Goal: Transaction & Acquisition: Purchase product/service

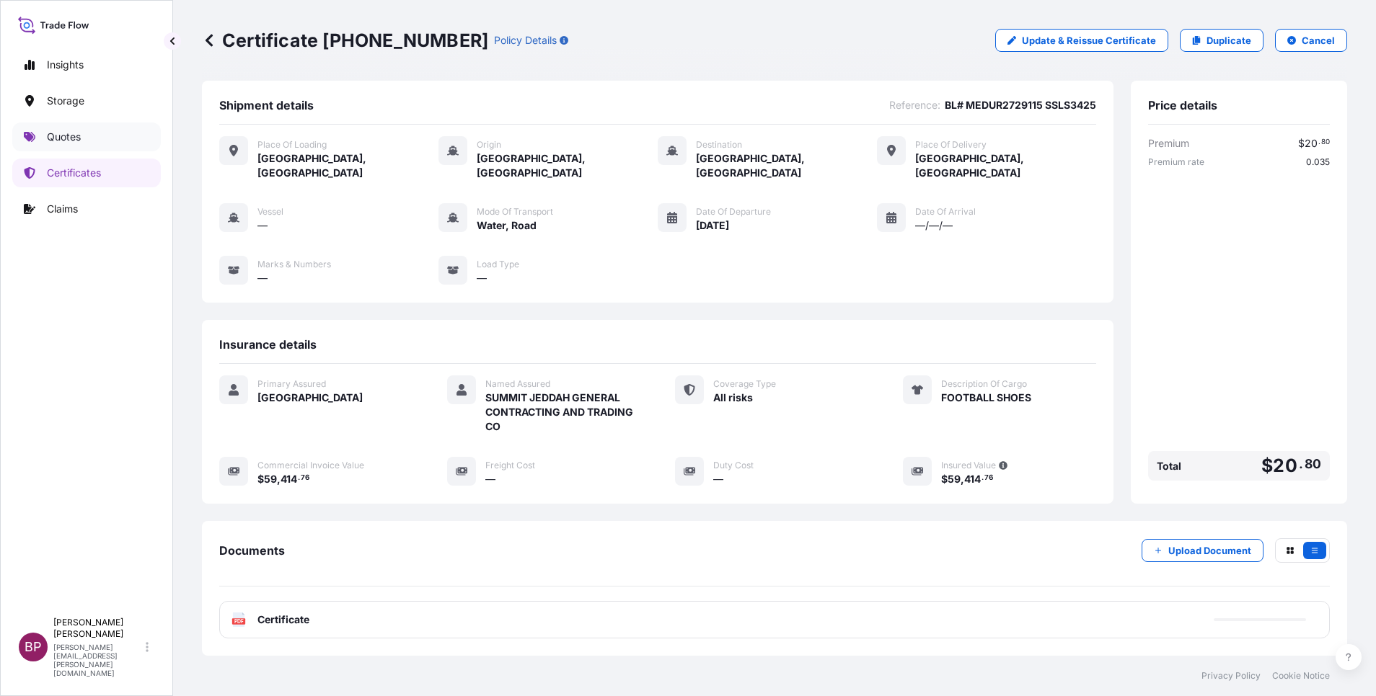
click at [77, 138] on p "Quotes" at bounding box center [64, 137] width 34 height 14
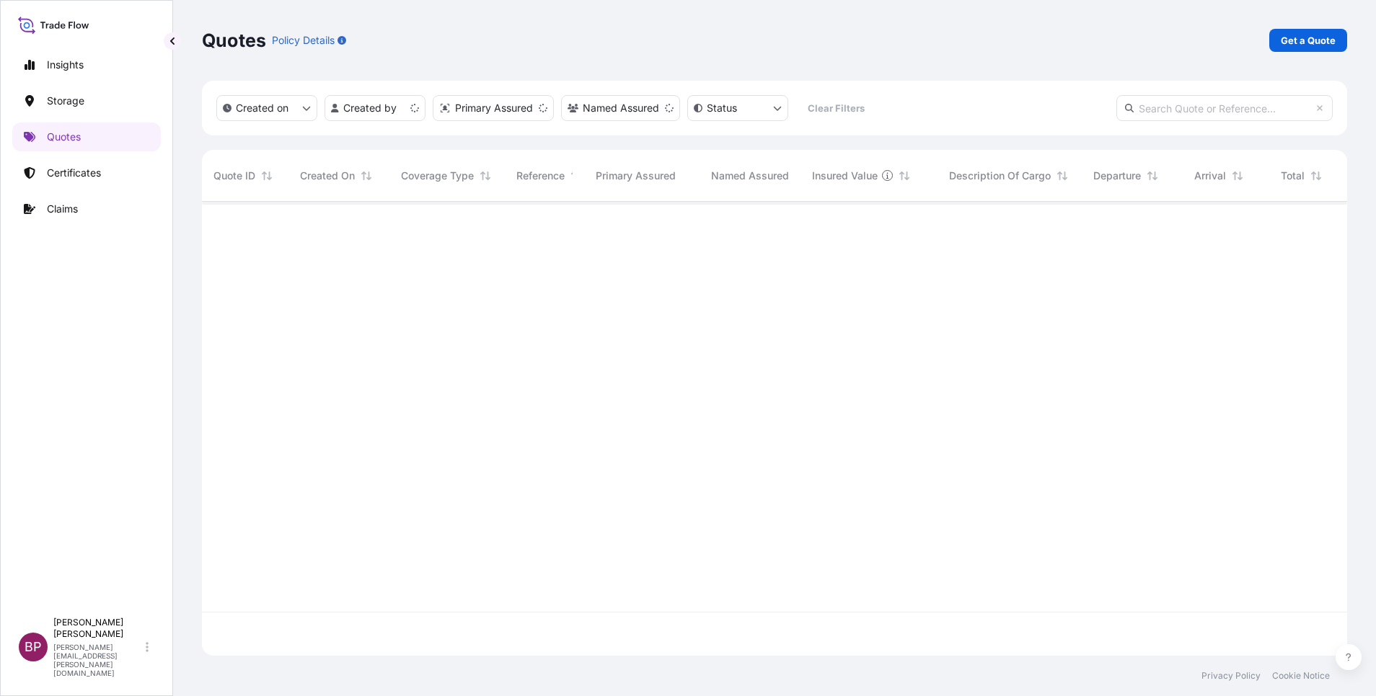
scroll to position [446, 1128]
click at [1308, 45] on p "Get a Quote" at bounding box center [1307, 40] width 55 height 14
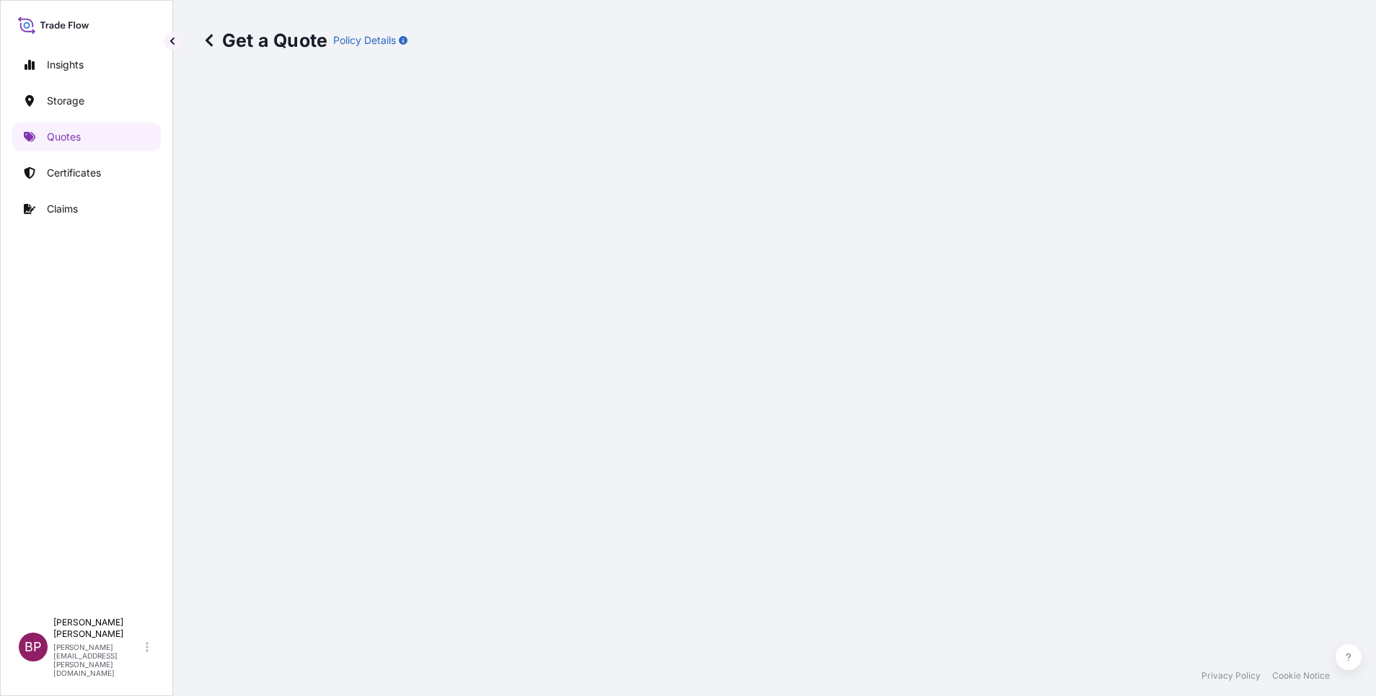
click at [1307, 44] on div "Get a Quote Policy Details" at bounding box center [774, 328] width 1203 height 656
select select "Water"
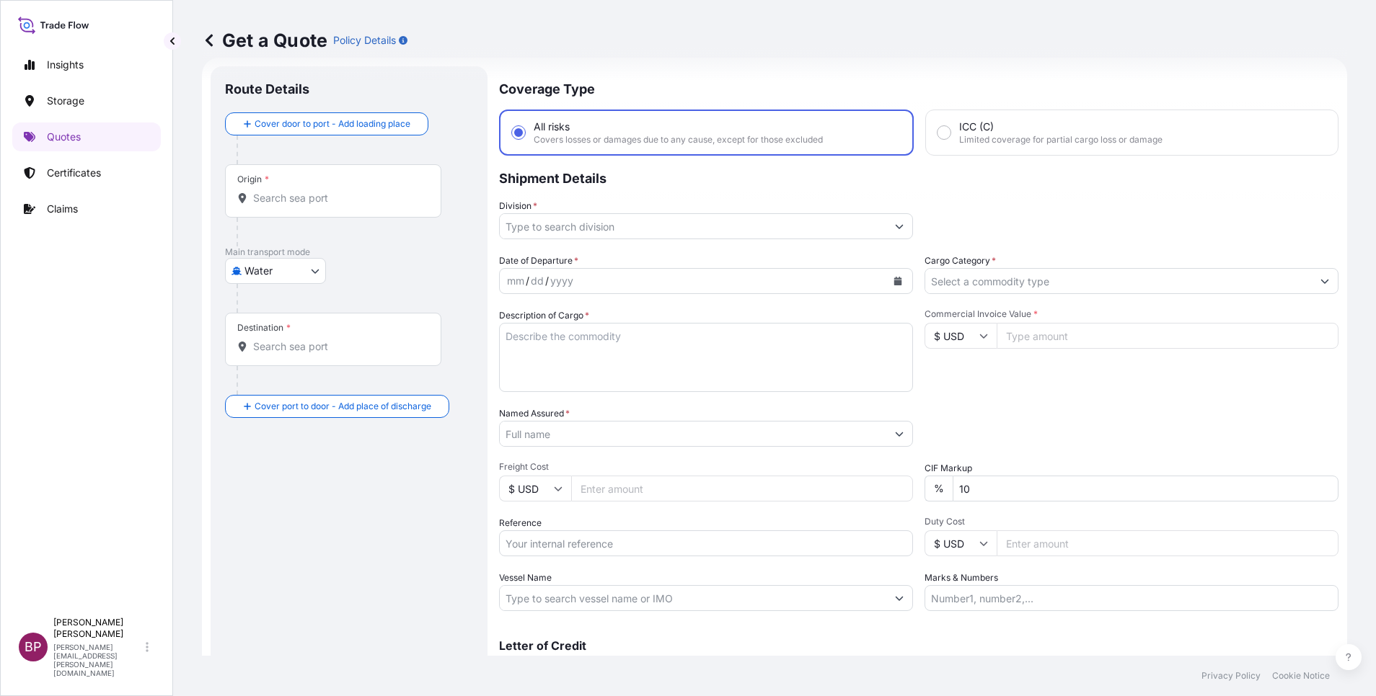
click at [575, 546] on input "Reference" at bounding box center [706, 544] width 414 height 26
paste input "SSLS3419 AWB# 065-49349576"
type input "SSLS3419 AWB# 065-49349576"
click at [611, 433] on input "Named Assured *" at bounding box center [689, 434] width 379 height 26
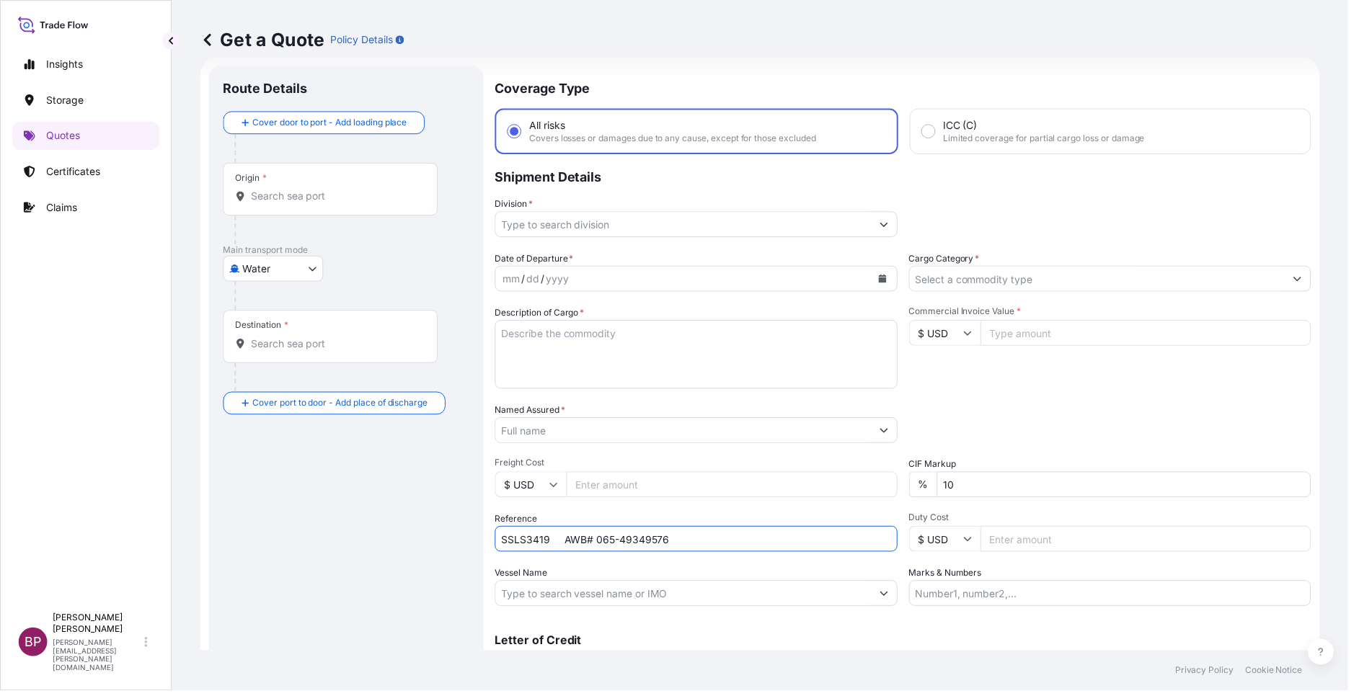
paste input "SANDS ARABIA TRADING LLC"
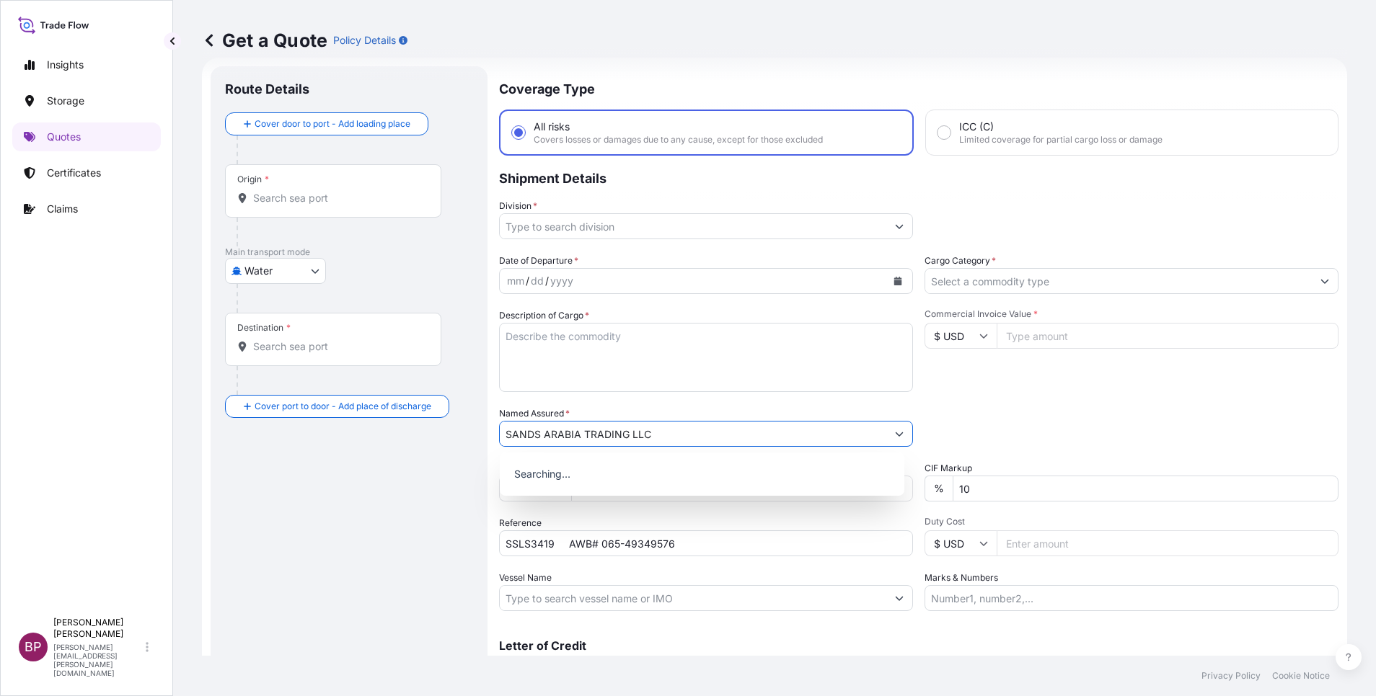
type input "SANDS ARABIA TRADING LLC"
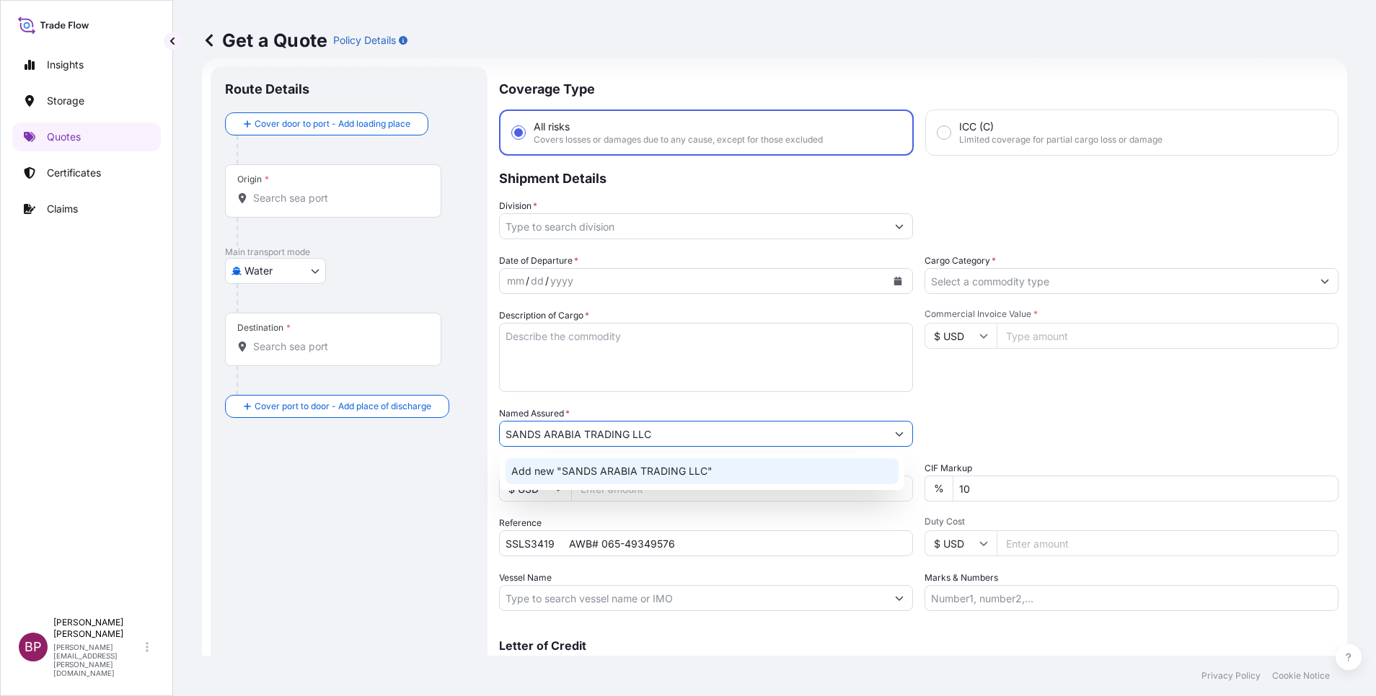
click at [755, 377] on textarea "Description of Cargo *" at bounding box center [706, 357] width 414 height 69
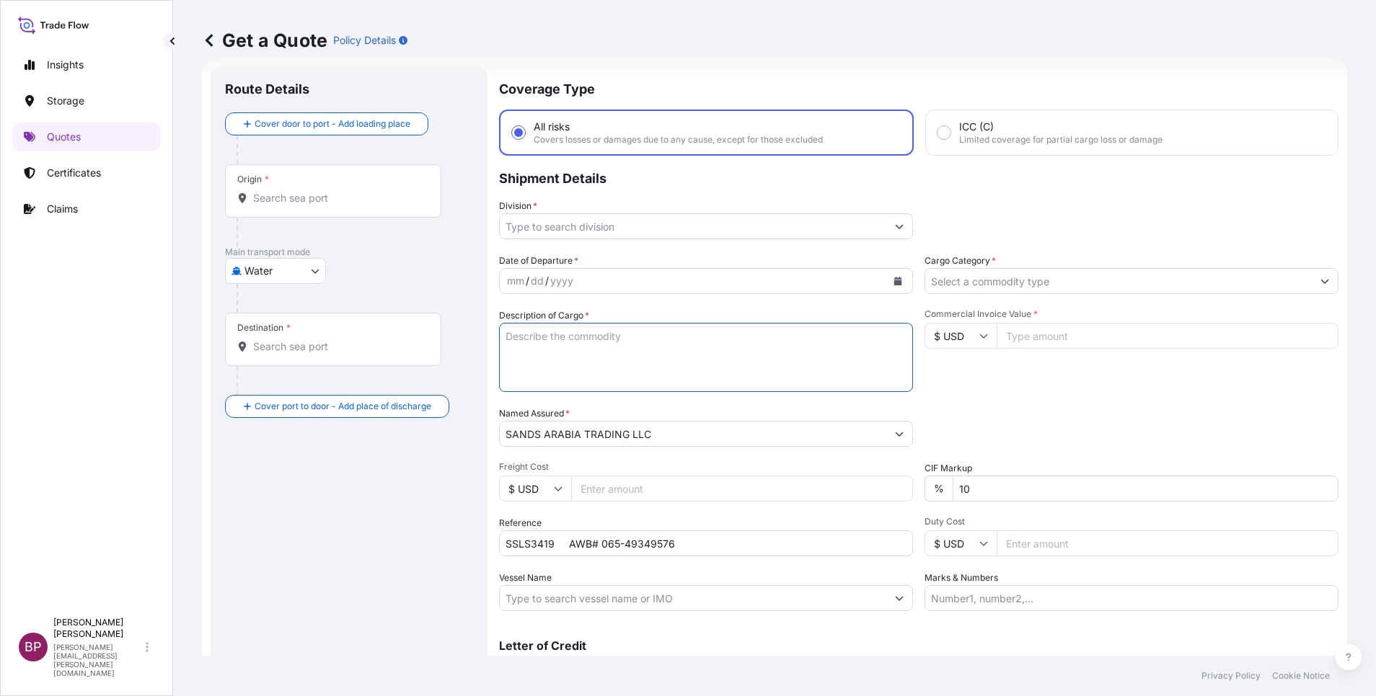
paste textarea "21-[GEOGRAPHIC_DATA]-ENG13-1FA ENG.13 - Engraving stat. large"
click at [738, 343] on textarea "21-[GEOGRAPHIC_DATA]-ENG13-1FA ENG.13 - Engraving stat. large" at bounding box center [706, 357] width 414 height 69
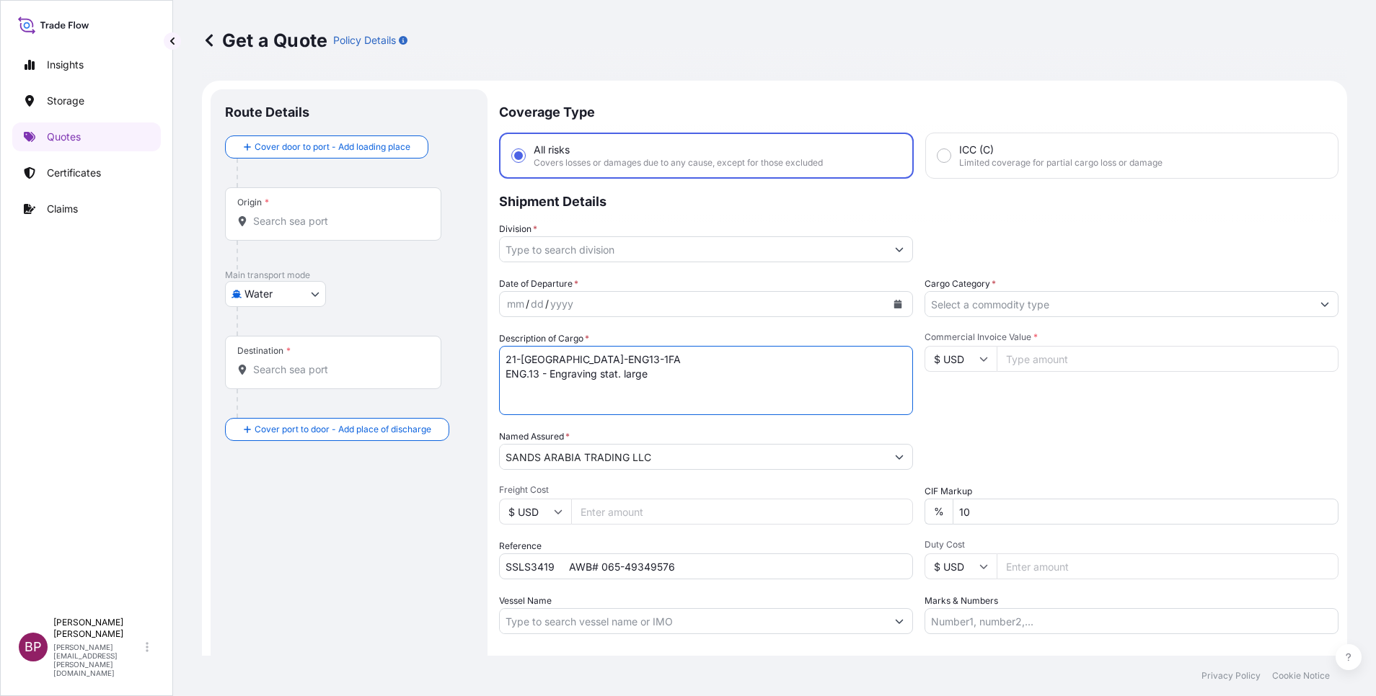
type textarea "21-[GEOGRAPHIC_DATA]-ENG13-1FA ENG.13 - Engraving stat. large"
click at [970, 362] on input "$ USD" at bounding box center [960, 359] width 72 height 26
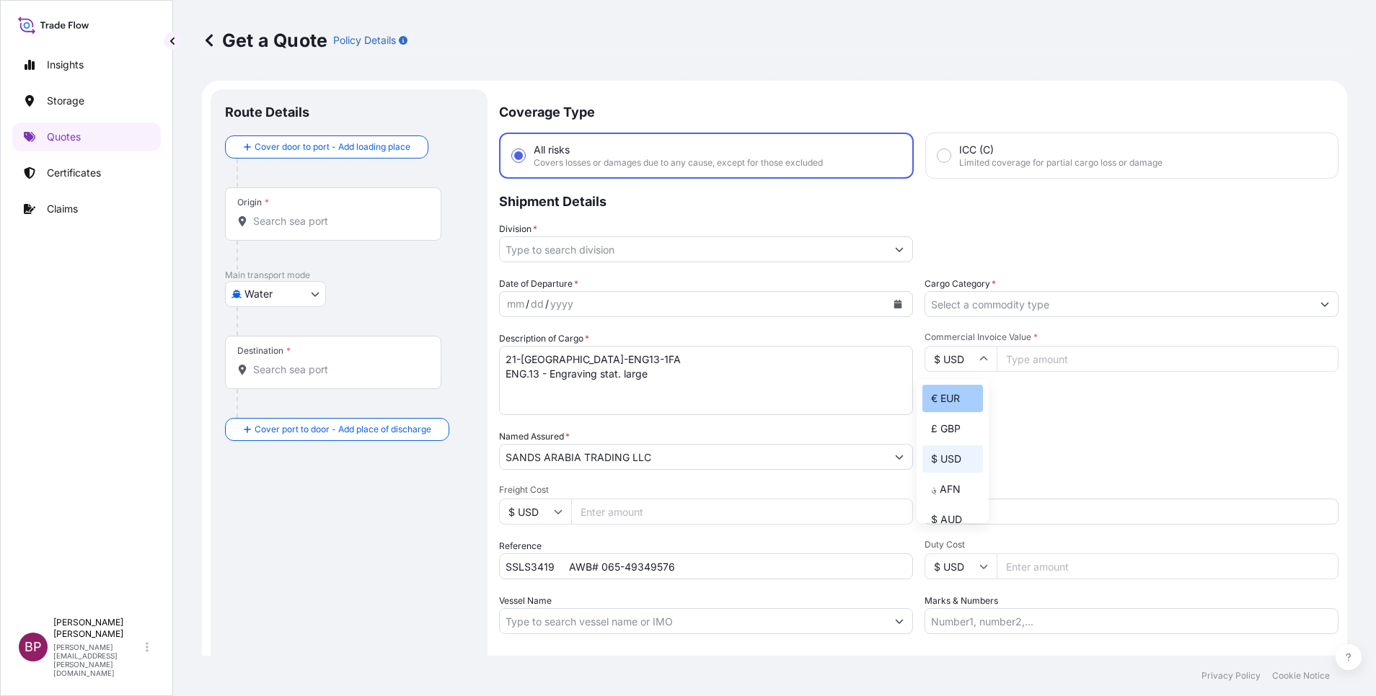
click at [950, 412] on div "€ EUR" at bounding box center [952, 398] width 61 height 27
type input "€ EUR"
click at [1056, 365] on input "Commercial Invoice Value *" at bounding box center [1167, 359] width 342 height 26
paste input "7288.43"
type input "7288.43"
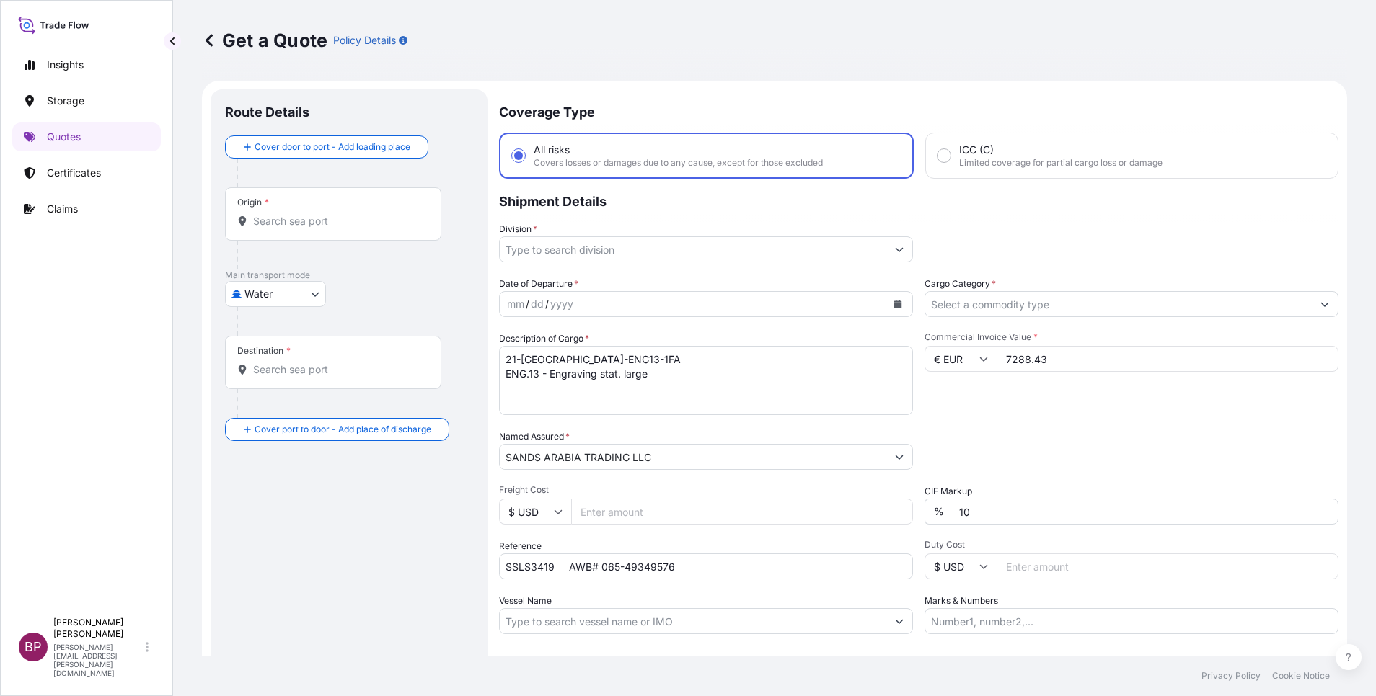
drag, startPoint x: 973, startPoint y: 509, endPoint x: 929, endPoint y: 485, distance: 50.0
click at [929, 485] on div "CIF Markup % 10" at bounding box center [1131, 505] width 414 height 40
type input "0"
click at [286, 292] on body "Insights Storage Quotes Certificates Claims BP [PERSON_NAME] Kurian [EMAIL_ADDR…" at bounding box center [688, 348] width 1376 height 696
click at [273, 331] on div "Air" at bounding box center [275, 332] width 89 height 26
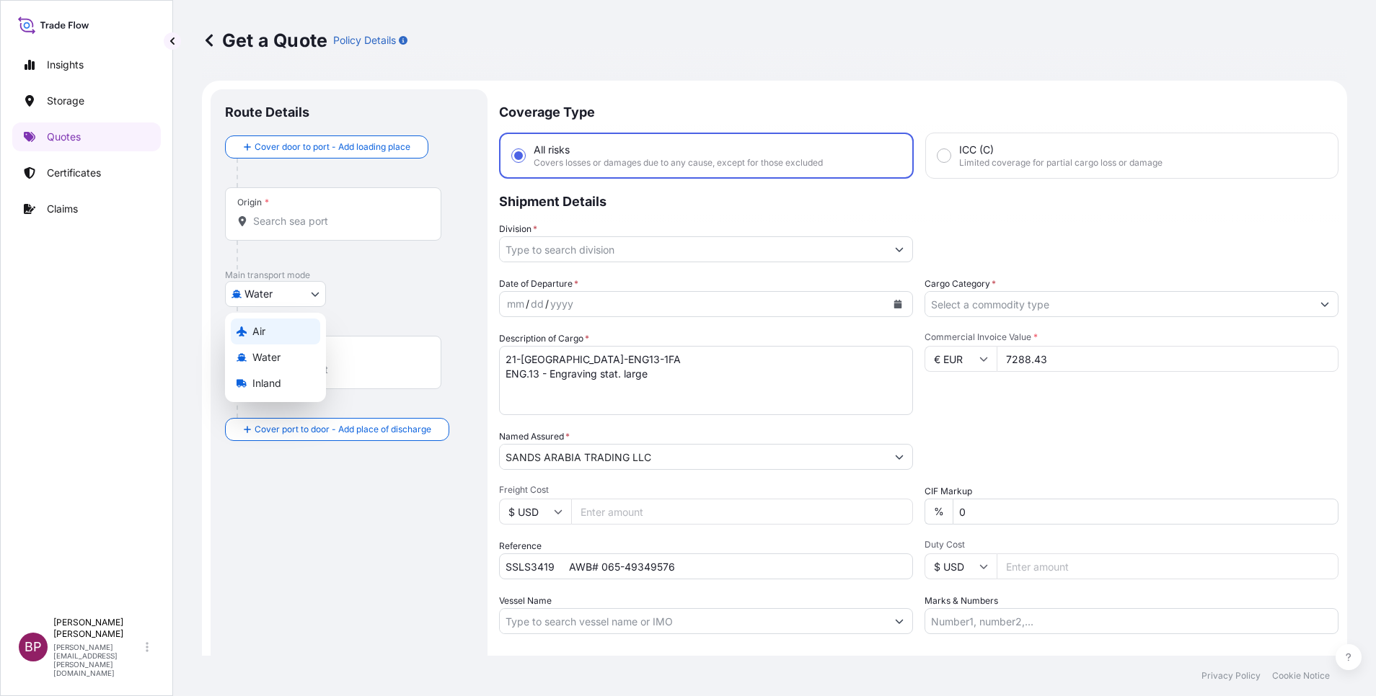
select select "Air"
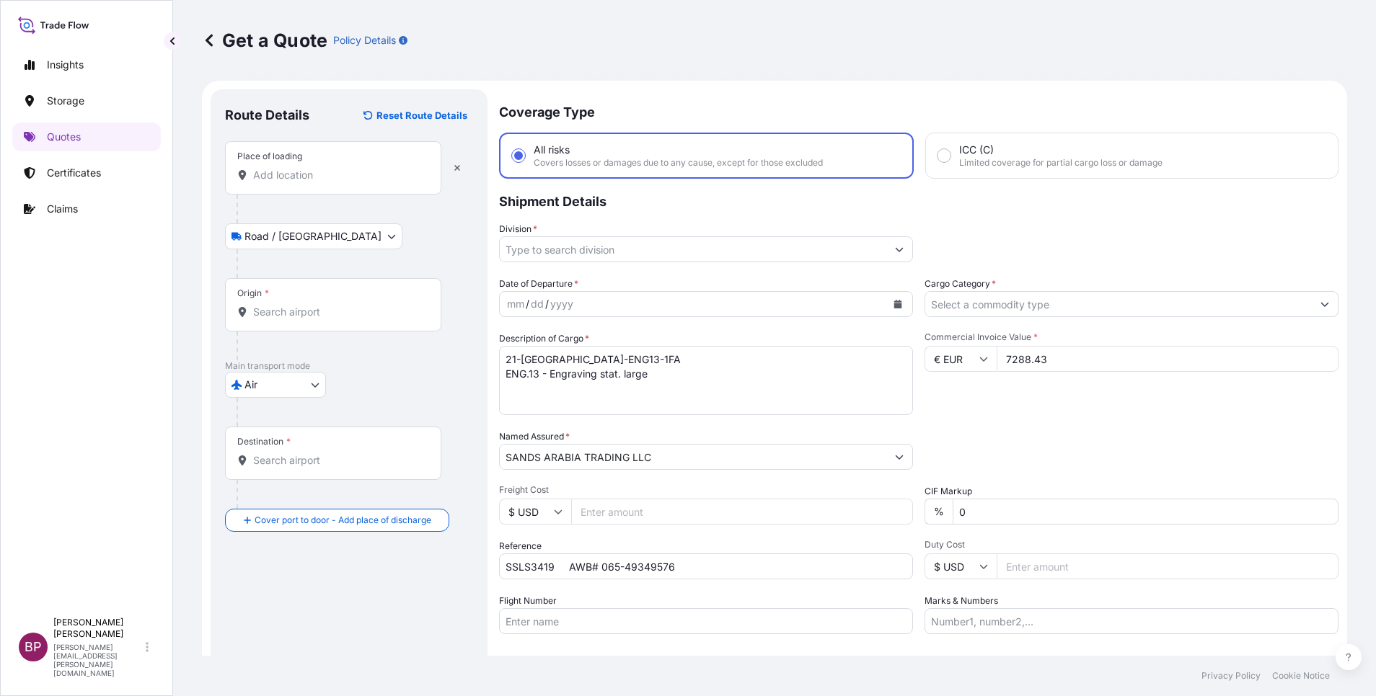
click at [339, 182] on div "Place of loading" at bounding box center [333, 167] width 216 height 53
click at [355, 174] on input "Place of loading" at bounding box center [338, 175] width 170 height 14
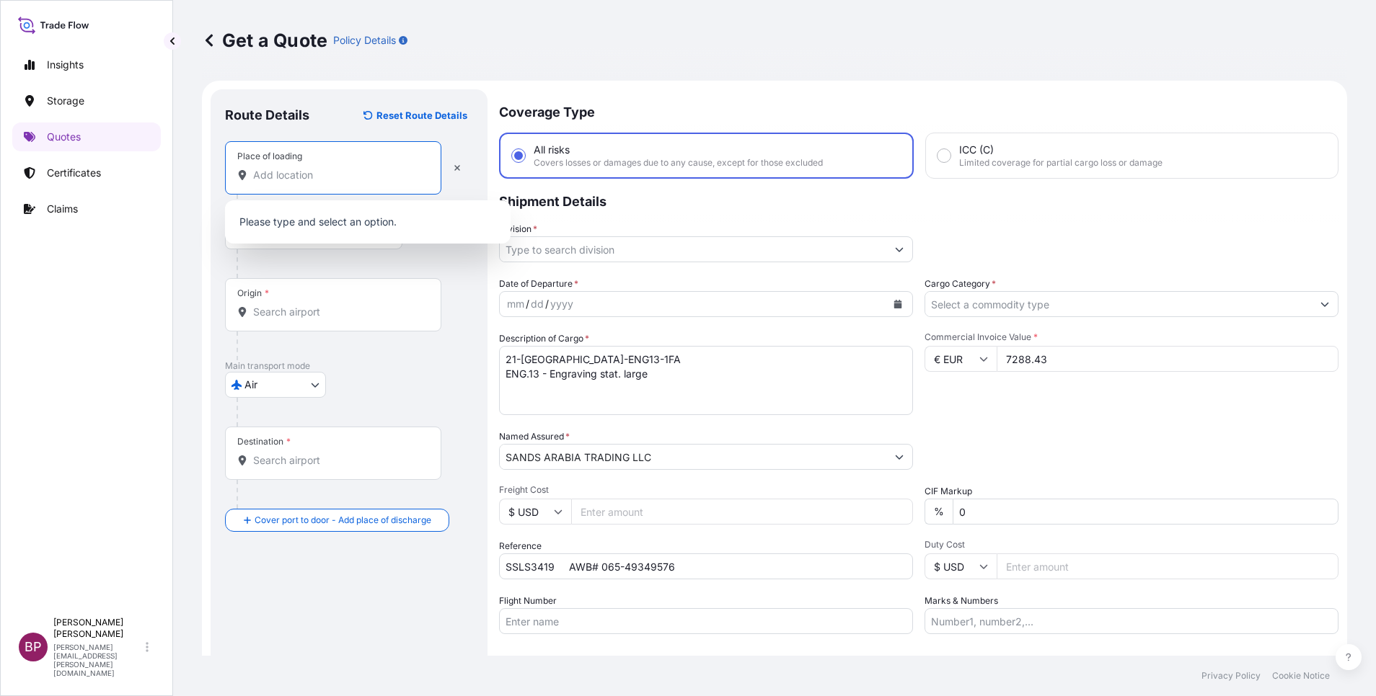
paste input "[GEOGRAPHIC_DATA]"
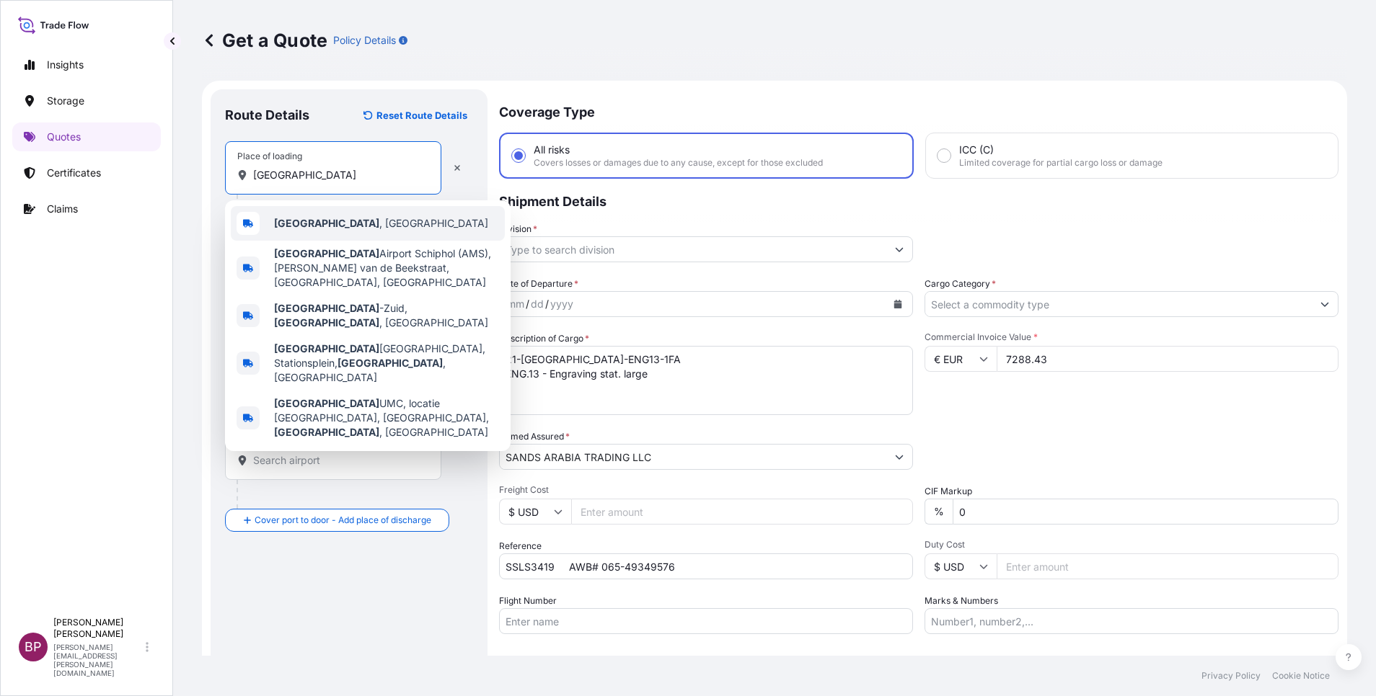
click at [392, 232] on div "[GEOGRAPHIC_DATA] , [GEOGRAPHIC_DATA]" at bounding box center [368, 223] width 274 height 35
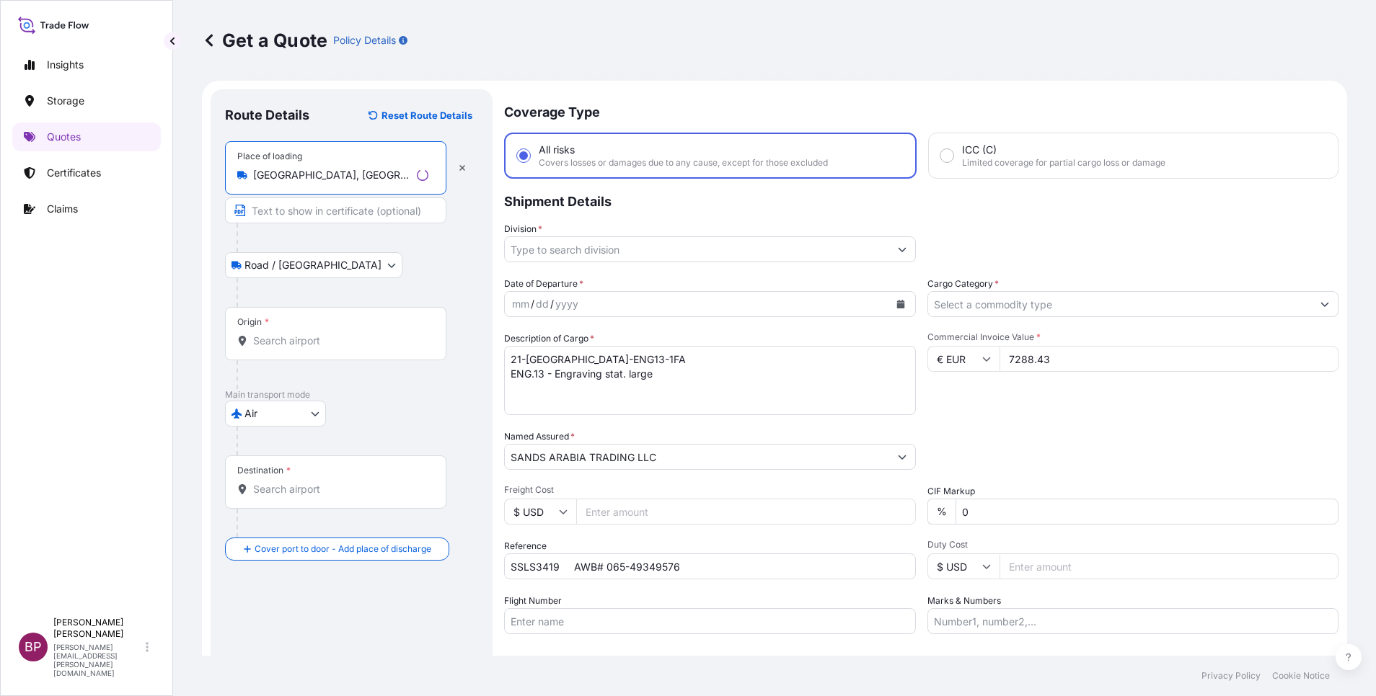
type input "[GEOGRAPHIC_DATA], [GEOGRAPHIC_DATA]"
click at [330, 342] on input "Origin *" at bounding box center [340, 341] width 175 height 14
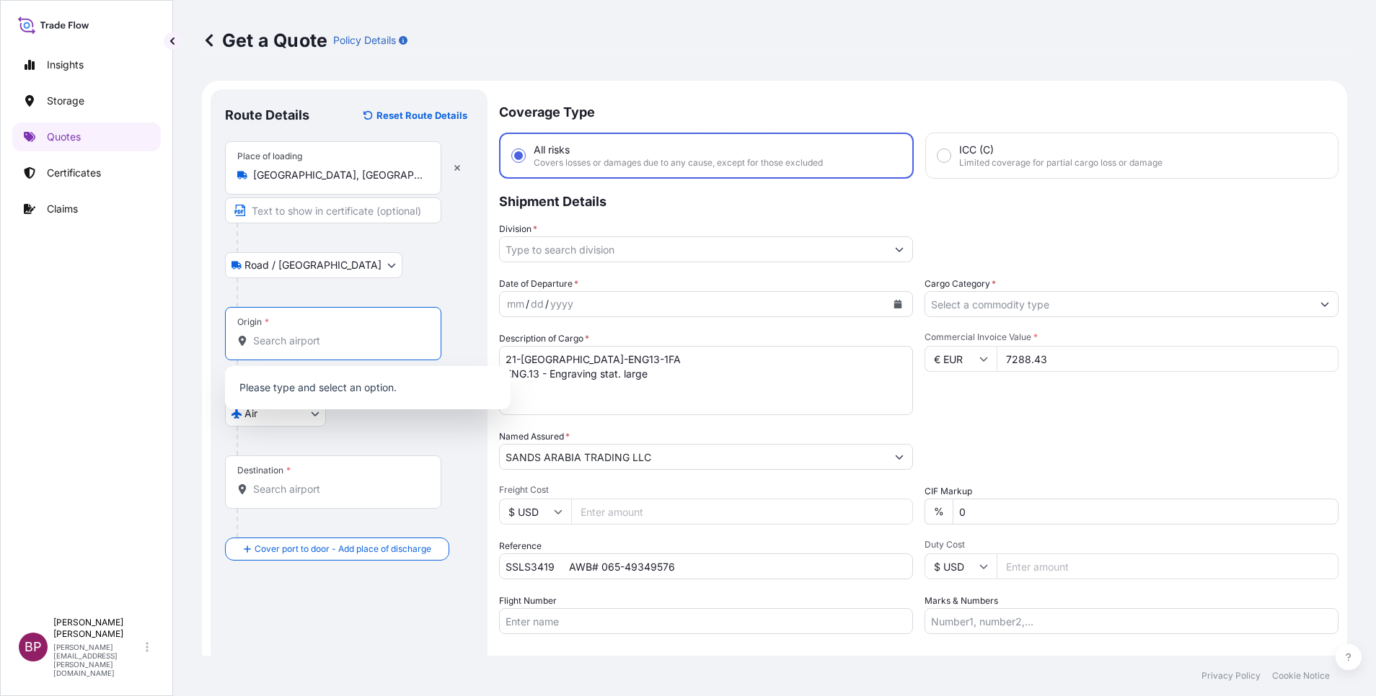
paste input "[GEOGRAPHIC_DATA]"
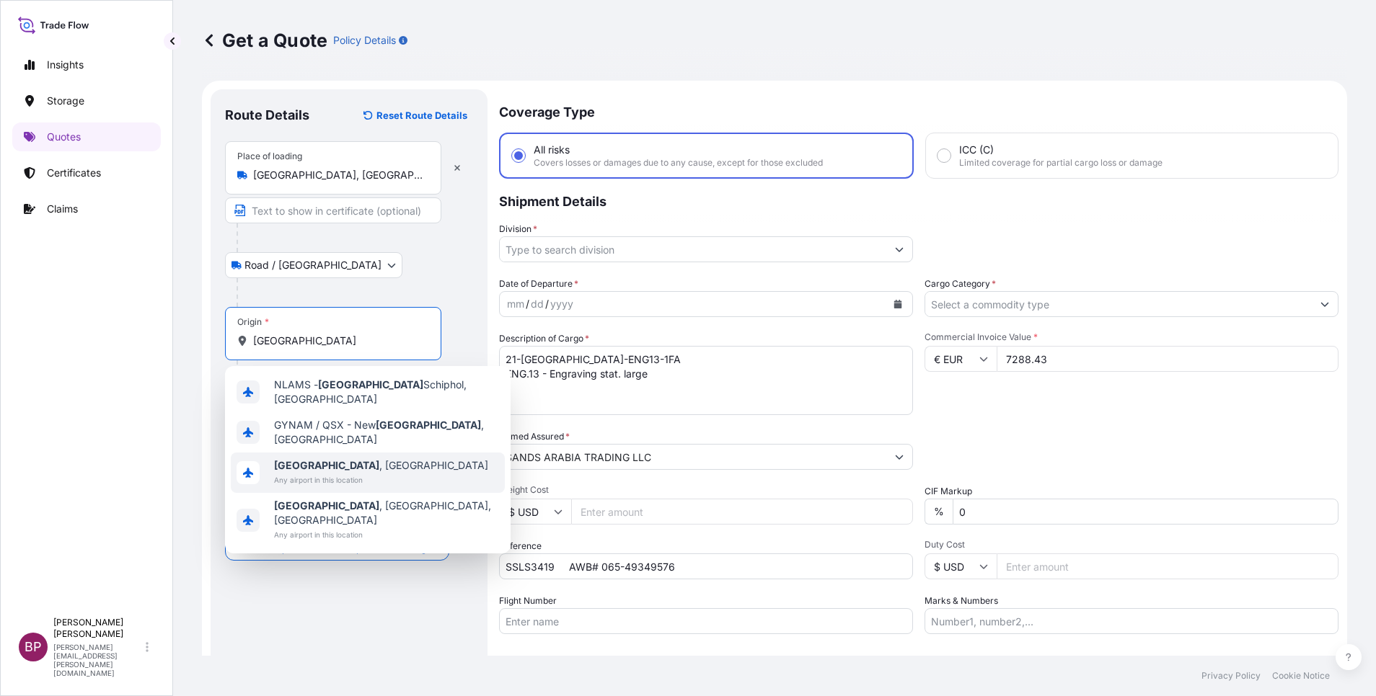
click at [392, 459] on span "[GEOGRAPHIC_DATA] , [GEOGRAPHIC_DATA]" at bounding box center [381, 466] width 214 height 14
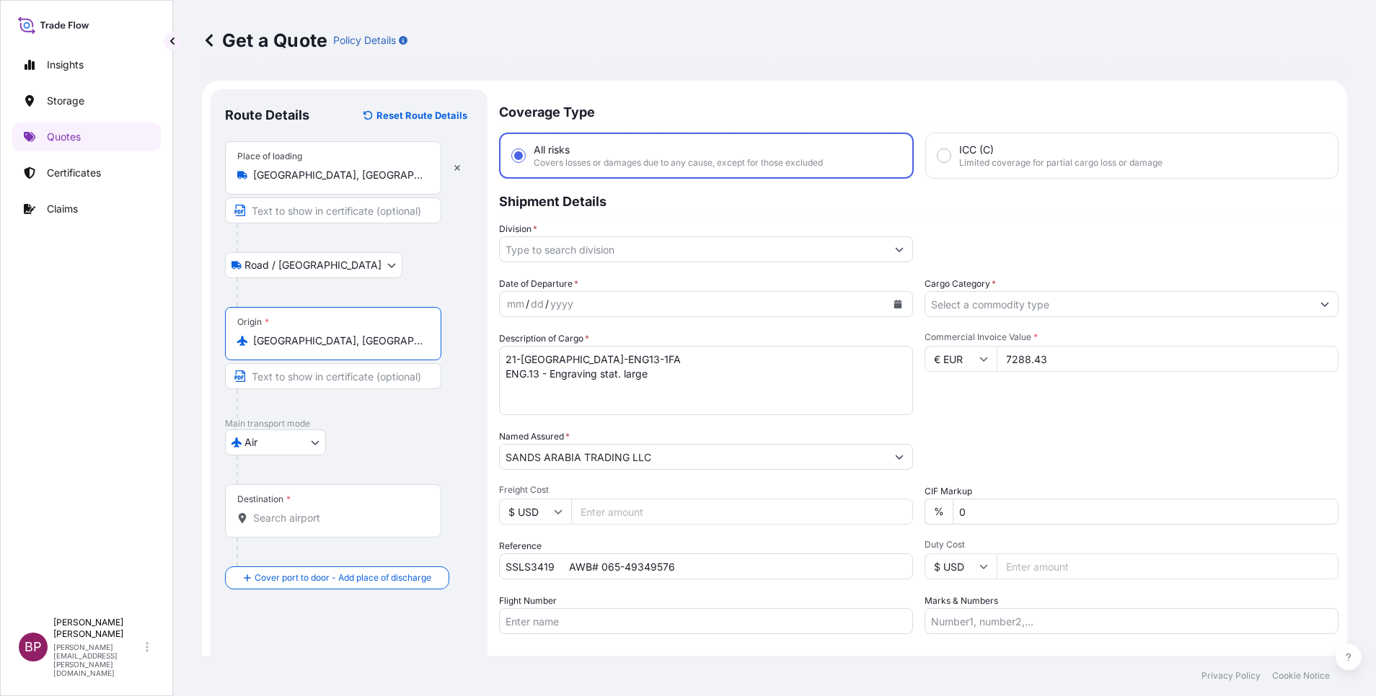
type input "[GEOGRAPHIC_DATA], [GEOGRAPHIC_DATA]"
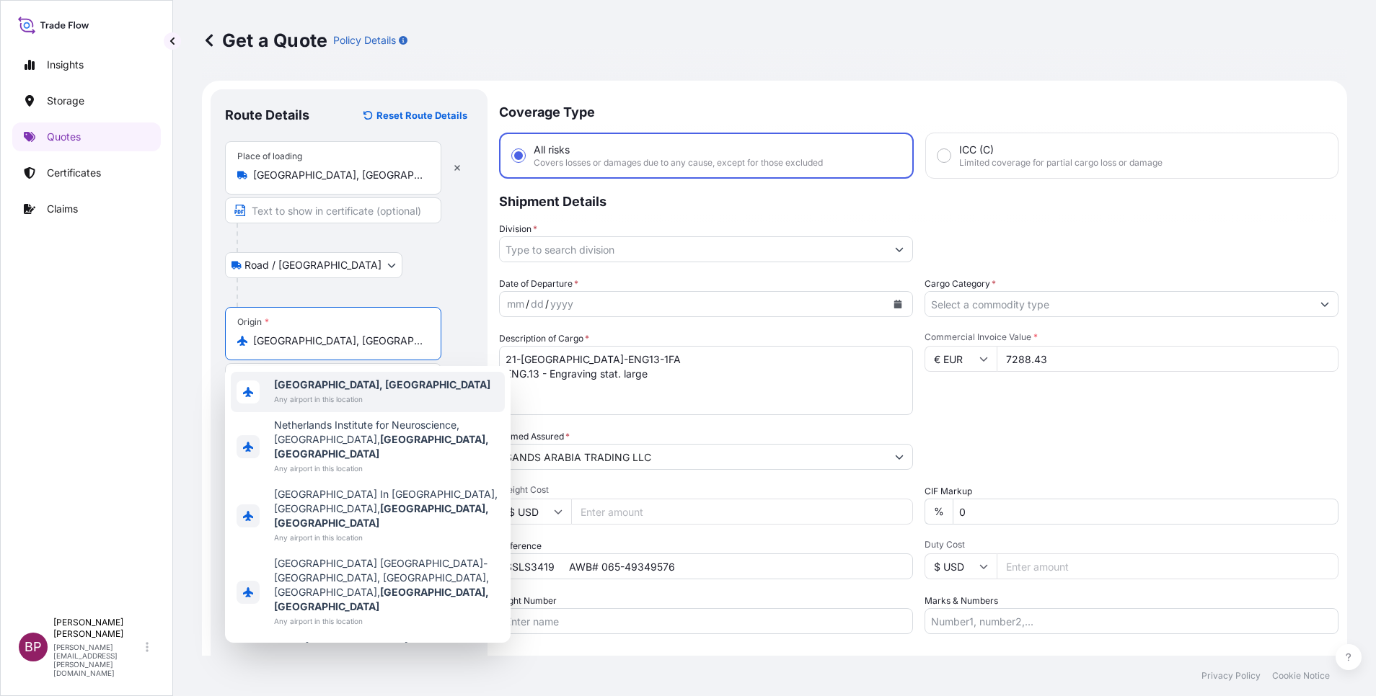
click at [371, 389] on b "[GEOGRAPHIC_DATA], [GEOGRAPHIC_DATA]" at bounding box center [382, 385] width 216 height 12
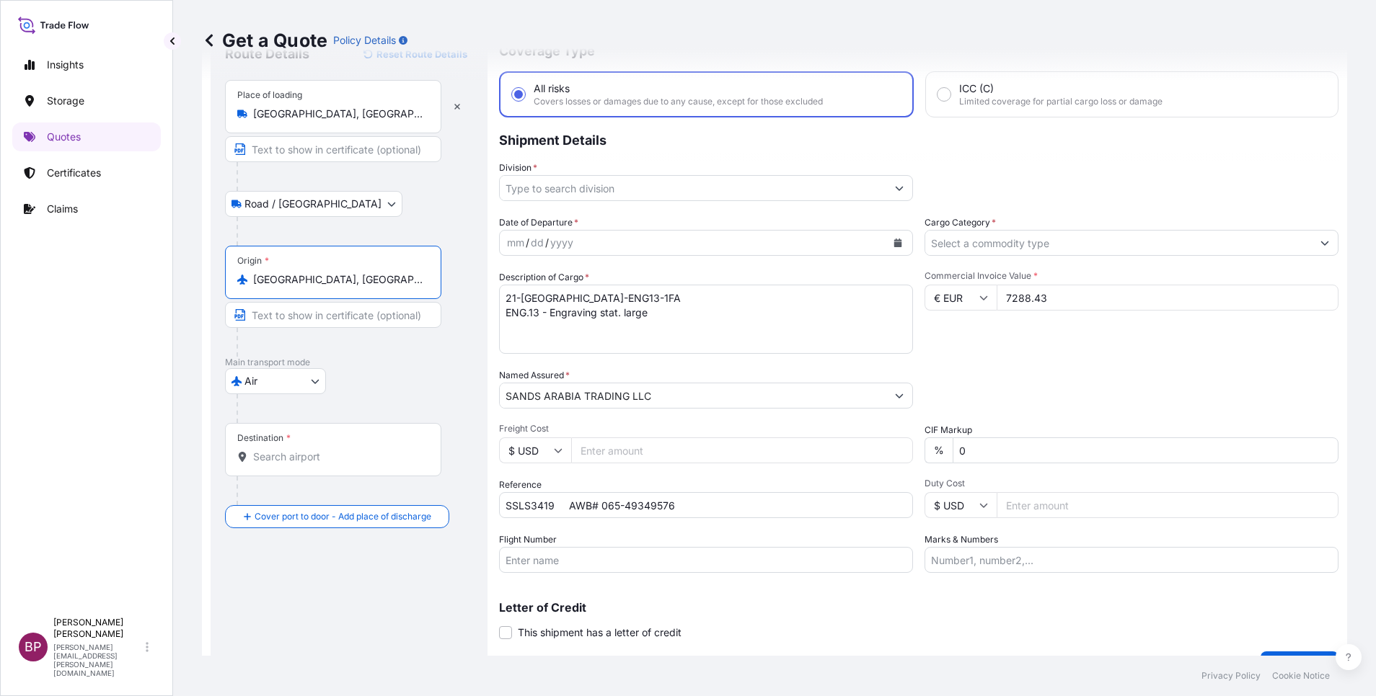
scroll to position [94, 0]
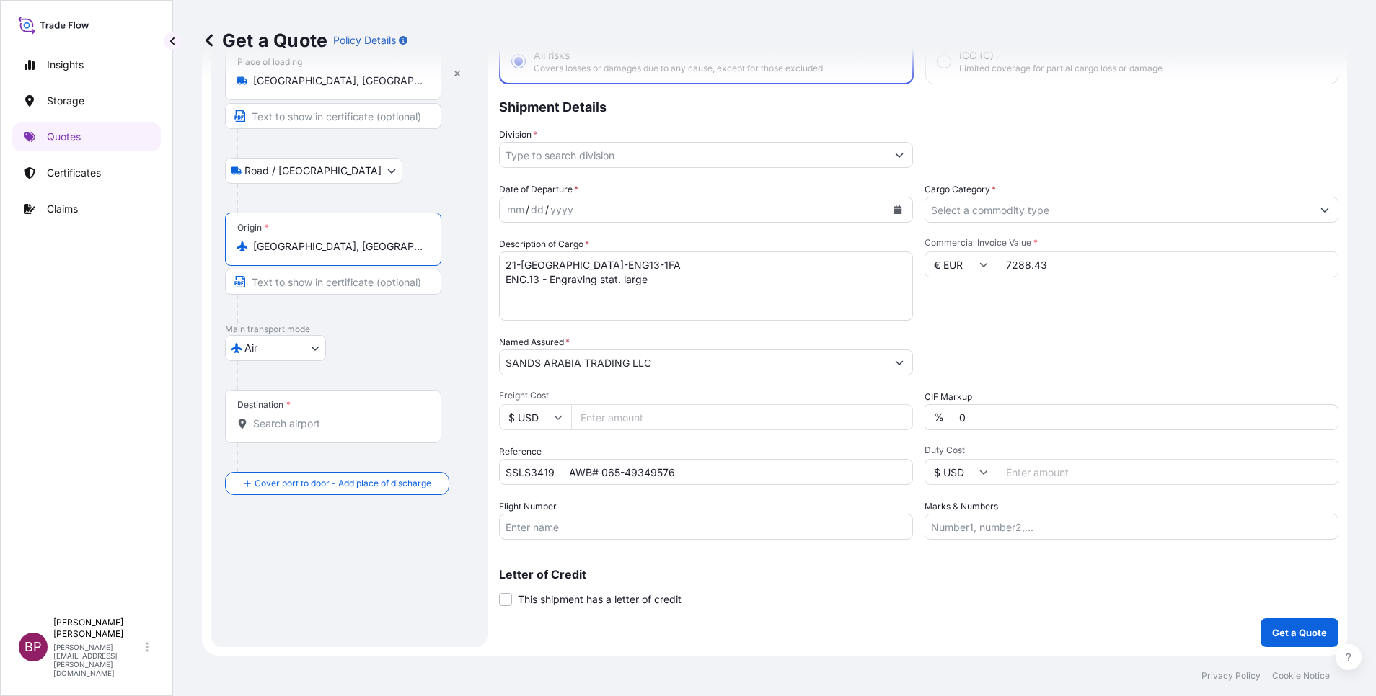
click at [363, 420] on input "Destination *" at bounding box center [338, 424] width 170 height 14
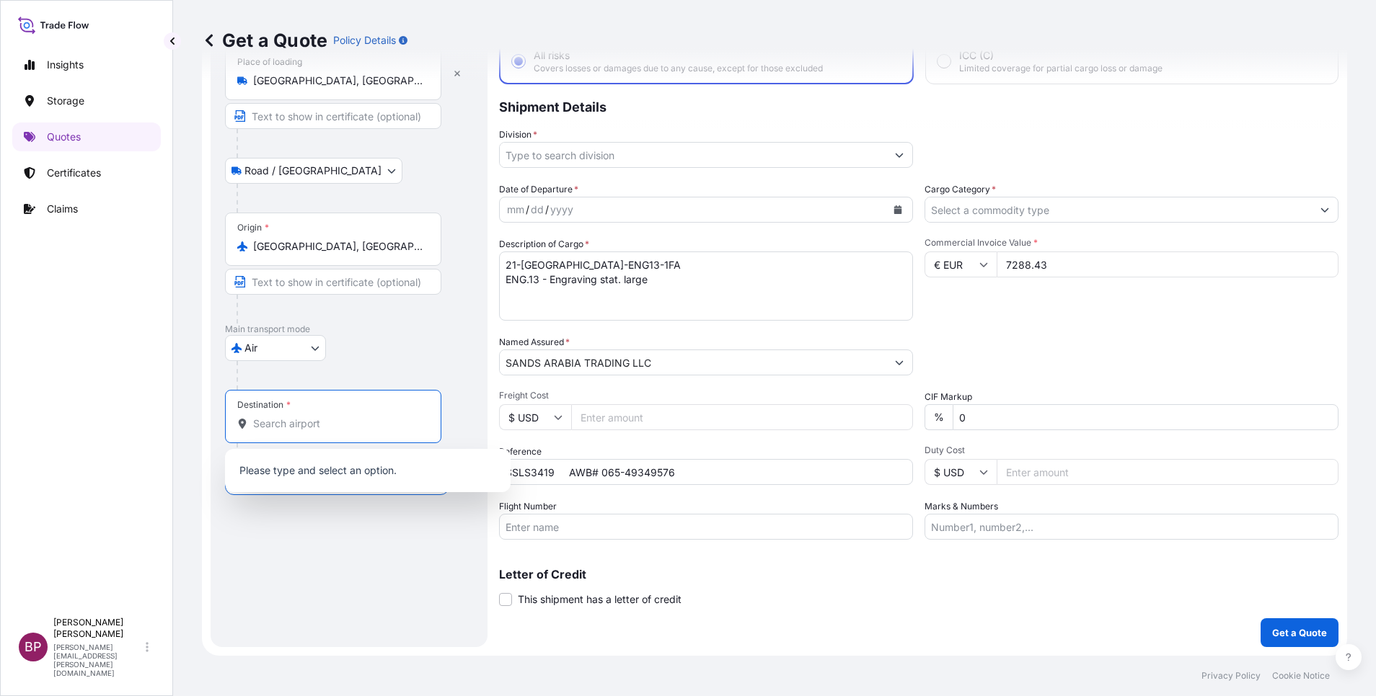
paste input "[GEOGRAPHIC_DATA]"
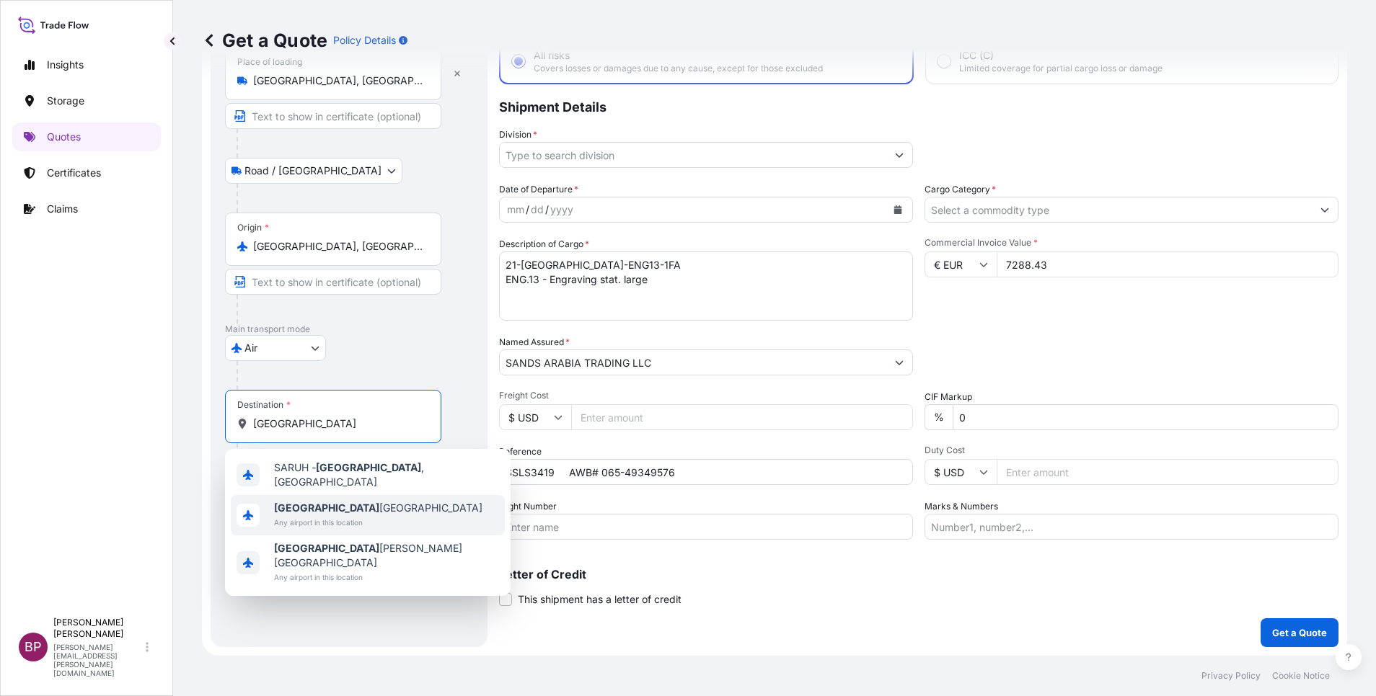
click at [358, 516] on span "Any airport in this location" at bounding box center [378, 523] width 208 height 14
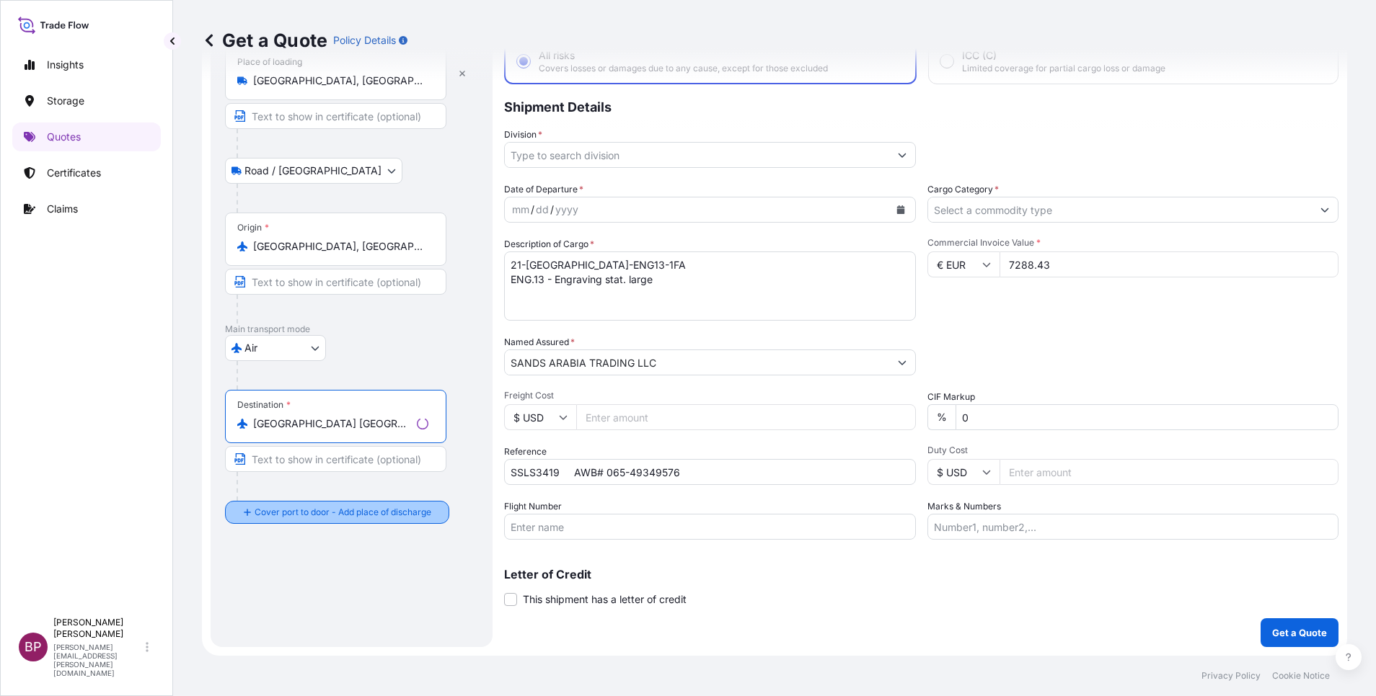
type input "[GEOGRAPHIC_DATA] [GEOGRAPHIC_DATA]"
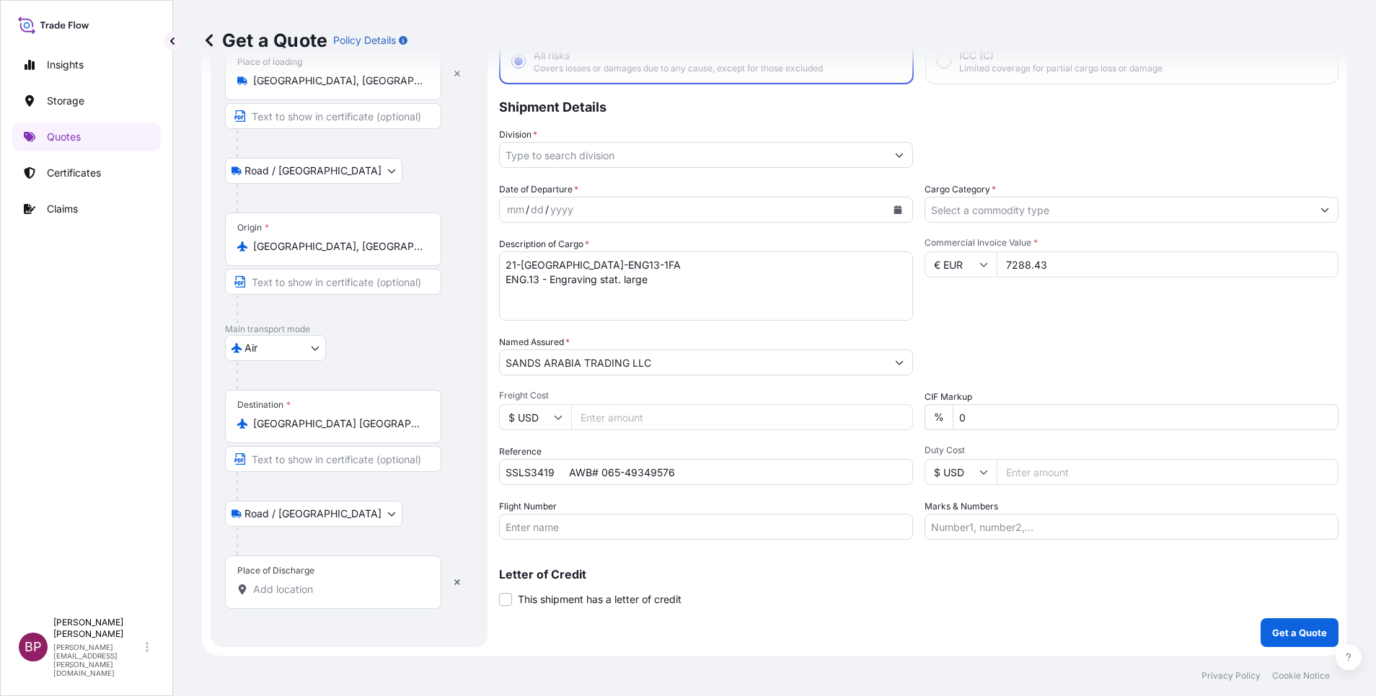
click at [377, 596] on input "Place of Discharge" at bounding box center [338, 590] width 170 height 14
paste input "[GEOGRAPHIC_DATA]"
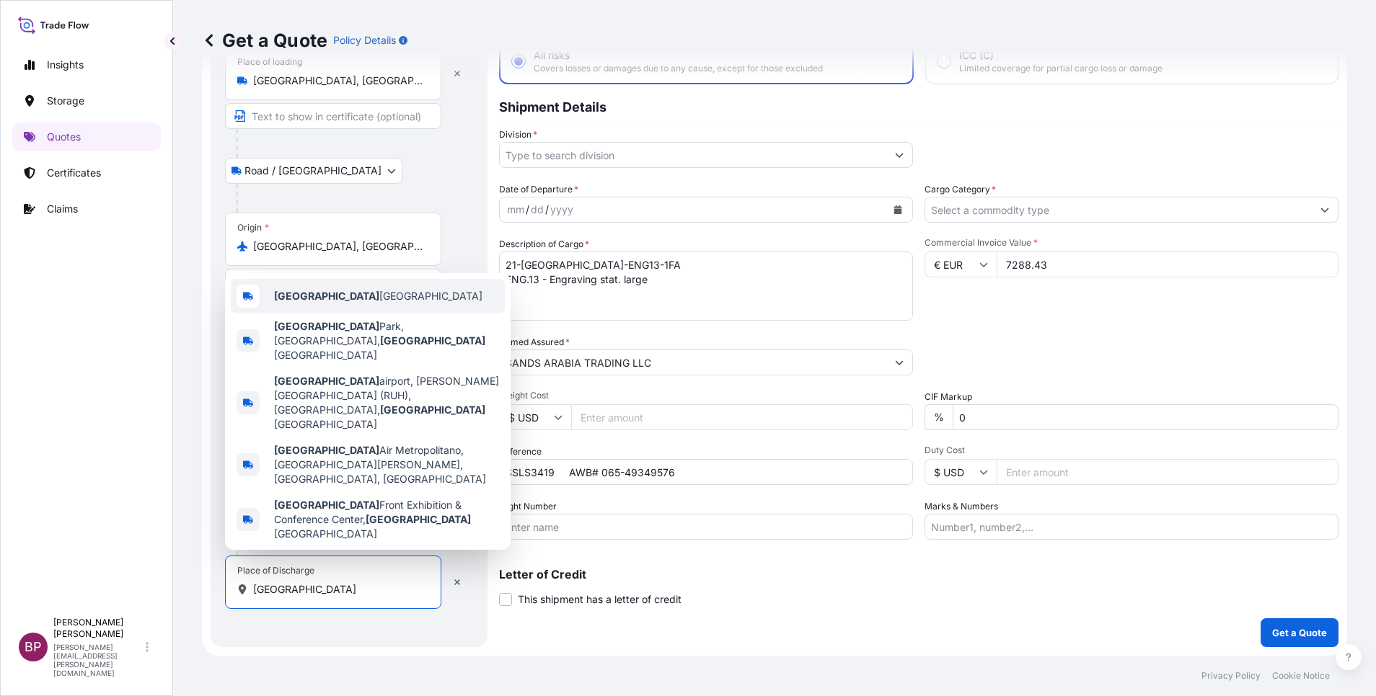
click at [330, 314] on div "[GEOGRAPHIC_DATA] [GEOGRAPHIC_DATA]" at bounding box center [368, 296] width 274 height 35
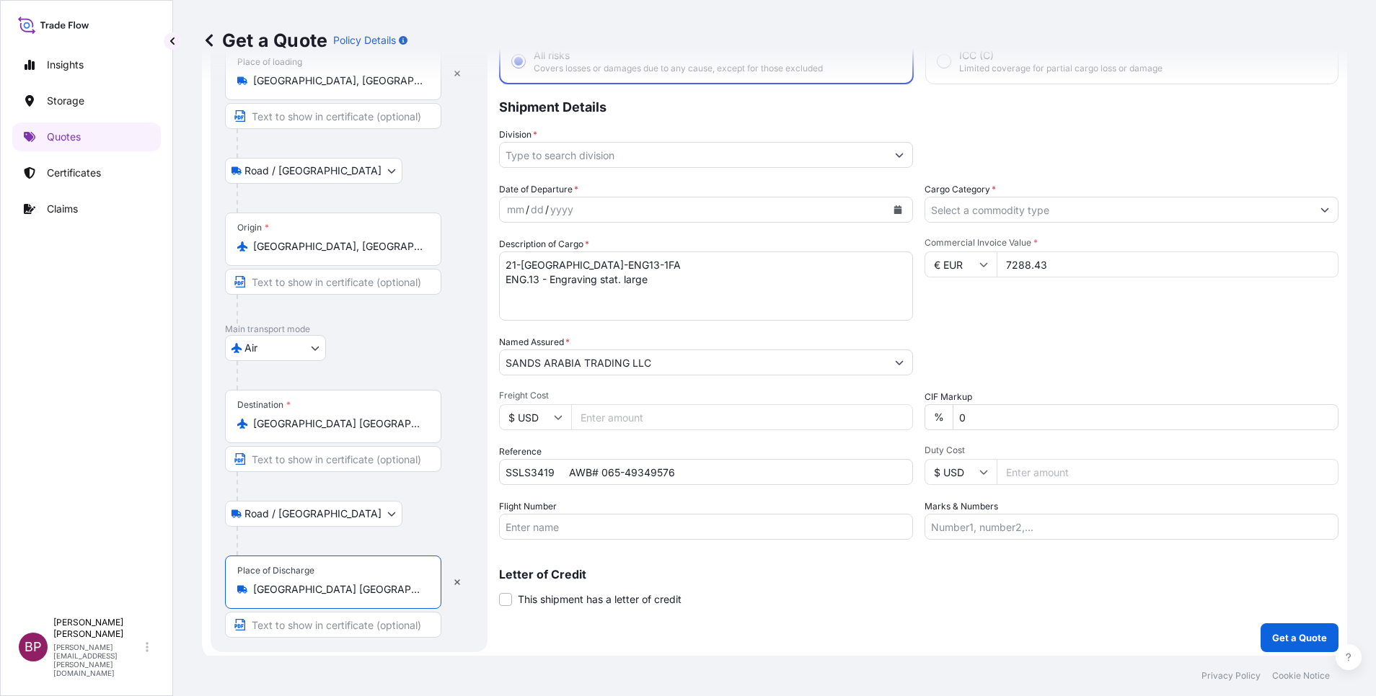
type input "[GEOGRAPHIC_DATA] [GEOGRAPHIC_DATA]"
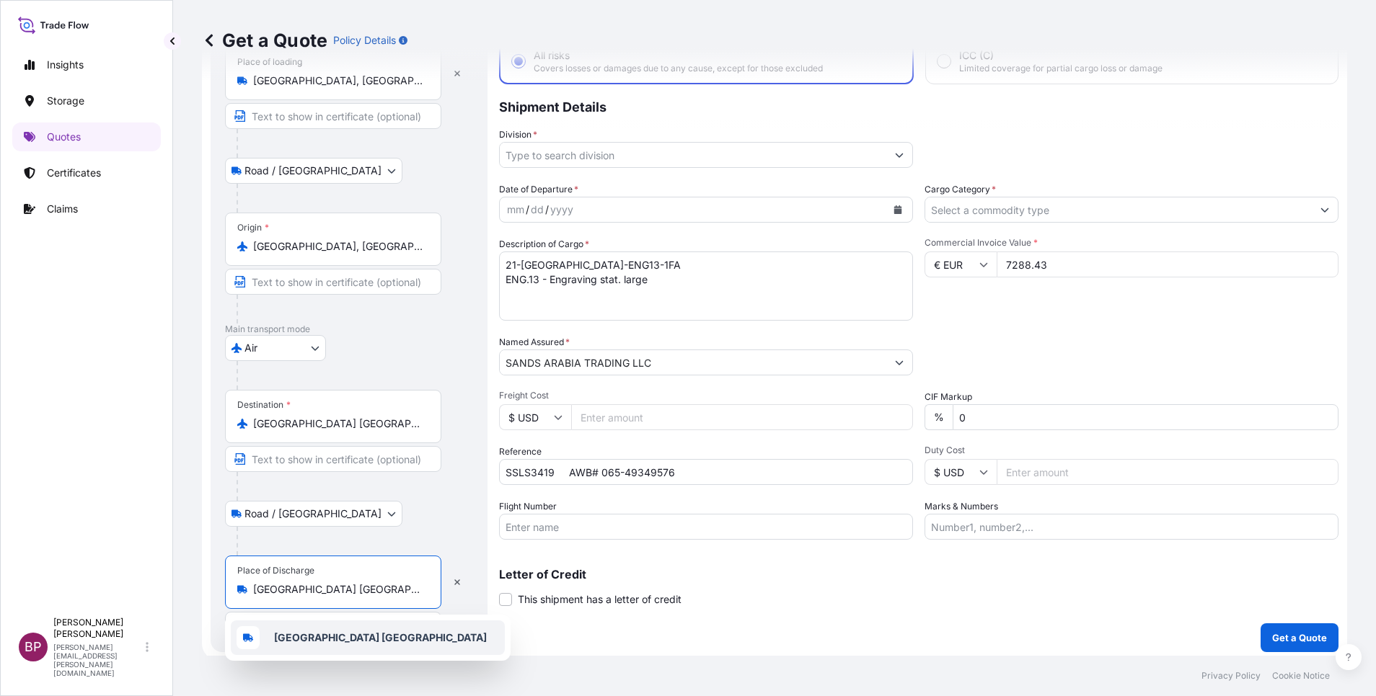
click at [894, 211] on icon "Calendar" at bounding box center [898, 209] width 8 height 9
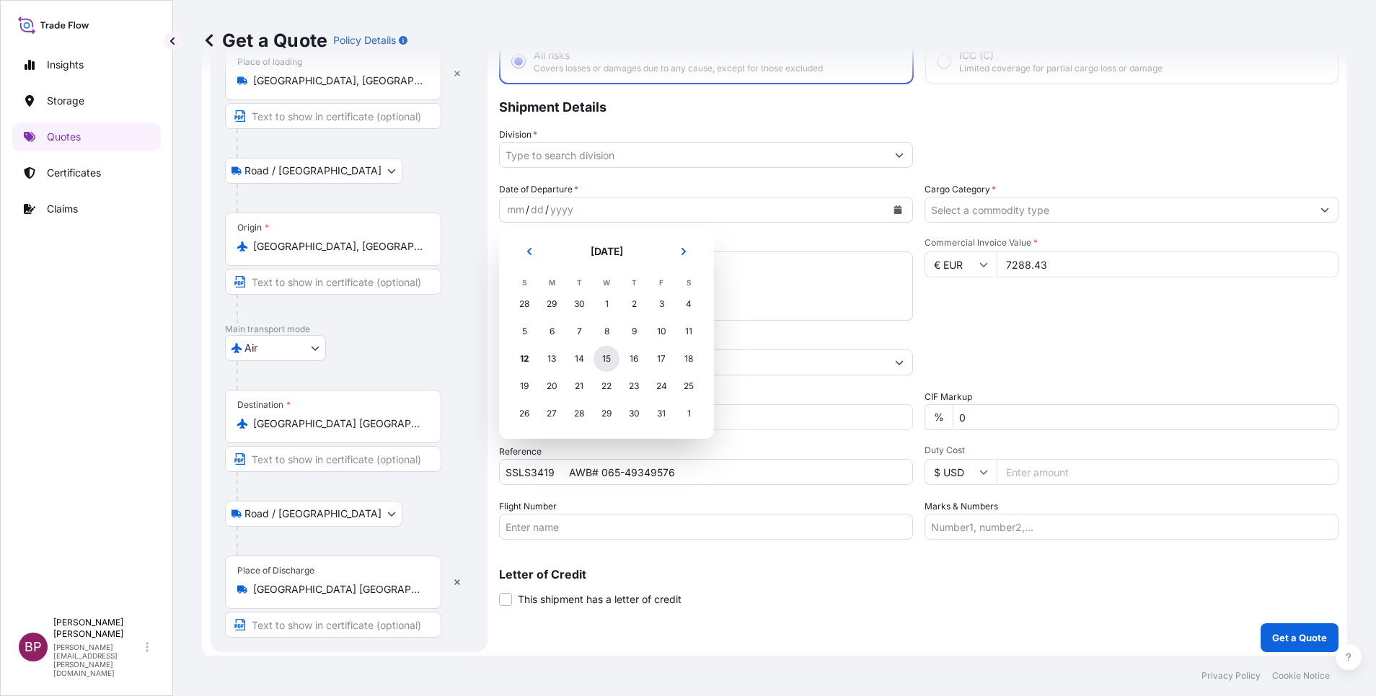
click at [606, 358] on div "15" at bounding box center [606, 359] width 26 height 26
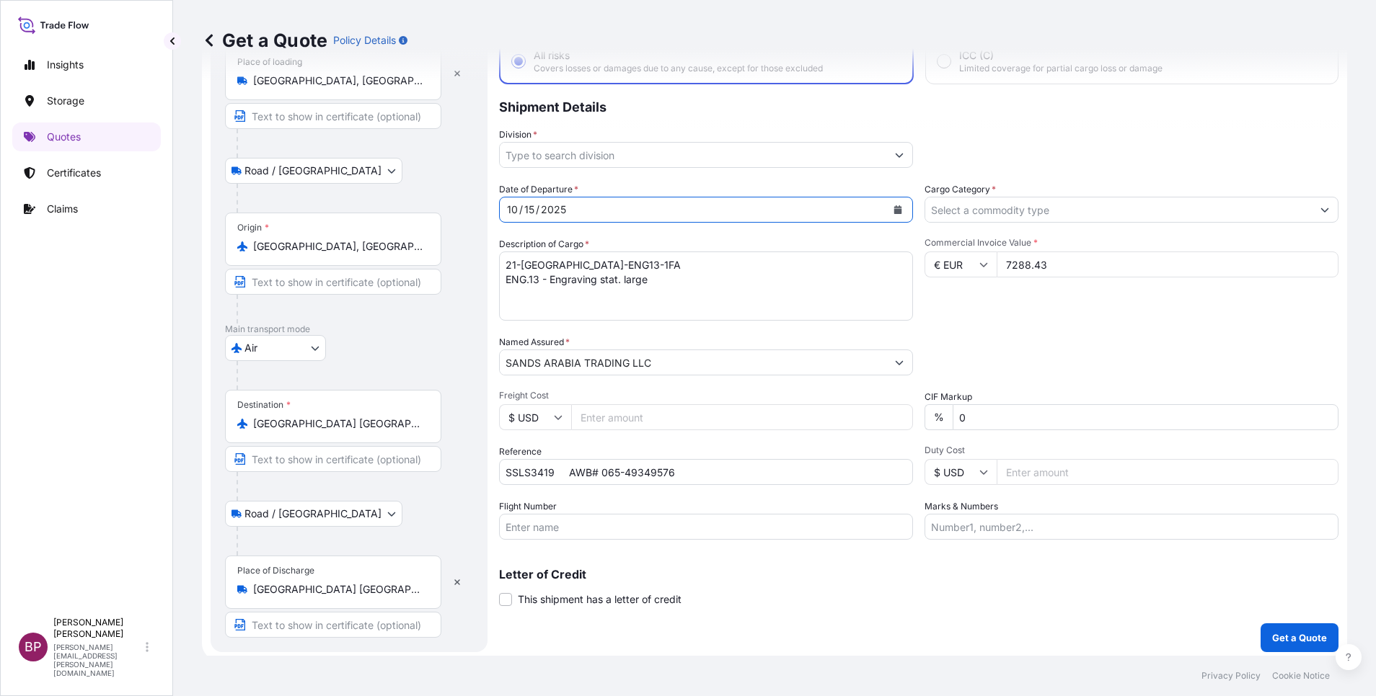
click at [1313, 204] on button "Show suggestions" at bounding box center [1324, 210] width 26 height 26
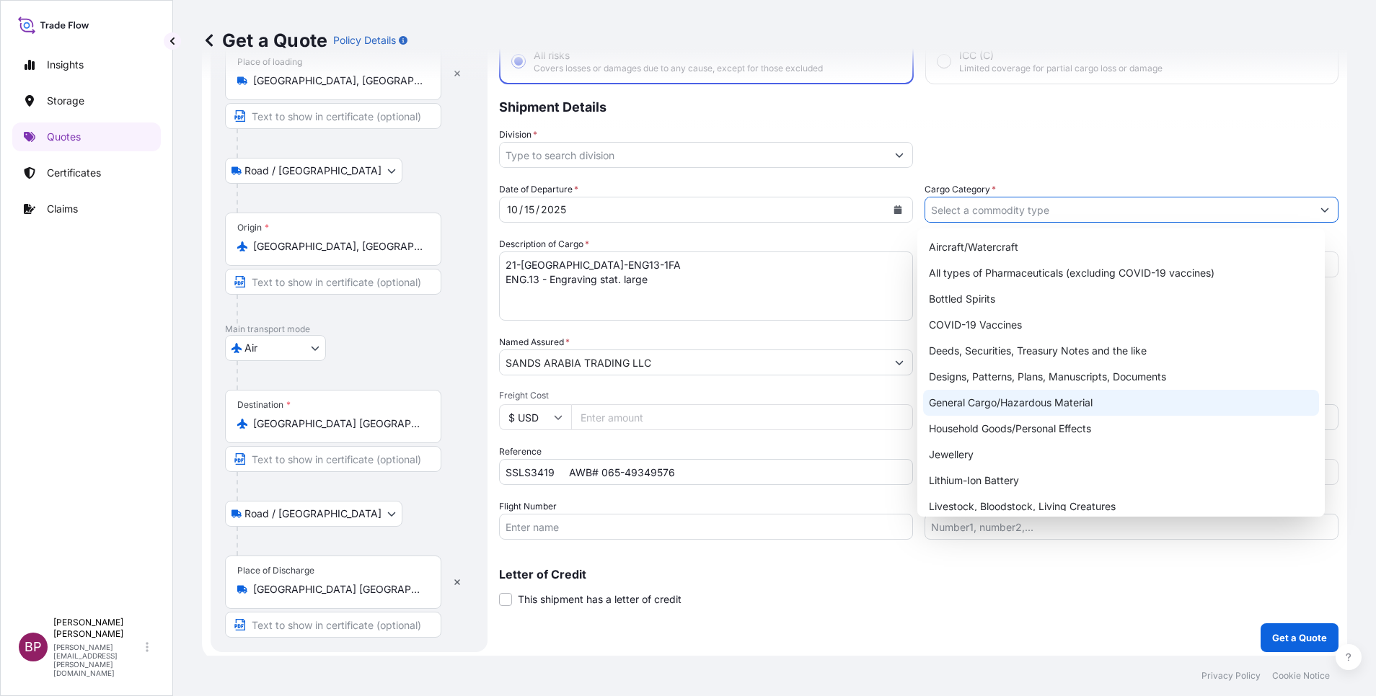
click at [1017, 404] on div "General Cargo/Hazardous Material" at bounding box center [1121, 403] width 396 height 26
type input "General Cargo/Hazardous Material"
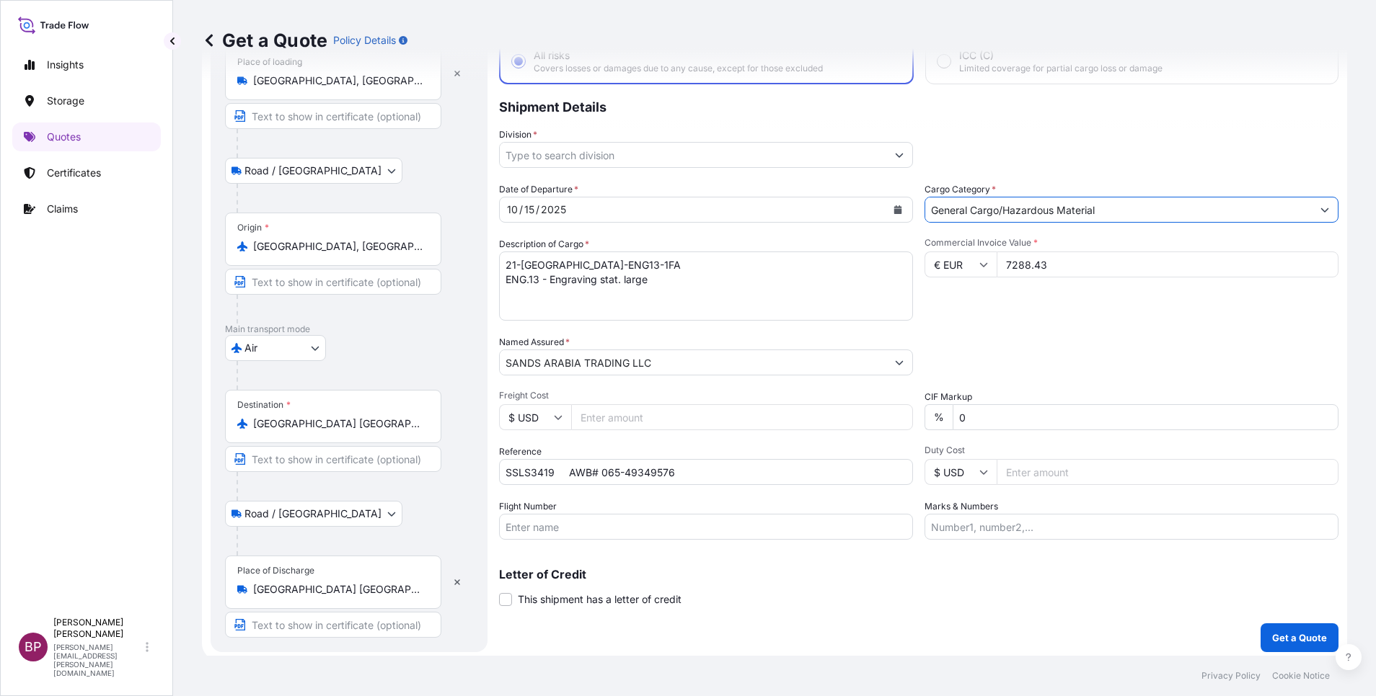
click at [895, 156] on icon "Show suggestions" at bounding box center [899, 155] width 9 height 9
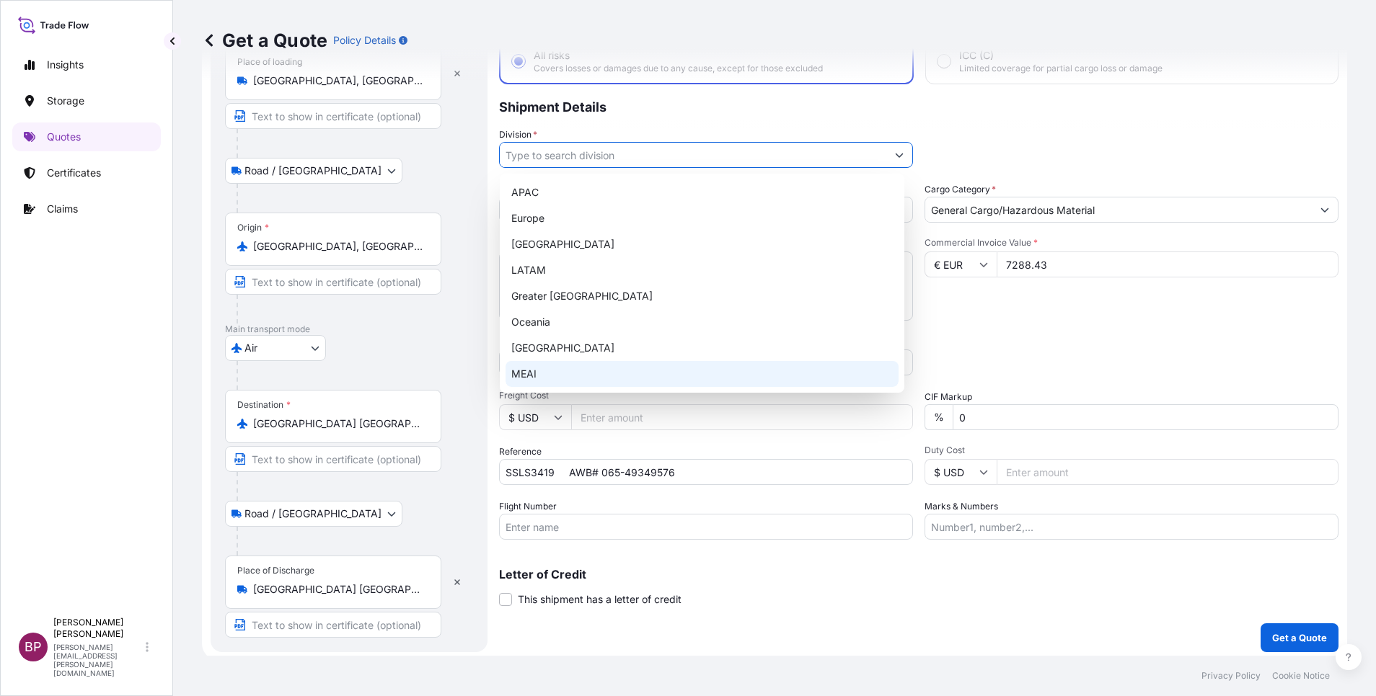
click at [595, 372] on div "MEAI" at bounding box center [701, 374] width 393 height 26
type input "MEAI"
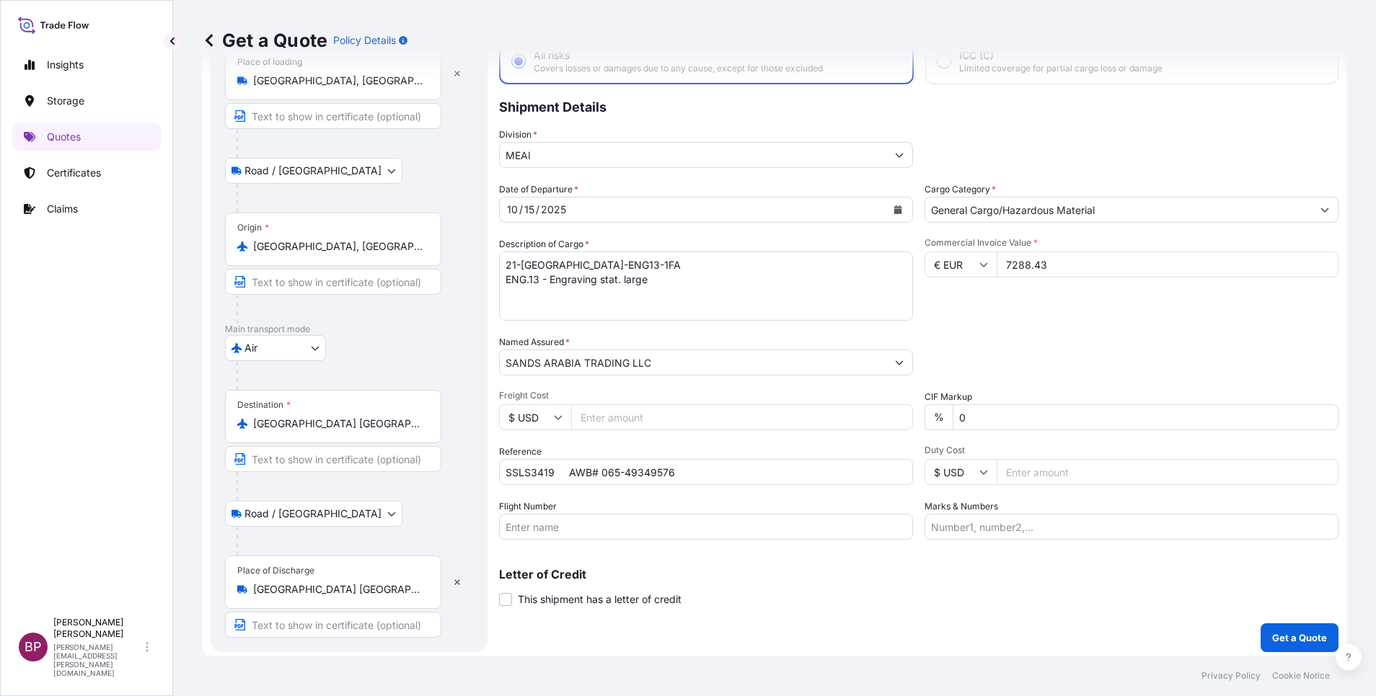
click at [1089, 355] on div "Packing Category Type to search a container mode Please select a primary mode o…" at bounding box center [1131, 355] width 414 height 40
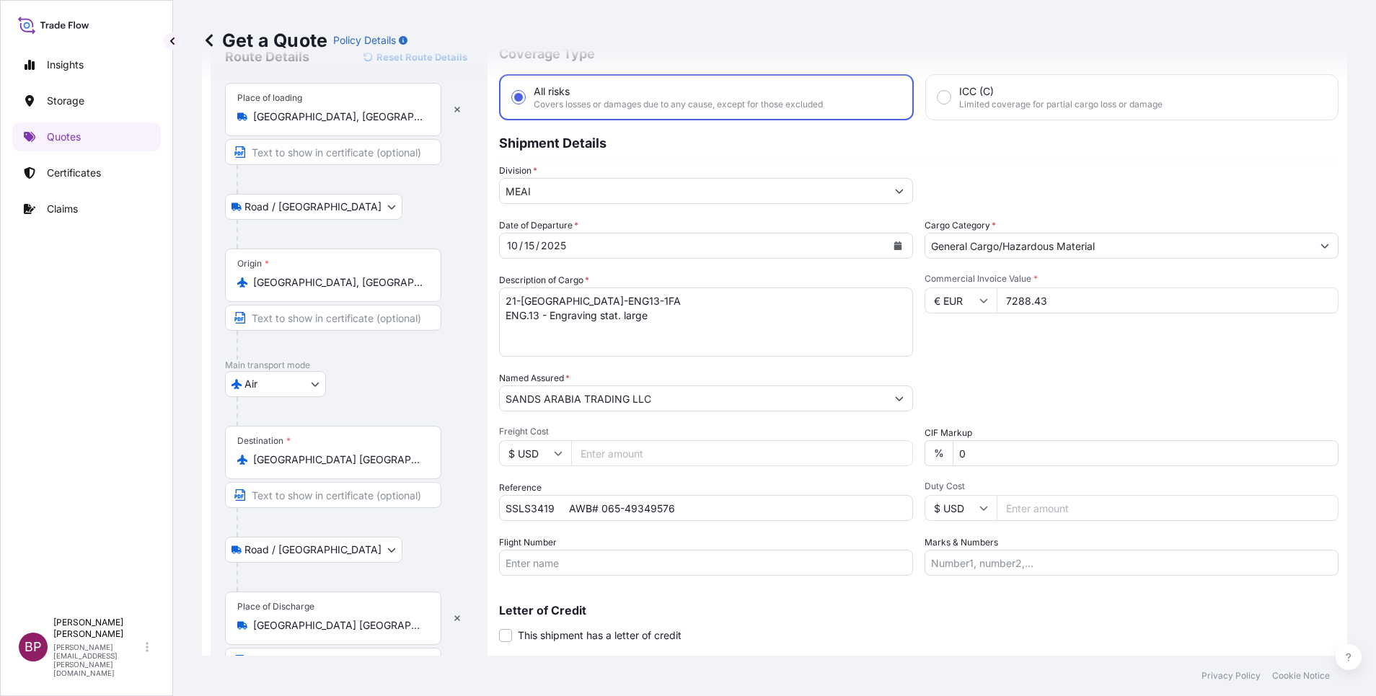
scroll to position [99, 0]
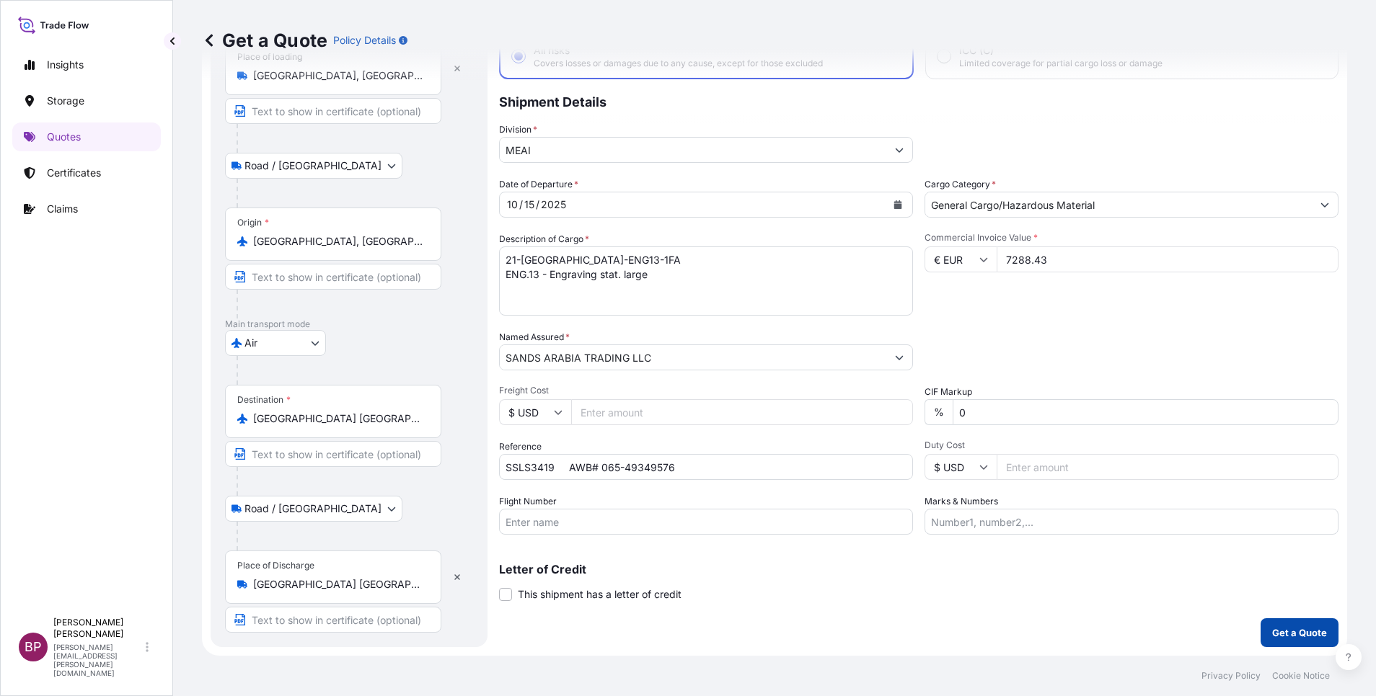
click at [1276, 632] on p "Get a Quote" at bounding box center [1299, 633] width 55 height 14
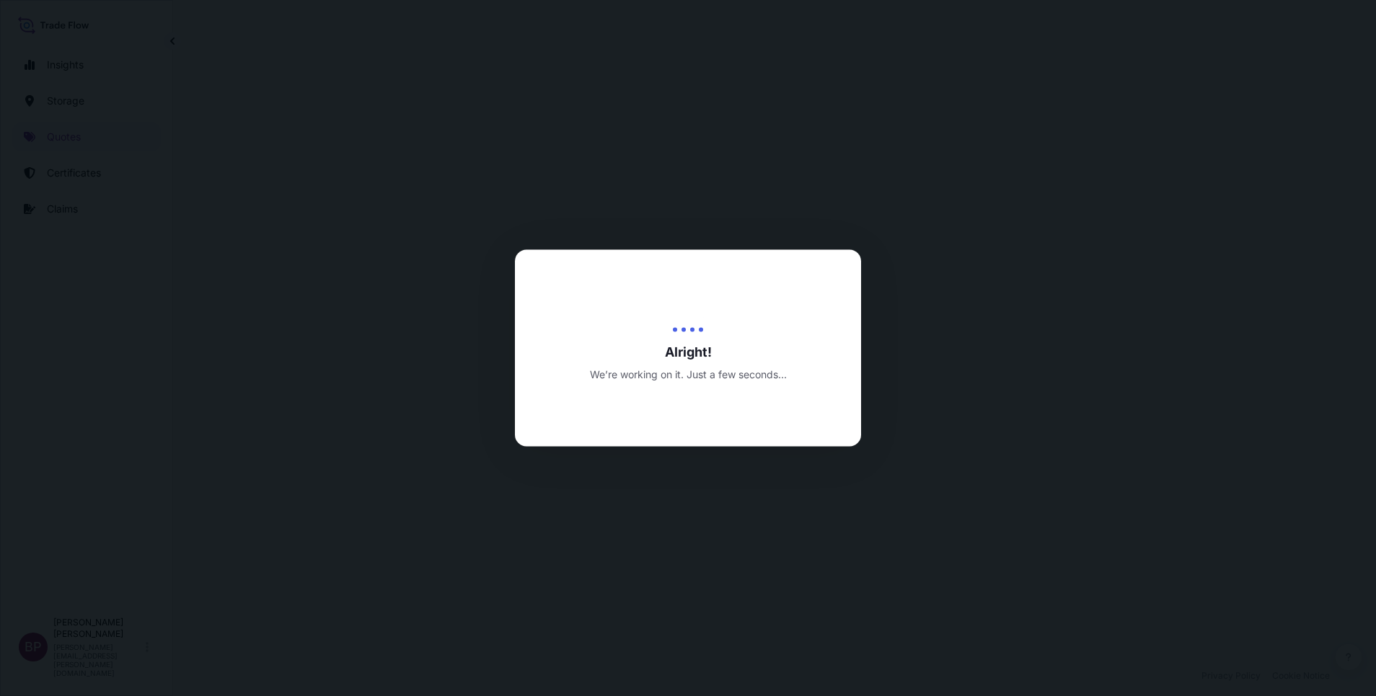
select select "Road / [GEOGRAPHIC_DATA]"
select select "Air"
select select "Road / [GEOGRAPHIC_DATA]"
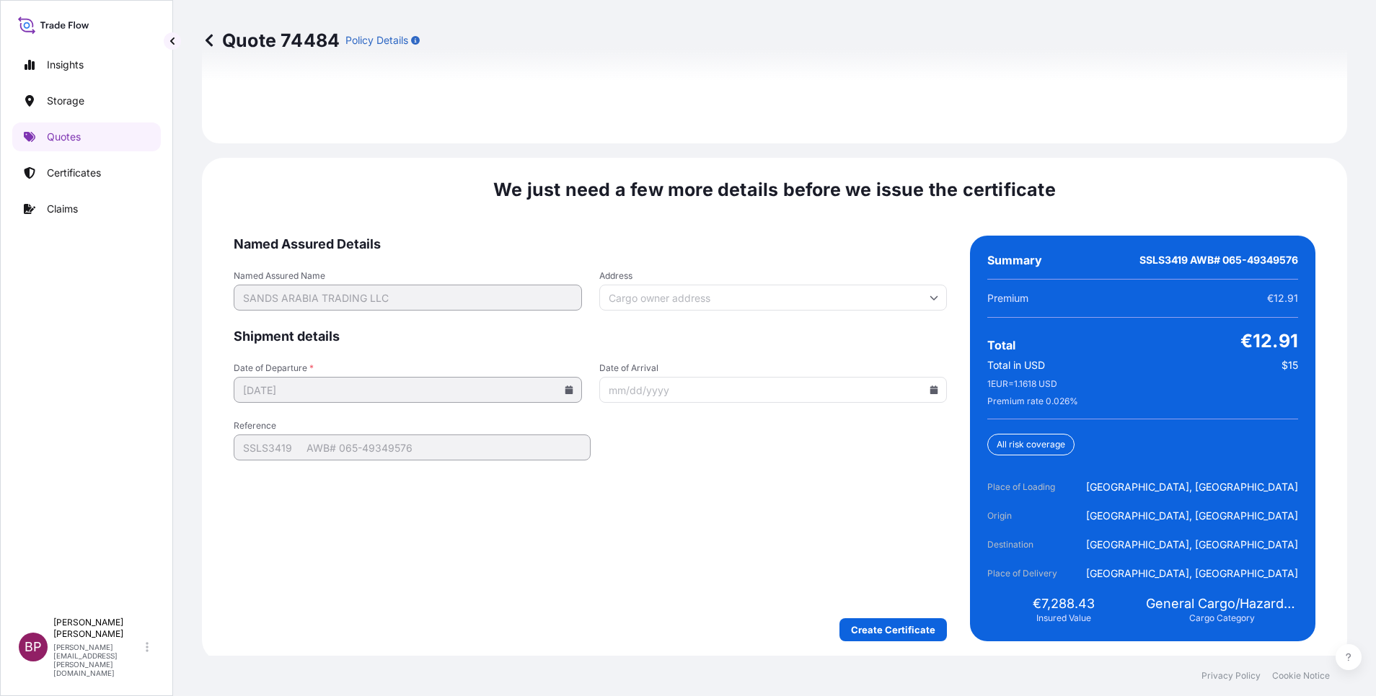
scroll to position [2212, 0]
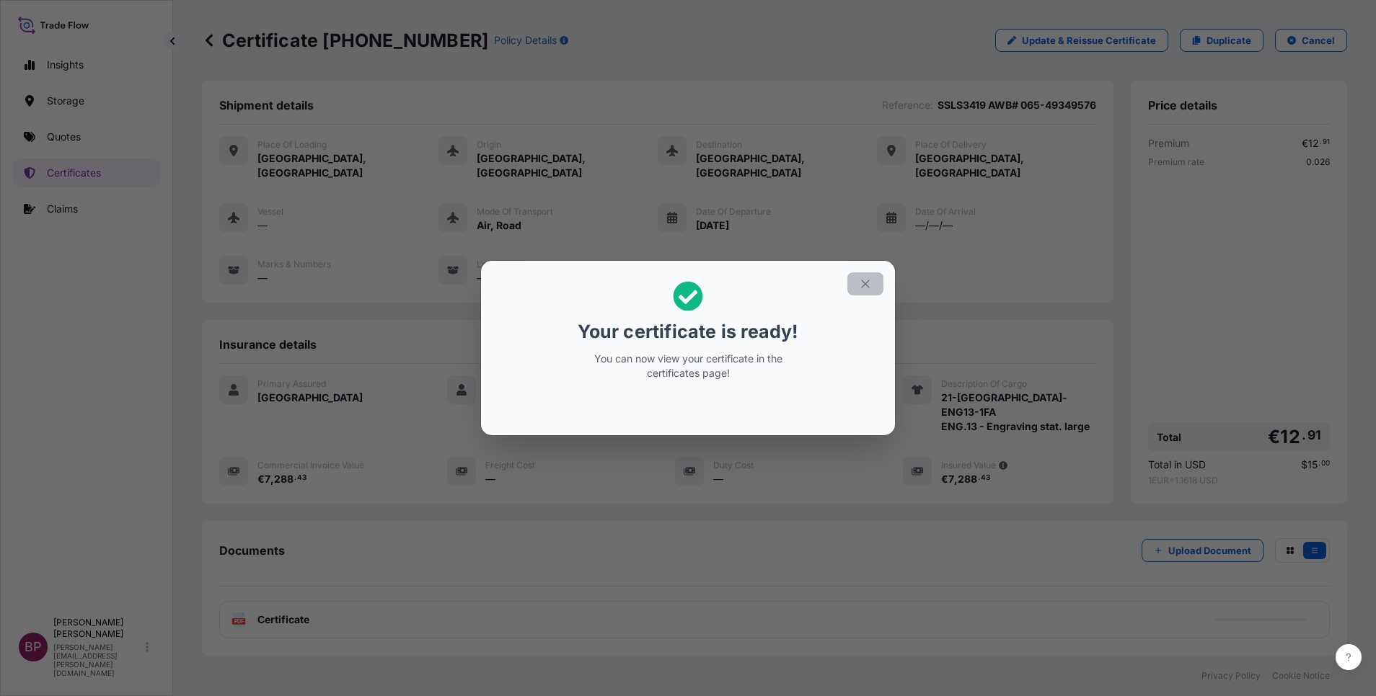
click at [866, 286] on icon "button" at bounding box center [865, 284] width 13 height 13
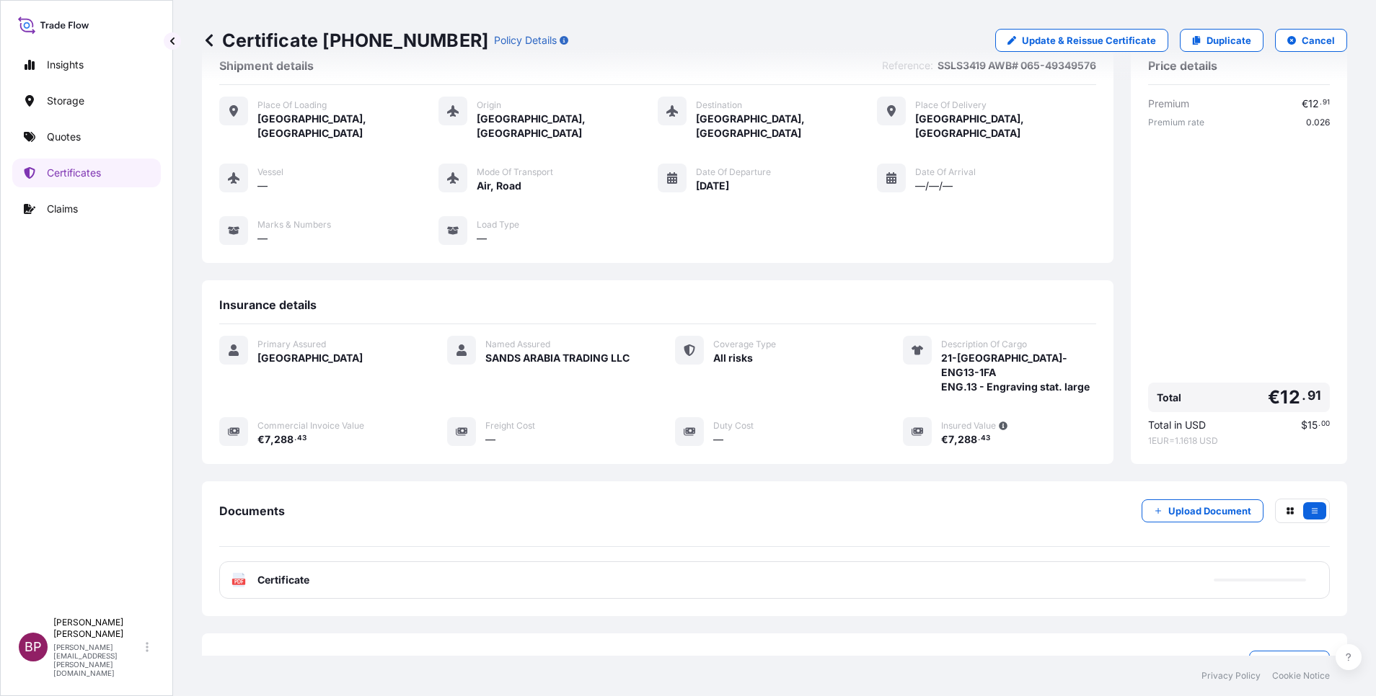
scroll to position [61, 0]
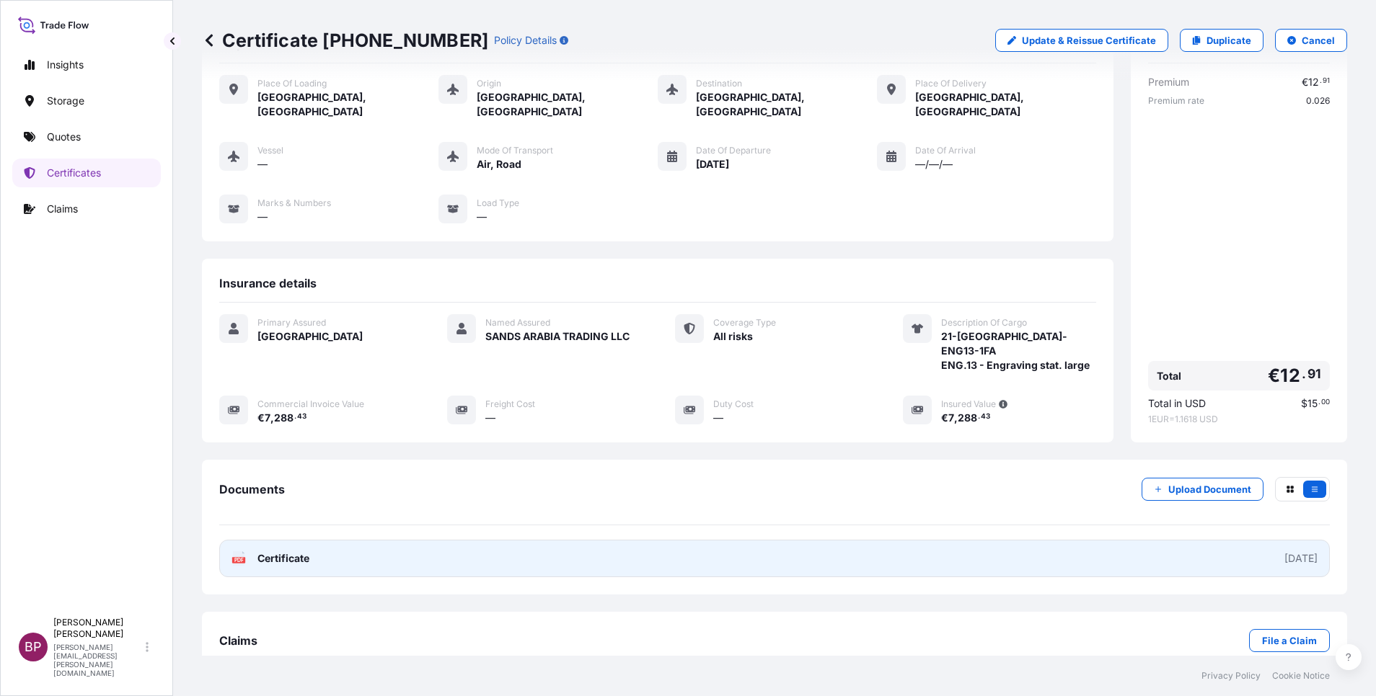
click at [288, 552] on span "Certificate" at bounding box center [283, 559] width 52 height 14
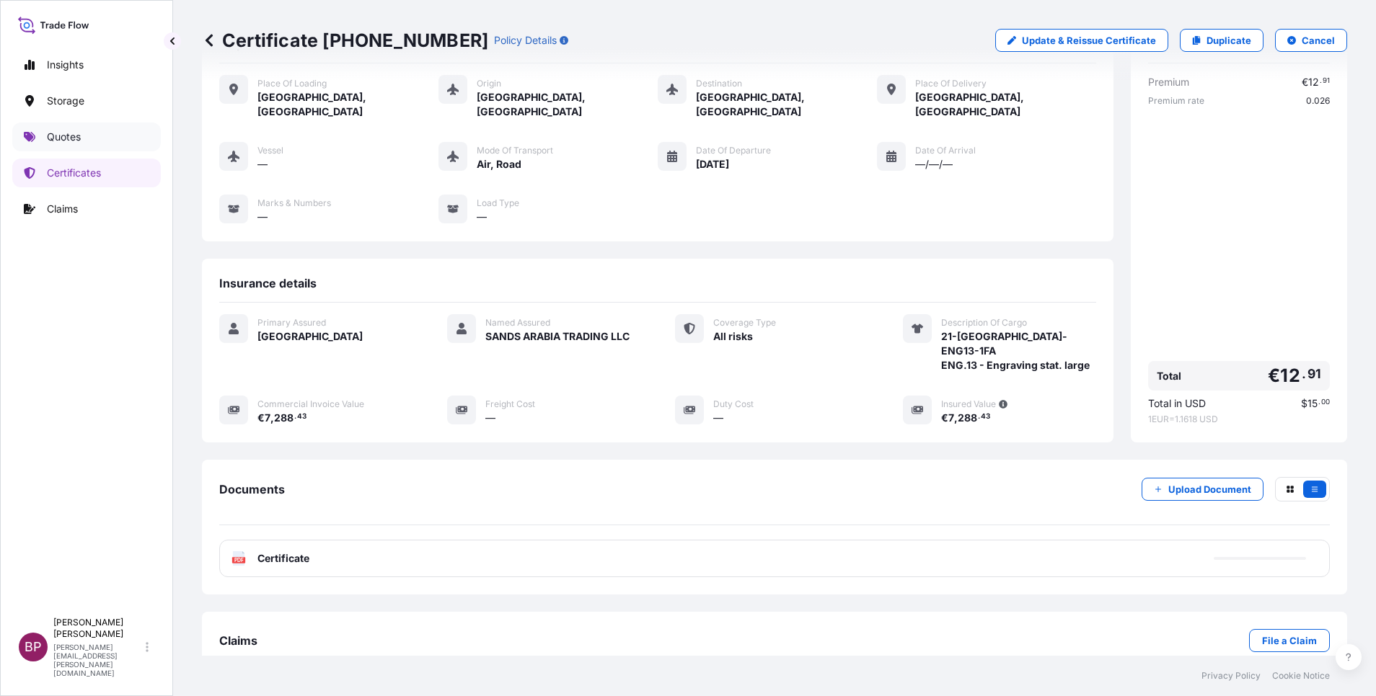
click at [72, 136] on p "Quotes" at bounding box center [64, 137] width 34 height 14
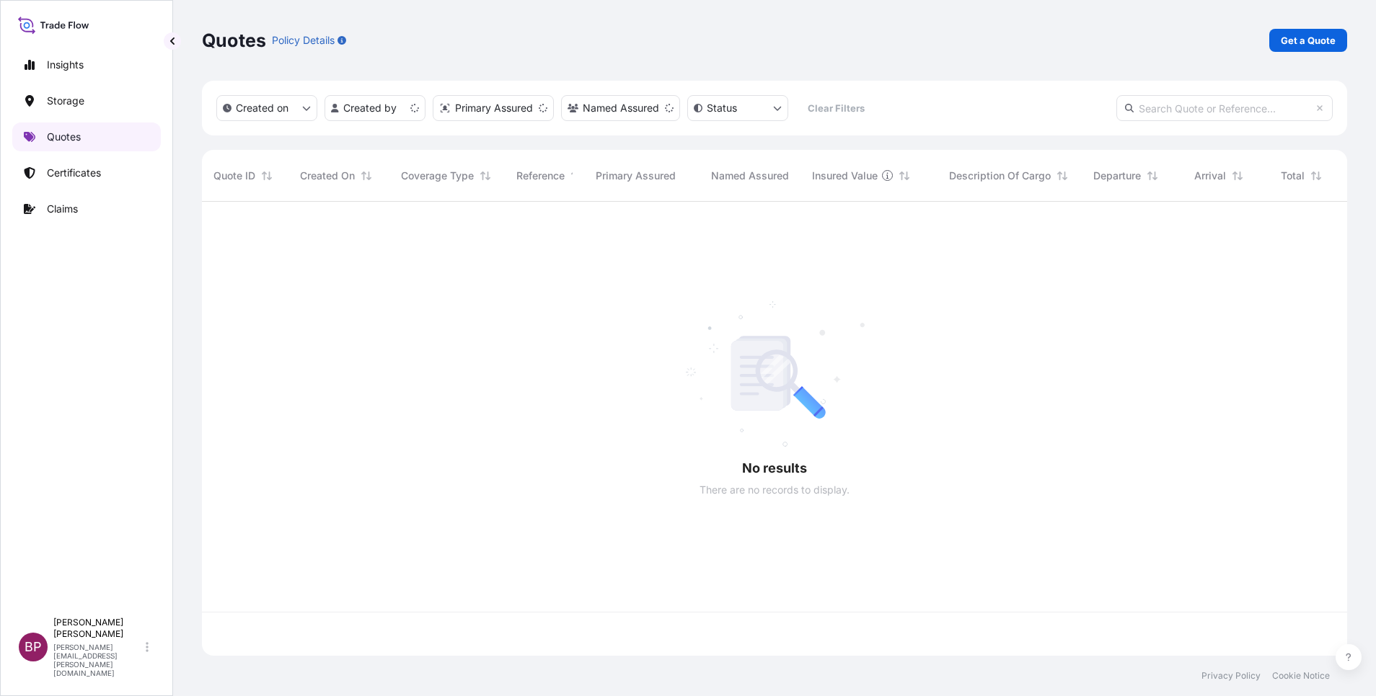
scroll to position [446, 1128]
click at [1313, 35] on p "Get a Quote" at bounding box center [1307, 40] width 55 height 14
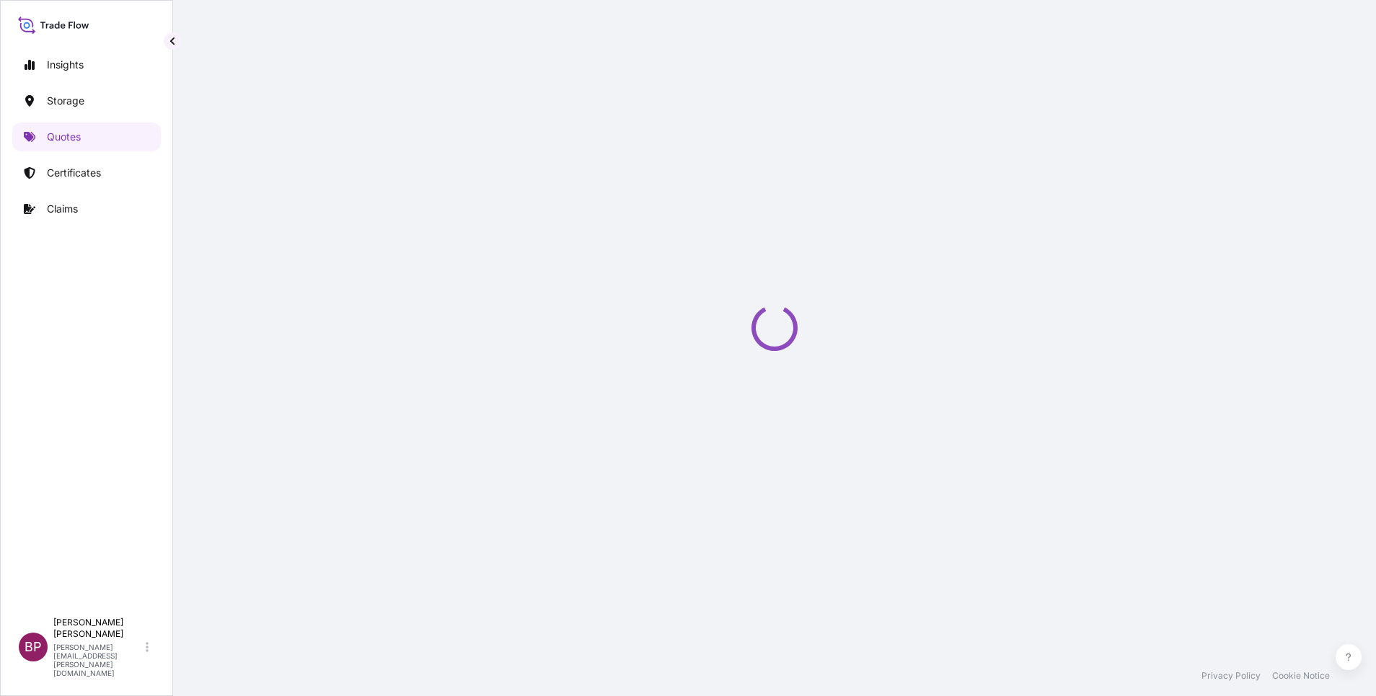
select select "Water"
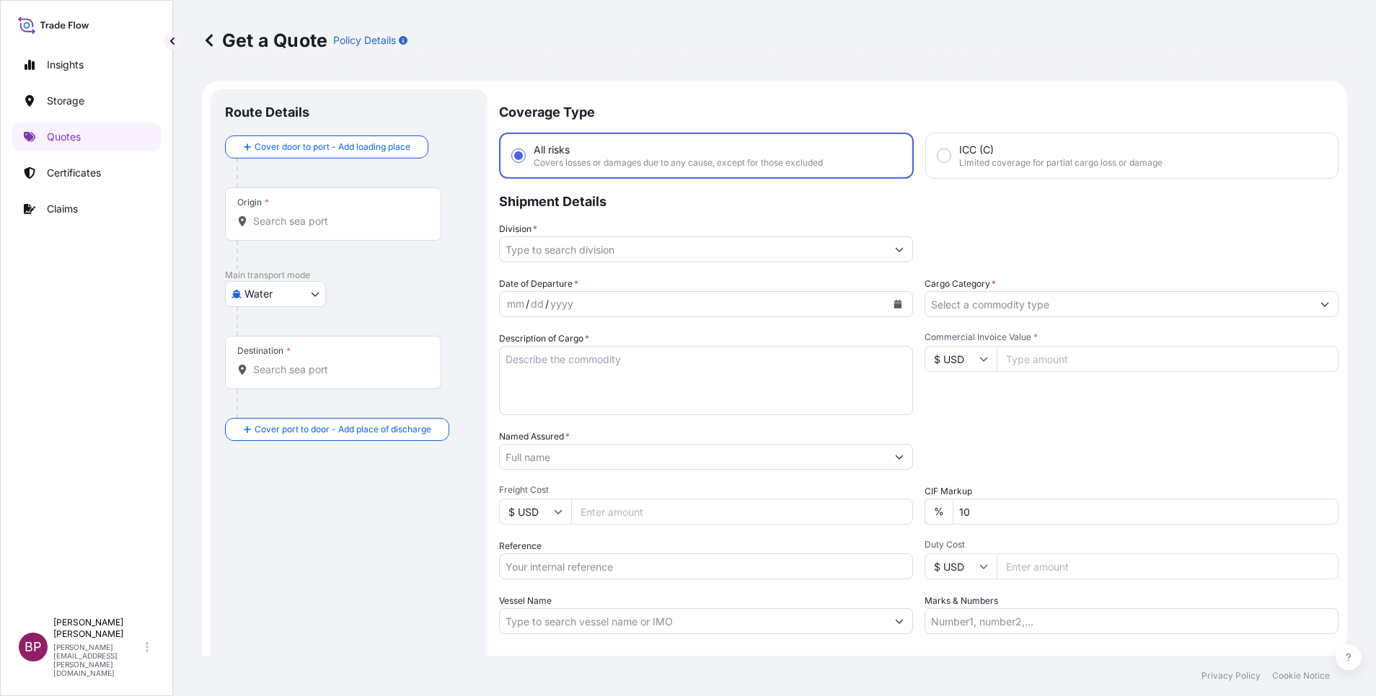
scroll to position [23, 0]
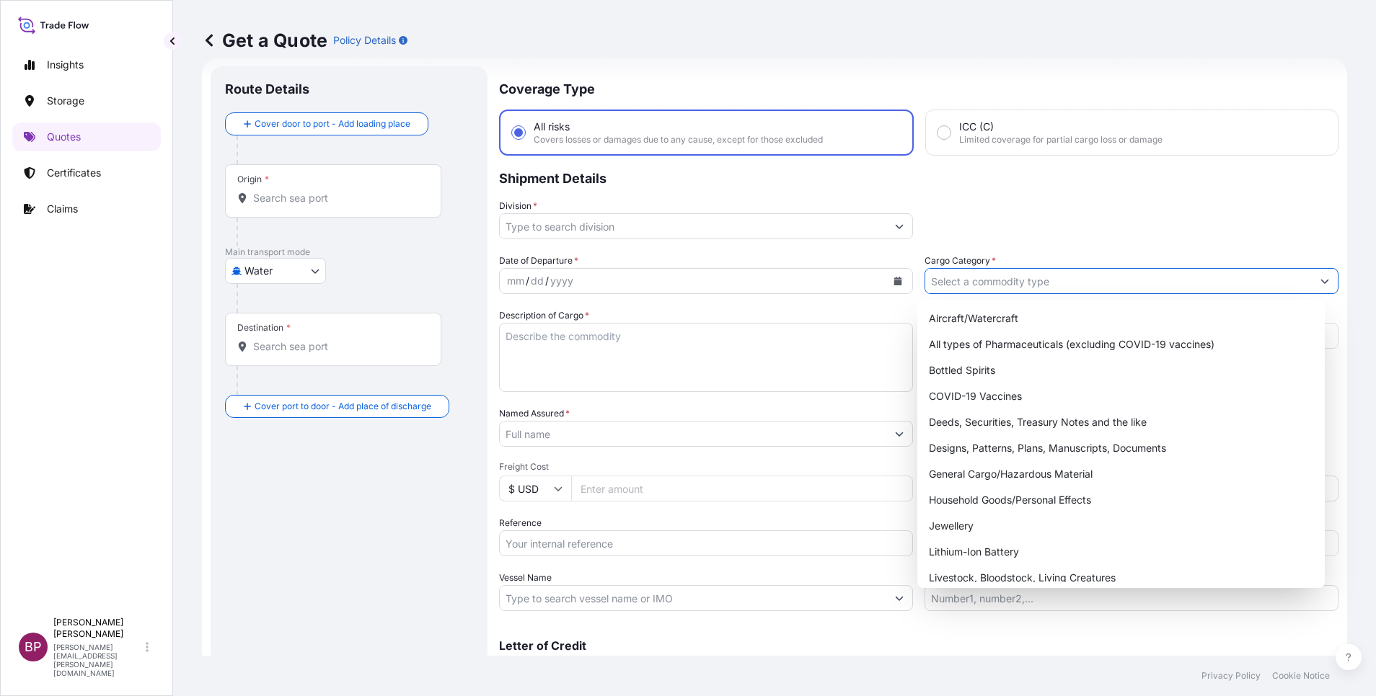
click at [1118, 282] on input "Cargo Category *" at bounding box center [1118, 281] width 386 height 26
click at [1061, 476] on div "General Cargo/Hazardous Material" at bounding box center [1121, 474] width 396 height 26
type input "General Cargo/Hazardous Material"
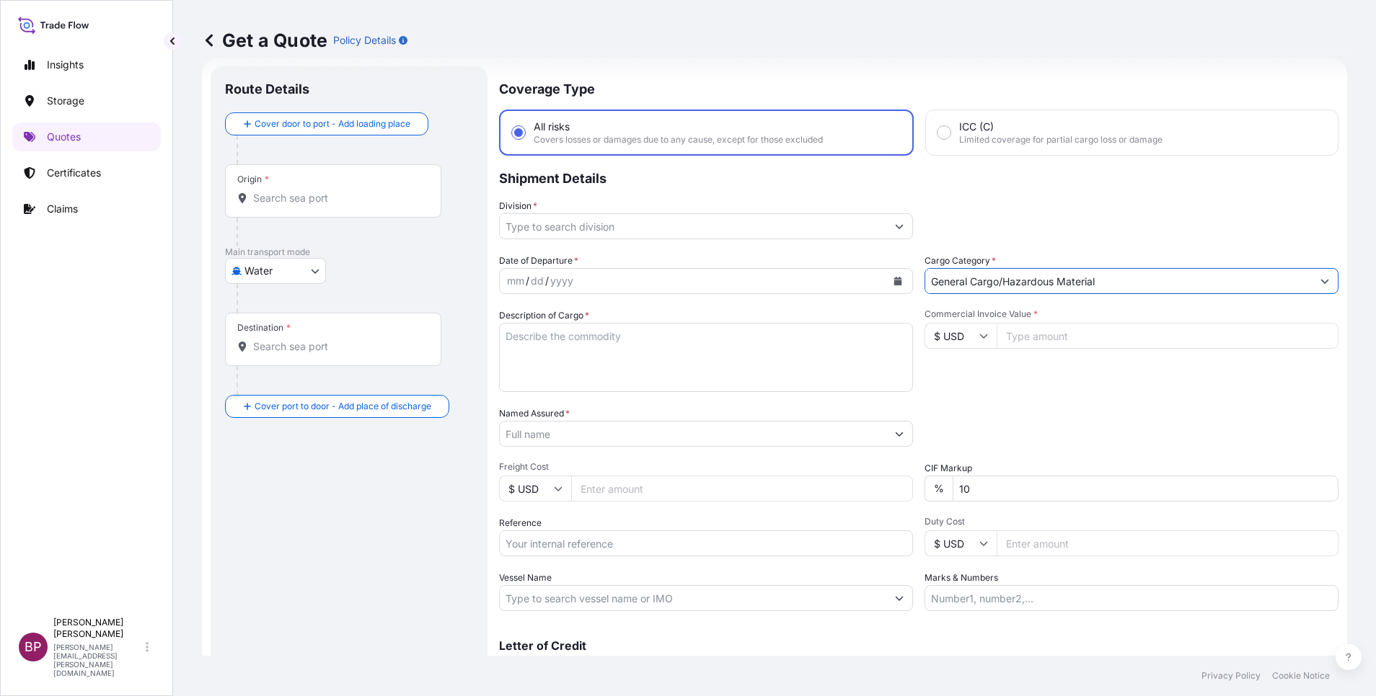
click at [886, 227] on button "Show suggestions" at bounding box center [899, 226] width 26 height 26
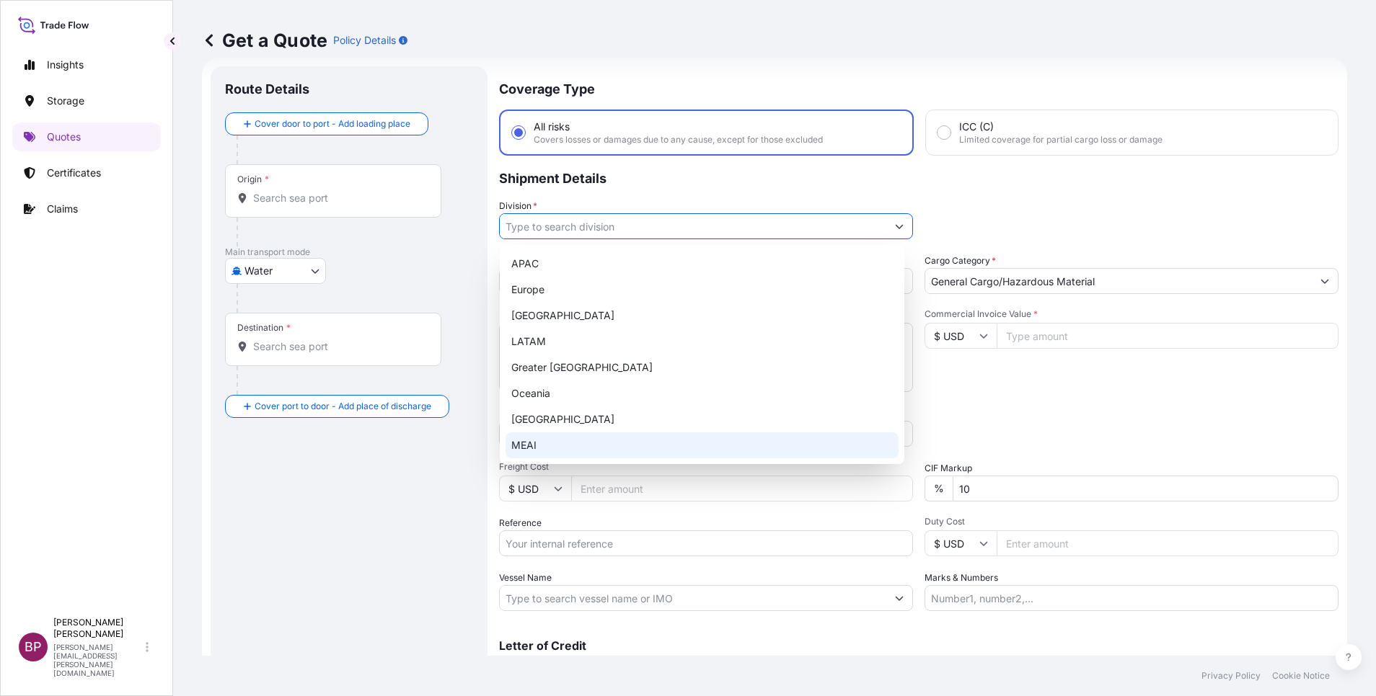
click at [575, 443] on div "MEAI" at bounding box center [701, 446] width 393 height 26
type input "MEAI"
click at [643, 446] on div "MEAI" at bounding box center [701, 446] width 393 height 26
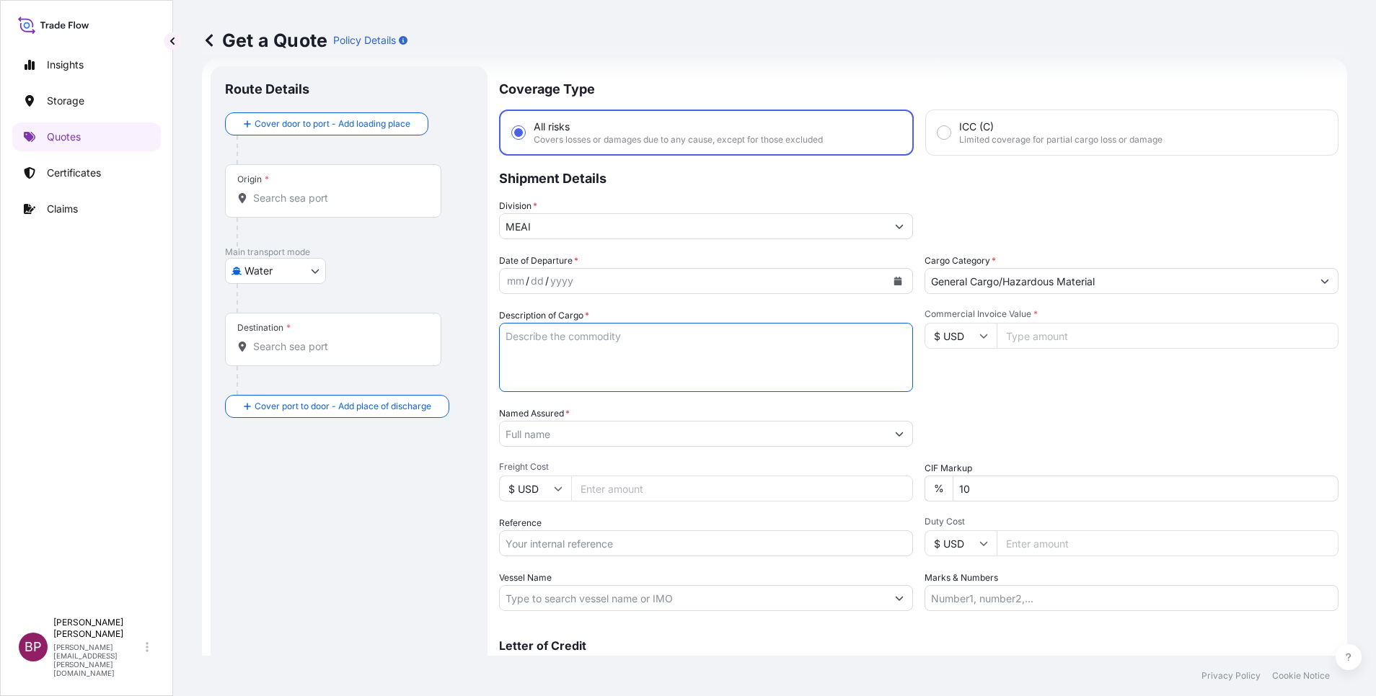
click at [704, 377] on textarea "Description of Cargo *" at bounding box center [706, 357] width 414 height 69
paste textarea "Hotel Amenities"
type textarea "Hotel Amenities"
click at [1063, 338] on input "Commercial Invoice Value *" at bounding box center [1167, 336] width 342 height 26
paste input "156325.90"
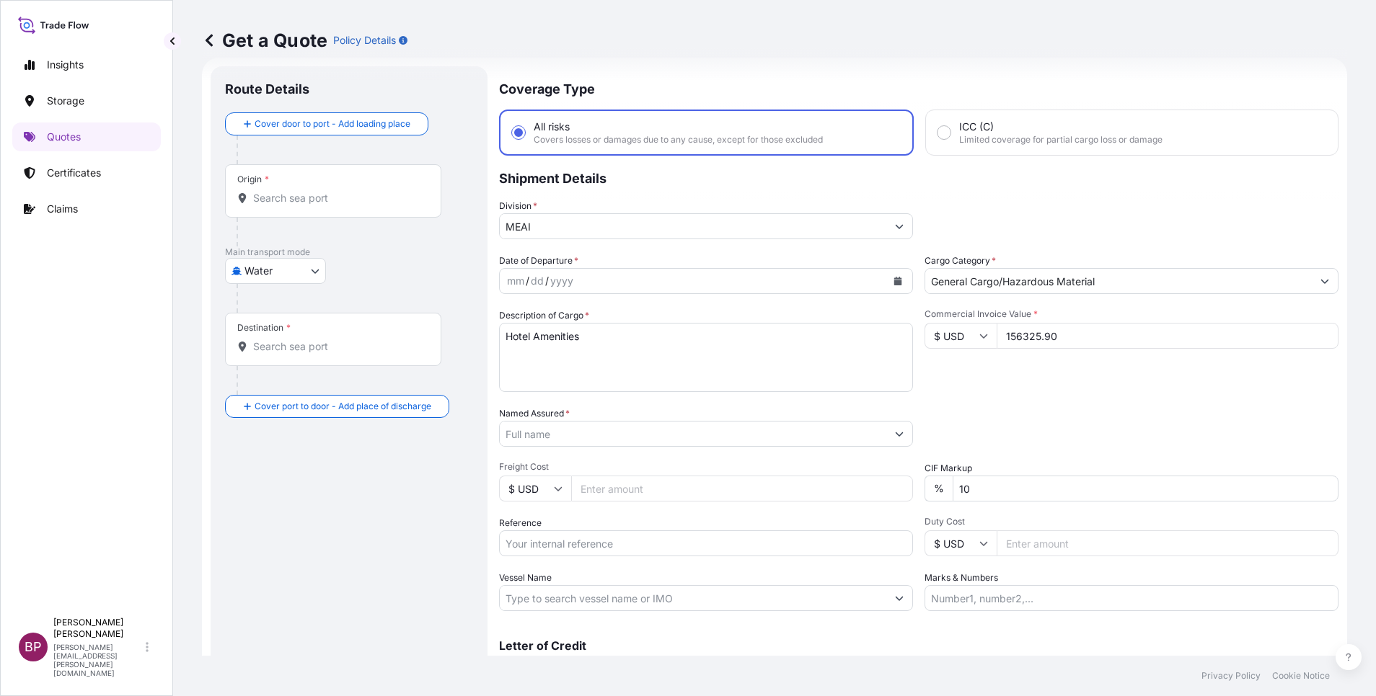
type input "156325.90"
click at [890, 483] on div "Date of Departure * mm / dd / yyyy Cargo Category * General Cargo/Hazardous Mat…" at bounding box center [918, 433] width 839 height 358
type input "0"
click at [1060, 425] on div "Packing Category Type to search a container mode Please select a primary mode o…" at bounding box center [1131, 427] width 414 height 40
click at [890, 287] on button "Calendar" at bounding box center [897, 281] width 23 height 23
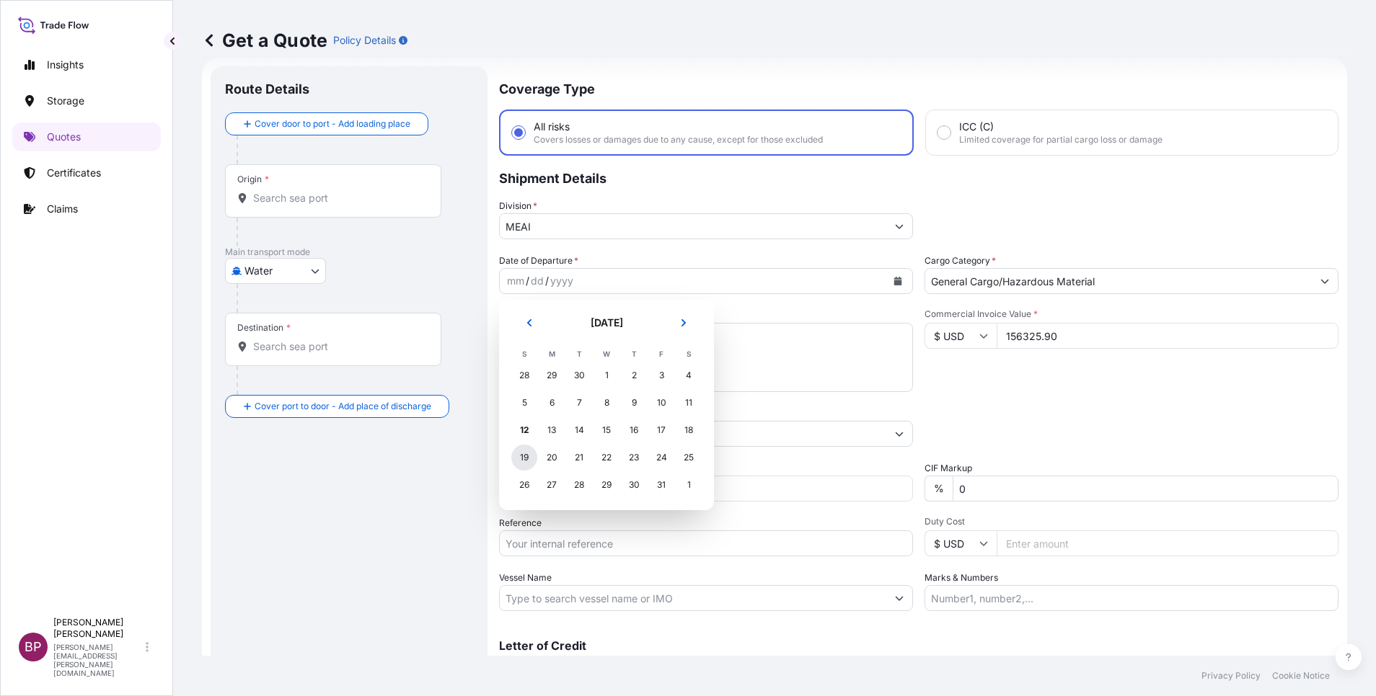
click at [523, 459] on div "19" at bounding box center [524, 458] width 26 height 26
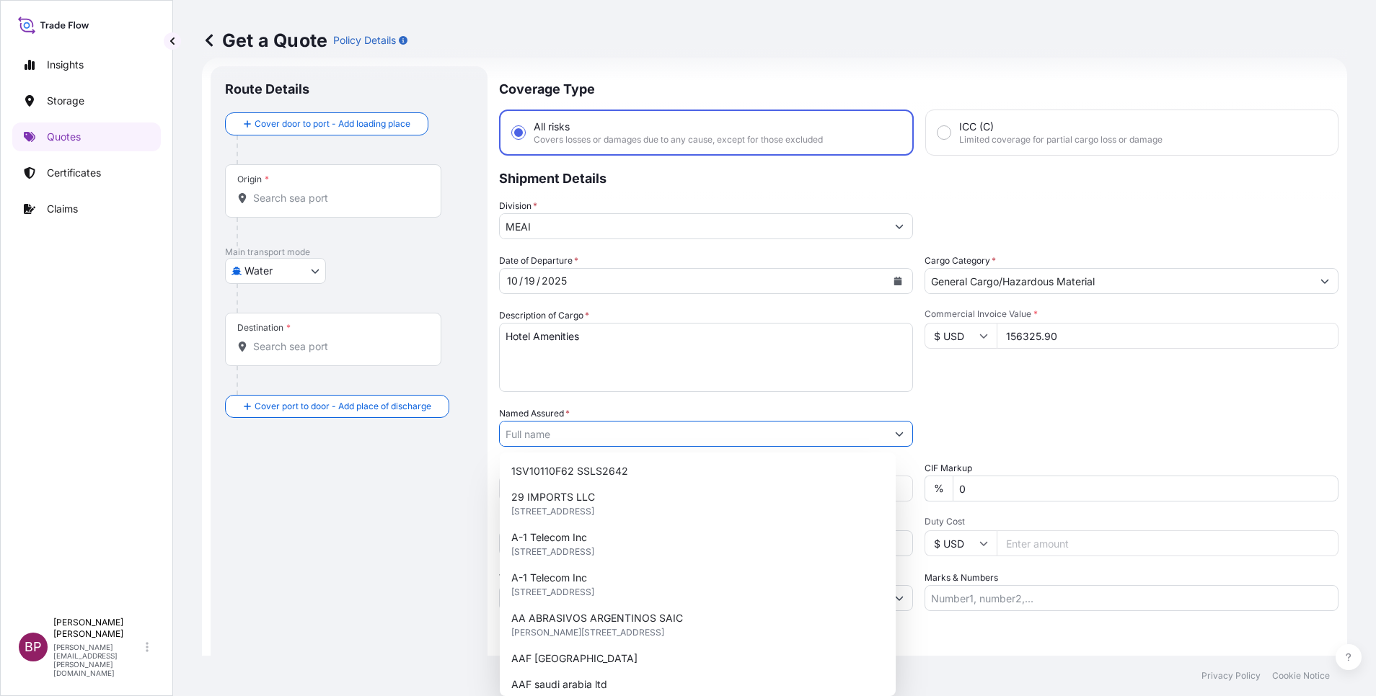
click at [709, 444] on input "Named Assured *" at bounding box center [693, 434] width 386 height 26
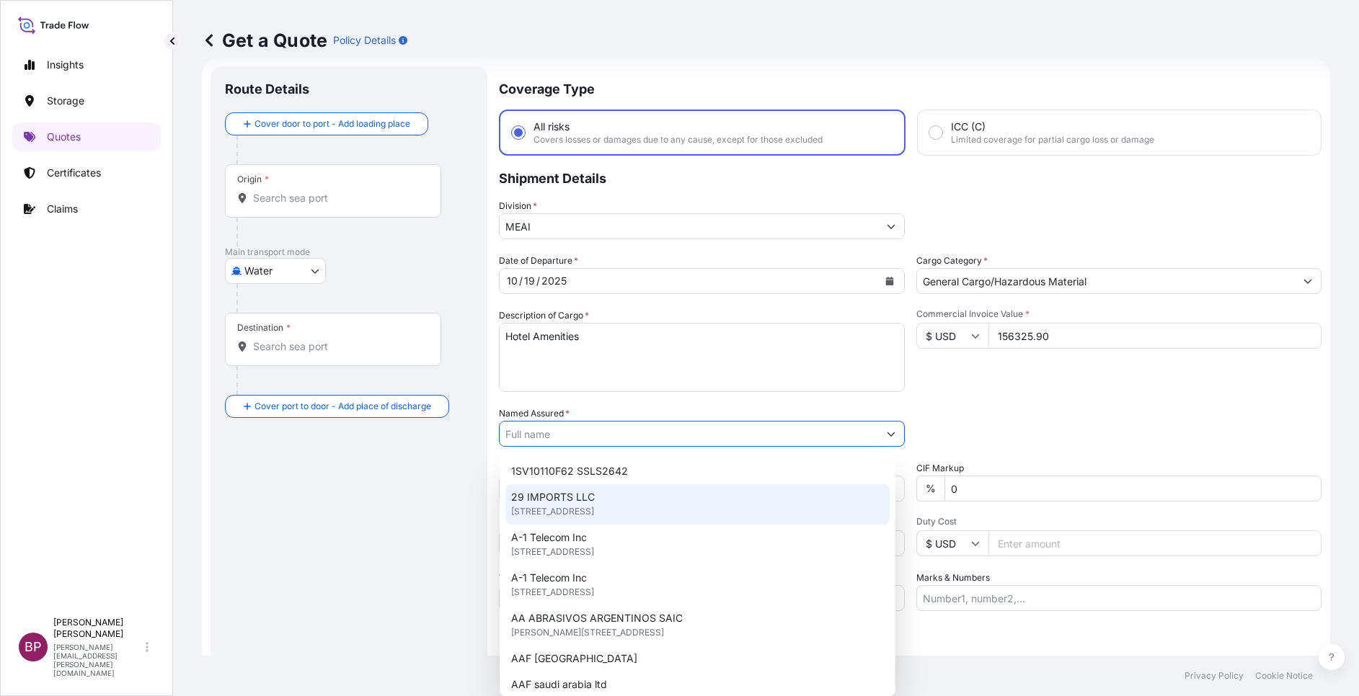
paste input "Rolaco Hospitality Supplies Co."
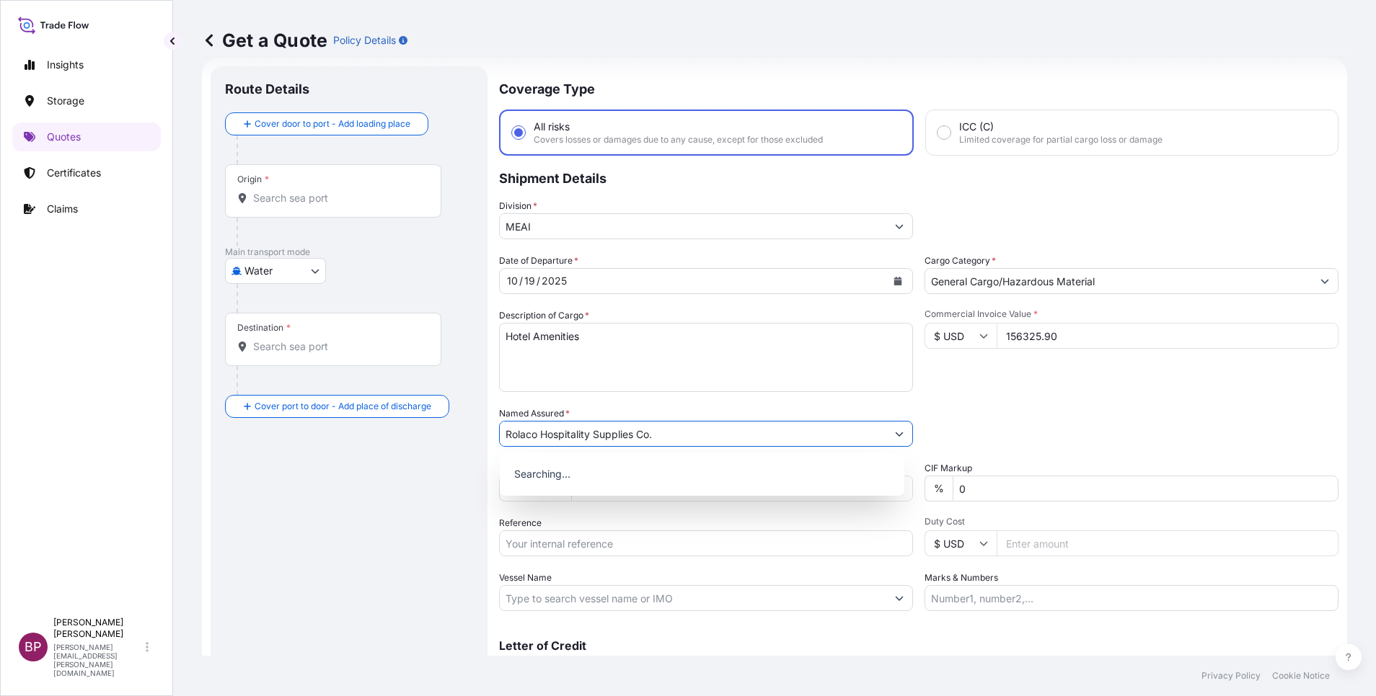
type input "Rolaco Hospitality Supplies Co."
click at [986, 420] on div "Packing Category Type to search a container mode Please select a primary mode o…" at bounding box center [1131, 427] width 414 height 40
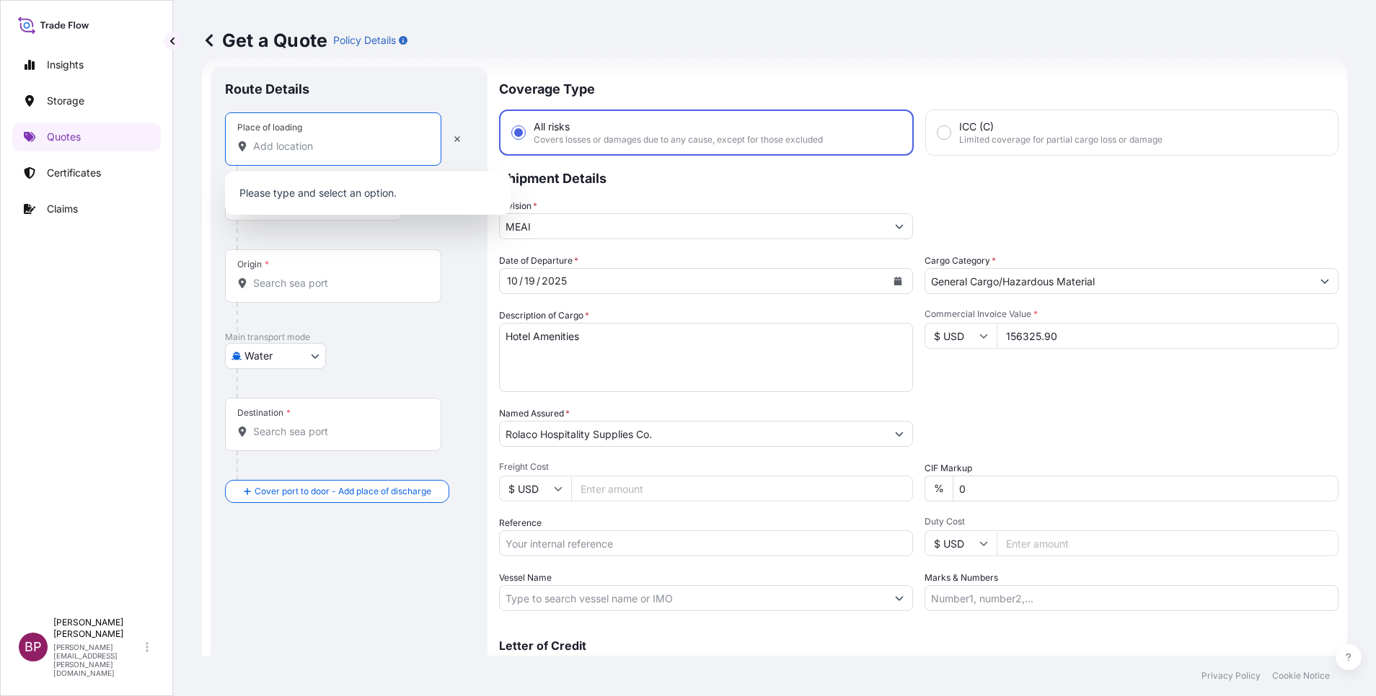
click at [362, 146] on input "Place of loading" at bounding box center [338, 146] width 170 height 14
paste input "Shangha"
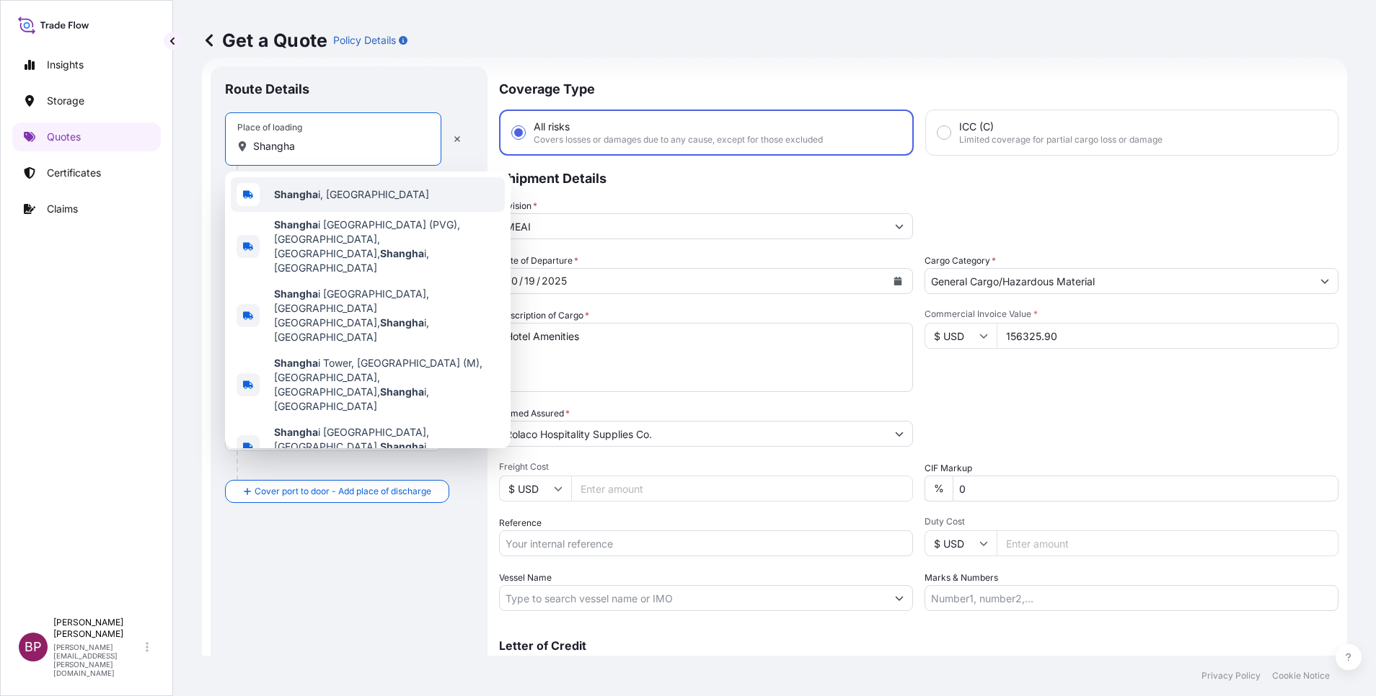
click at [357, 193] on div "Shangha i, [GEOGRAPHIC_DATA]" at bounding box center [368, 194] width 274 height 35
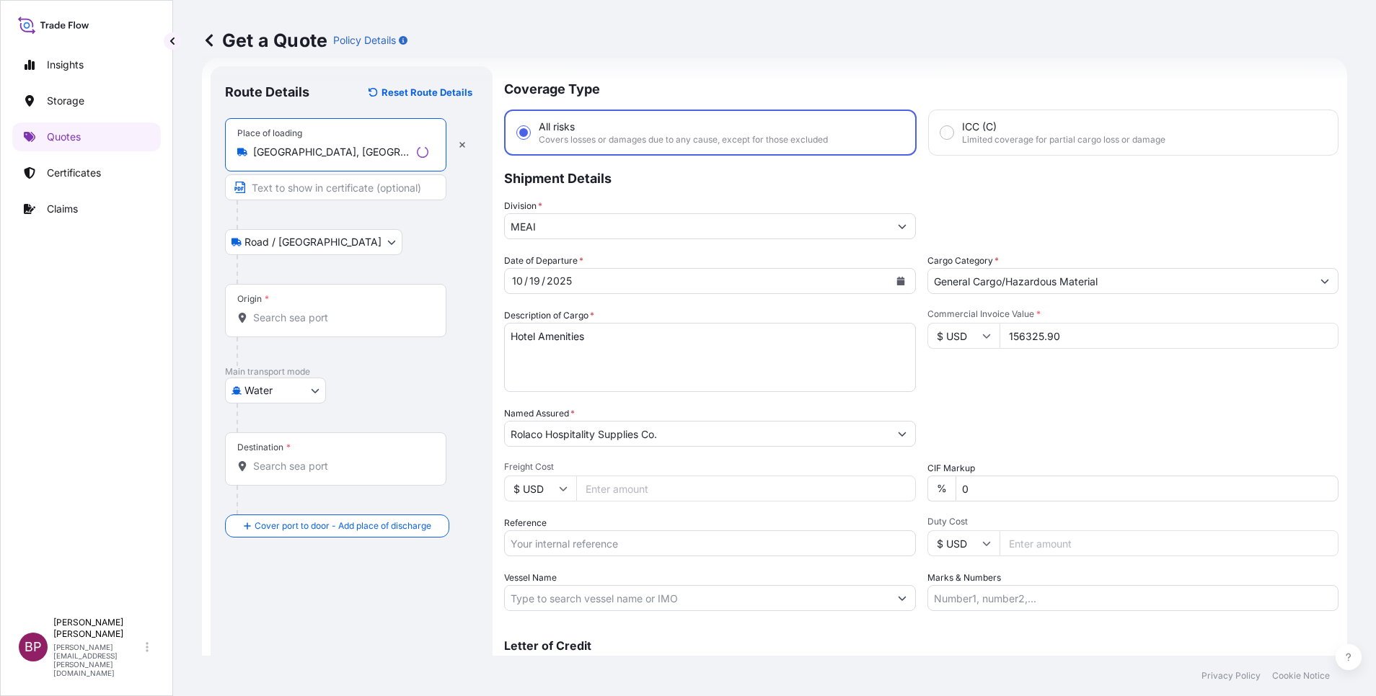
paste input "Shangha"
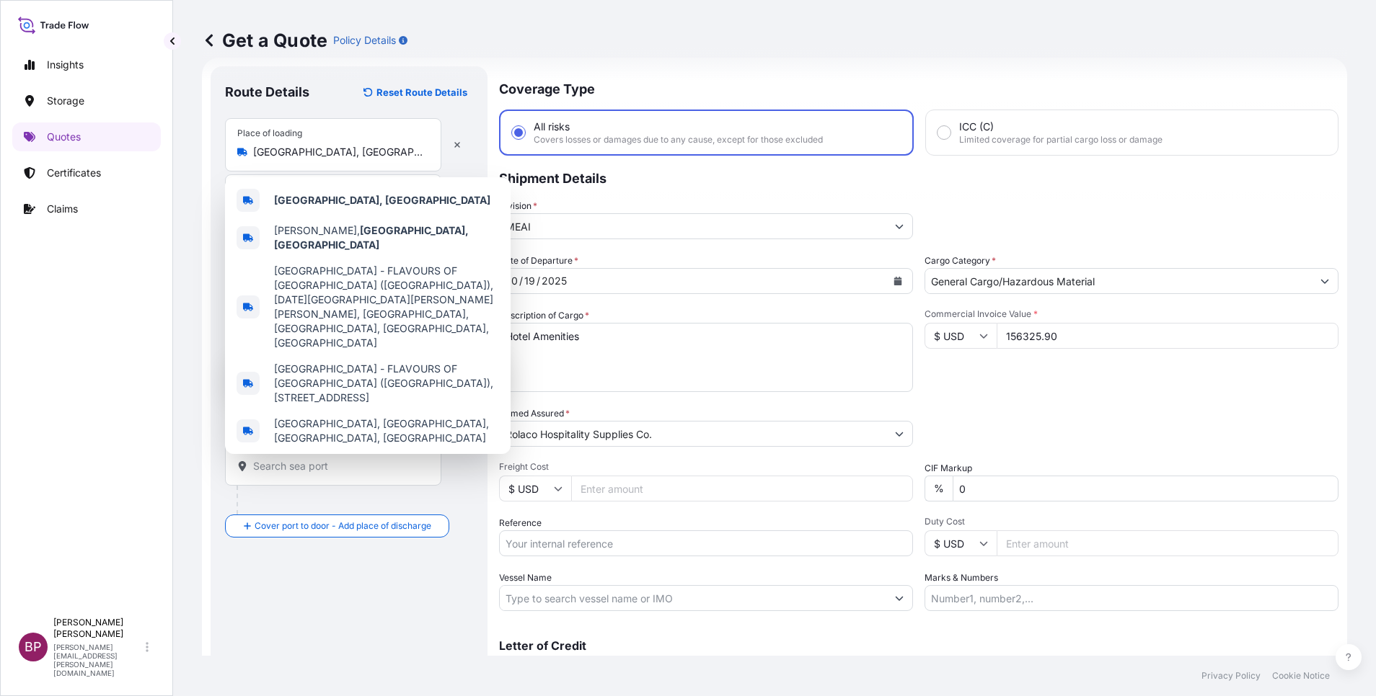
click at [325, 316] on body "0 options available. 5 options available. 0 options available. 5 options availa…" at bounding box center [688, 348] width 1376 height 696
type input "[GEOGRAPHIC_DATA] - FLAVOURS OF [GEOGRAPHIC_DATA] ([GEOGRAPHIC_DATA]), [DATE][G…"
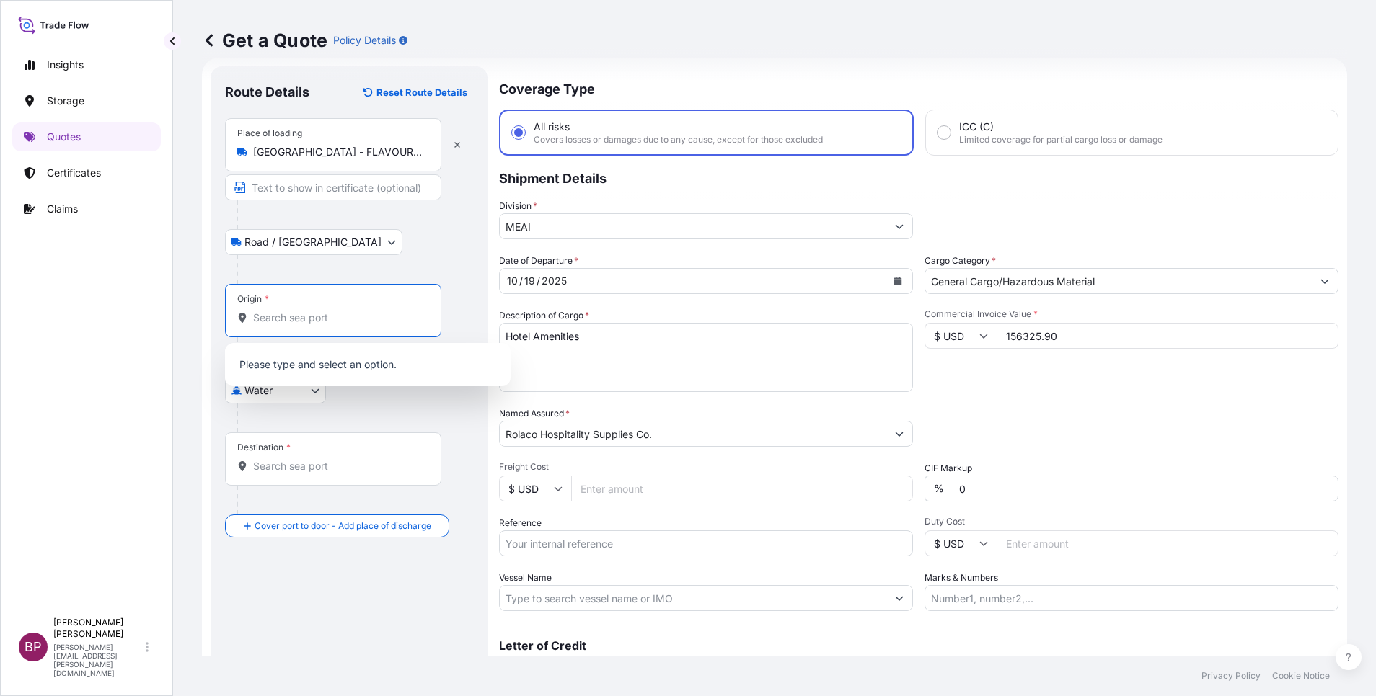
click at [326, 317] on input "Origin *" at bounding box center [338, 318] width 170 height 14
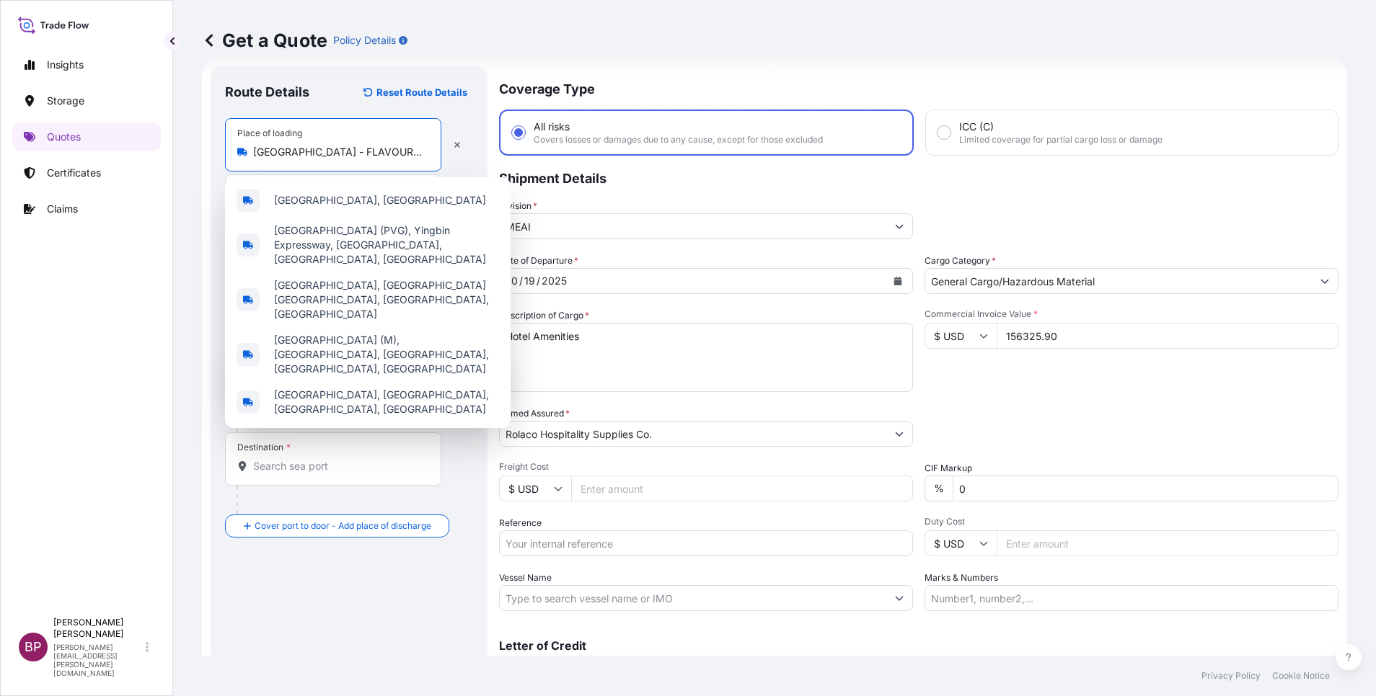
click at [329, 149] on input "[GEOGRAPHIC_DATA] - FLAVOURS OF [GEOGRAPHIC_DATA] ([GEOGRAPHIC_DATA]), [DATE][G…" at bounding box center [338, 152] width 170 height 14
click at [454, 146] on icon "button" at bounding box center [457, 145] width 9 height 9
select select "Road / [GEOGRAPHIC_DATA]"
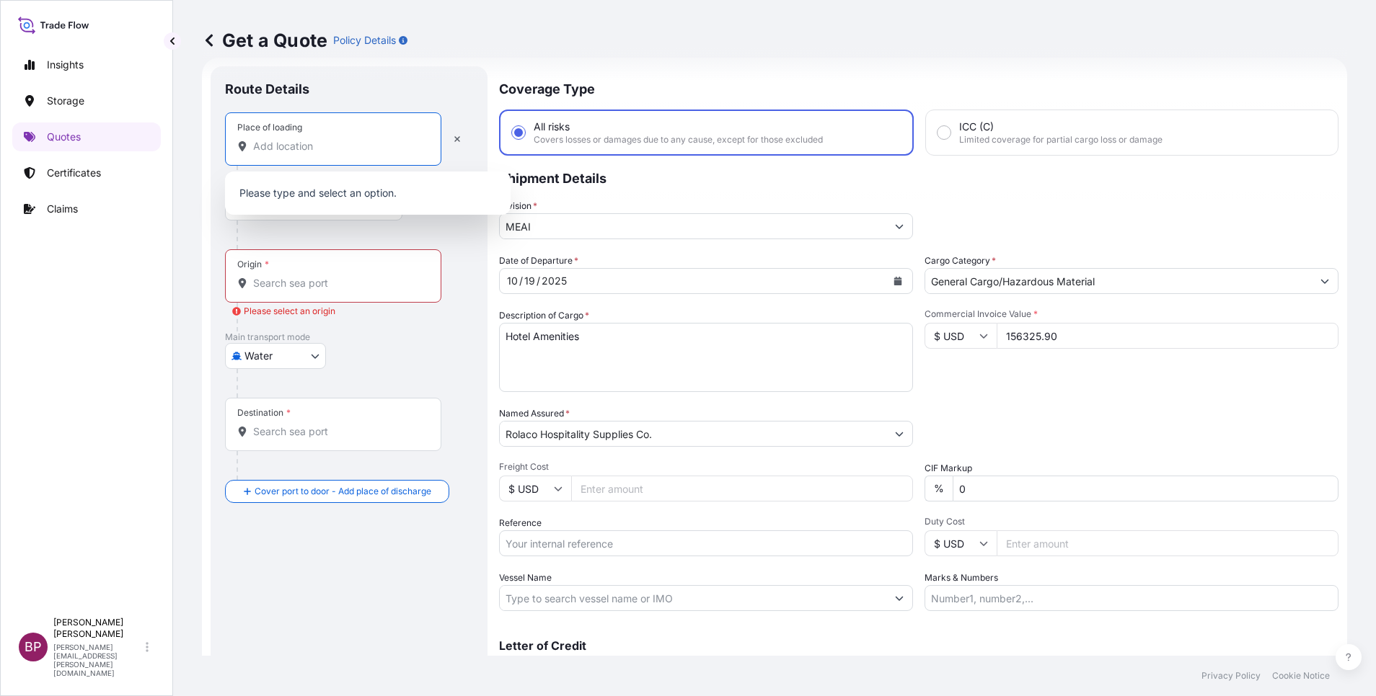
click at [329, 143] on input "Place of loading" at bounding box center [338, 146] width 170 height 14
paste input "Shangha"
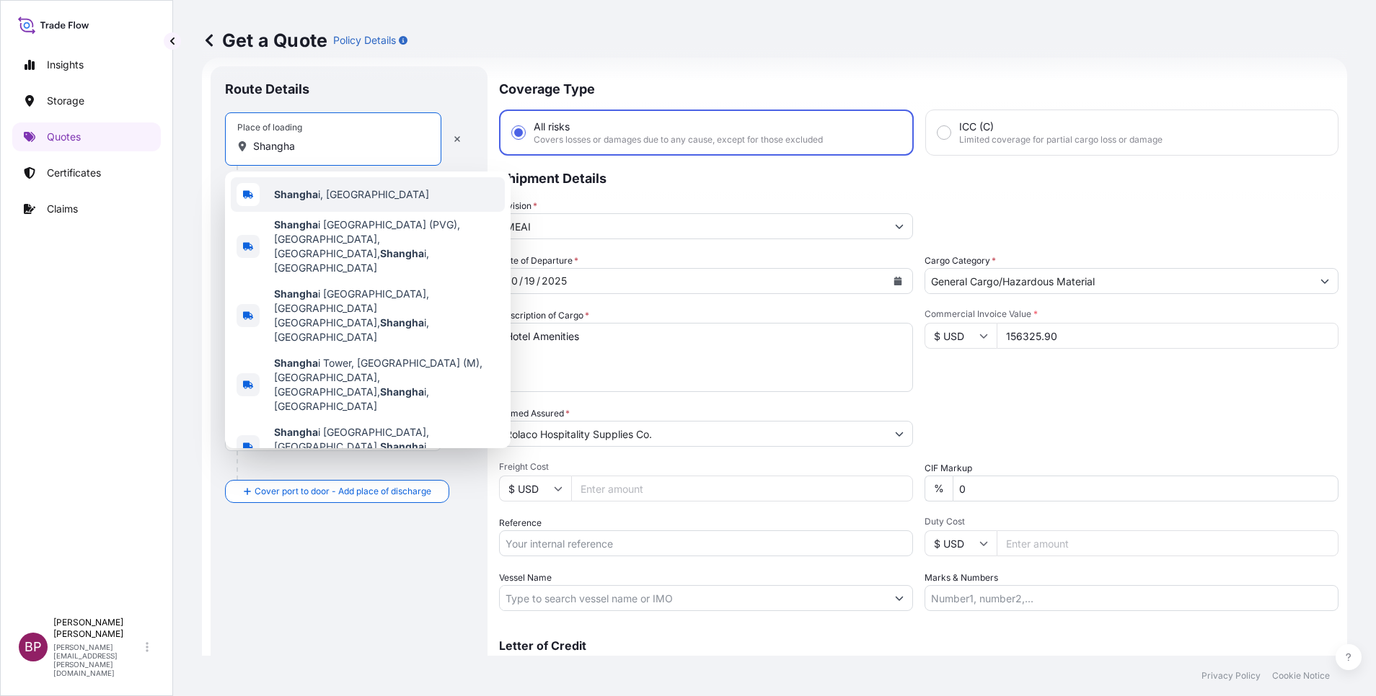
click at [377, 190] on div "Shangha i, [GEOGRAPHIC_DATA]" at bounding box center [368, 194] width 274 height 35
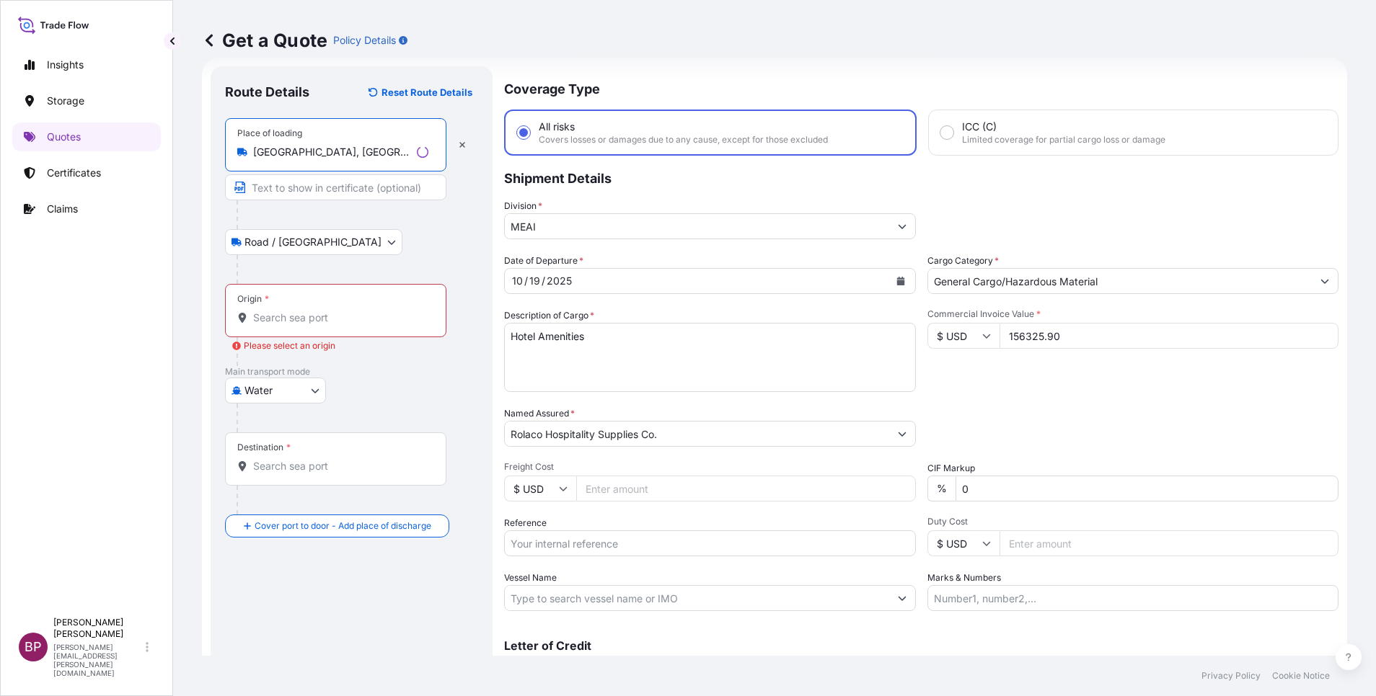
type input "[GEOGRAPHIC_DATA], [GEOGRAPHIC_DATA]"
drag, startPoint x: 330, startPoint y: 304, endPoint x: 329, endPoint y: 296, distance: 8.1
click at [331, 305] on div "Origin *" at bounding box center [335, 310] width 221 height 53
click at [331, 311] on input "Origin * Please select an origin" at bounding box center [340, 318] width 175 height 14
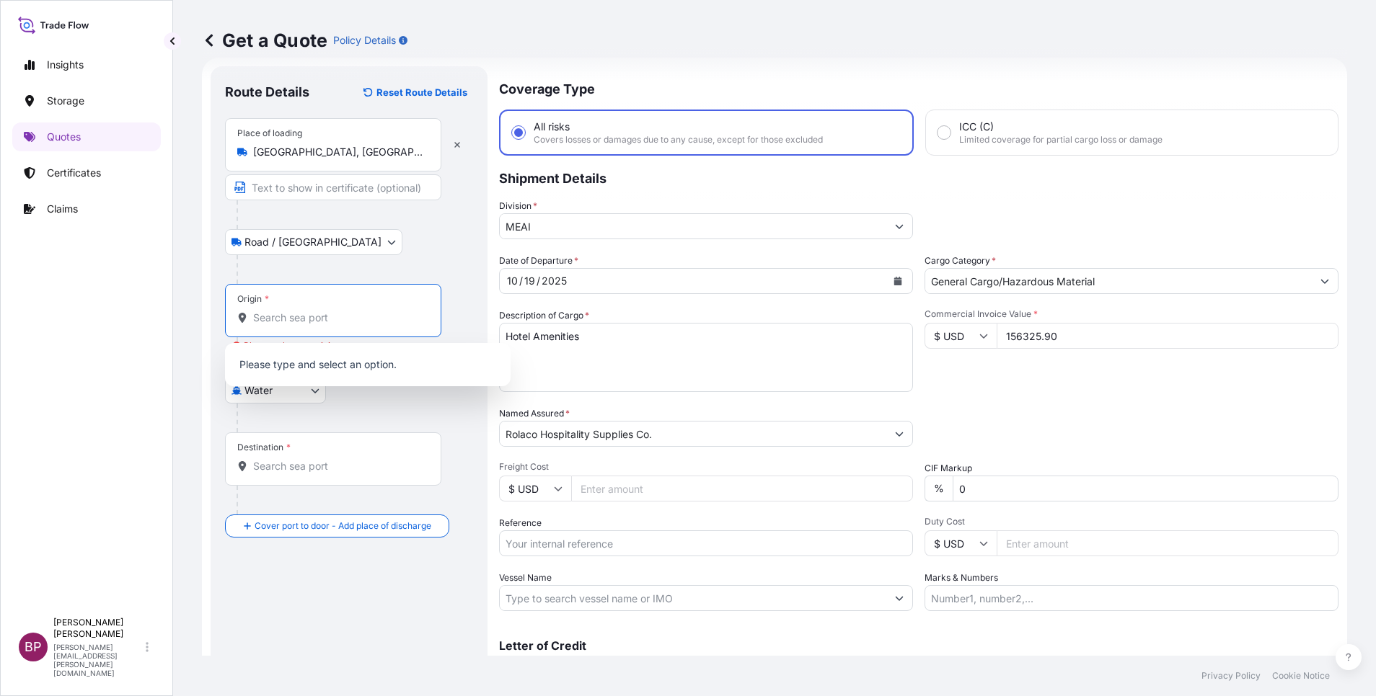
paste input "Shangha"
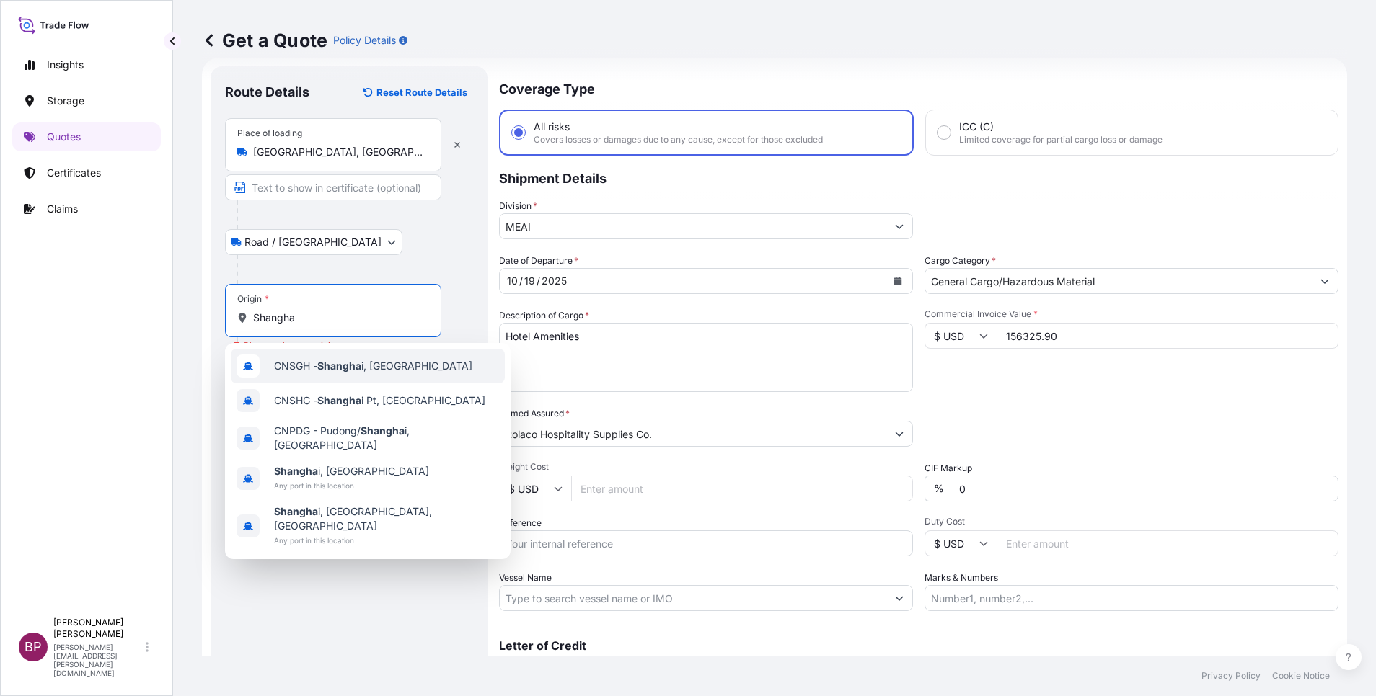
click at [384, 371] on span "CNSGH - Shangha i, [GEOGRAPHIC_DATA]" at bounding box center [373, 366] width 198 height 14
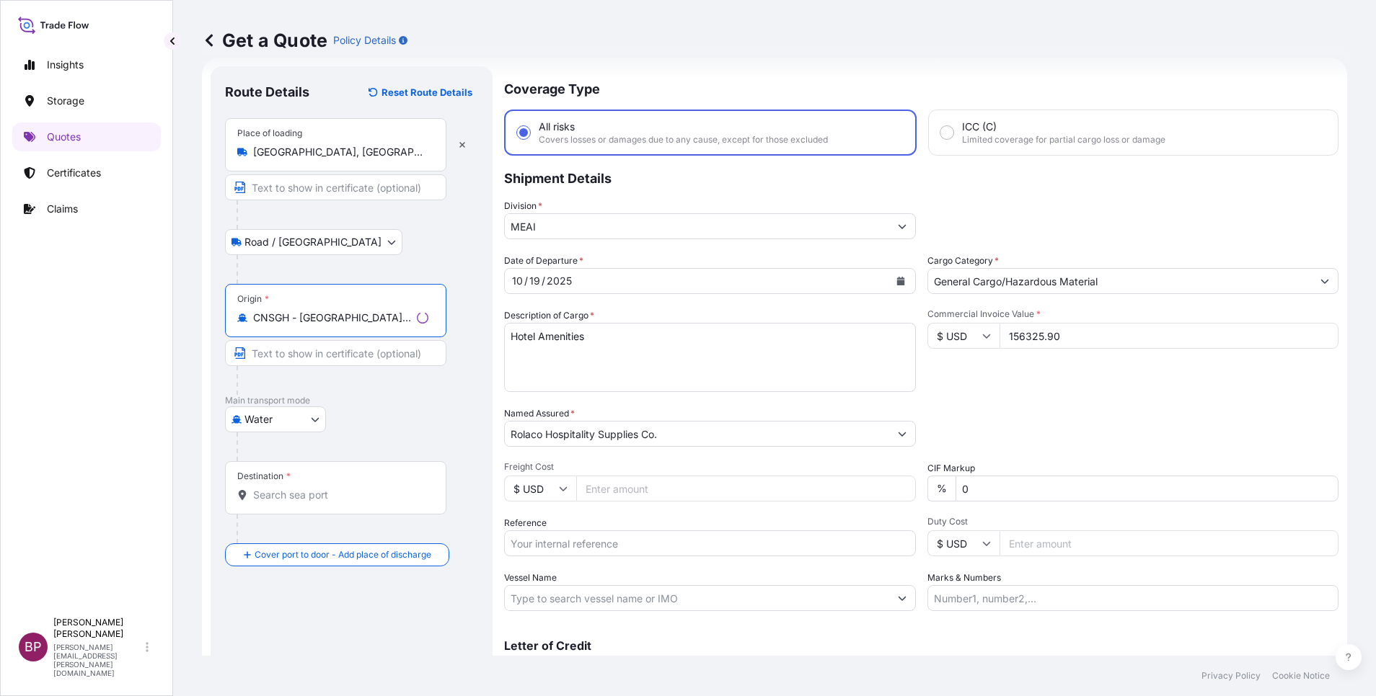
type input "CNSGH - [GEOGRAPHIC_DATA], [GEOGRAPHIC_DATA]"
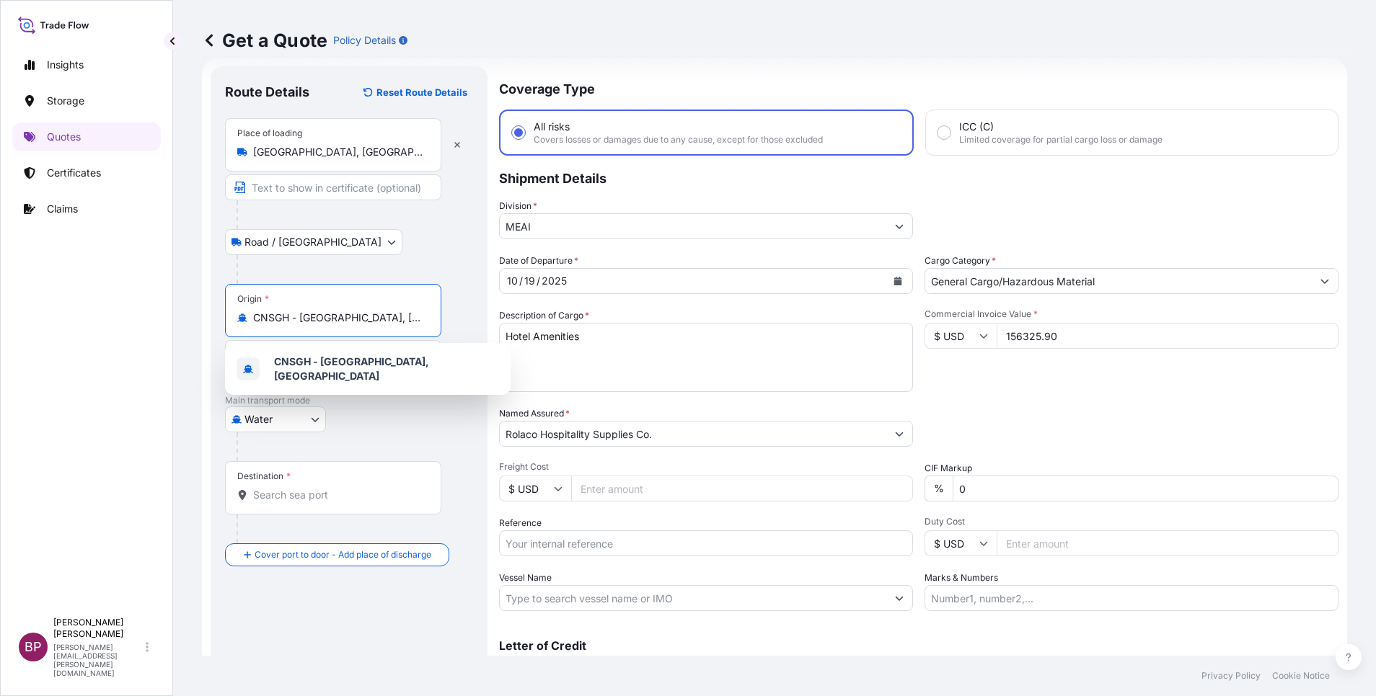
click at [403, 439] on div at bounding box center [354, 447] width 236 height 29
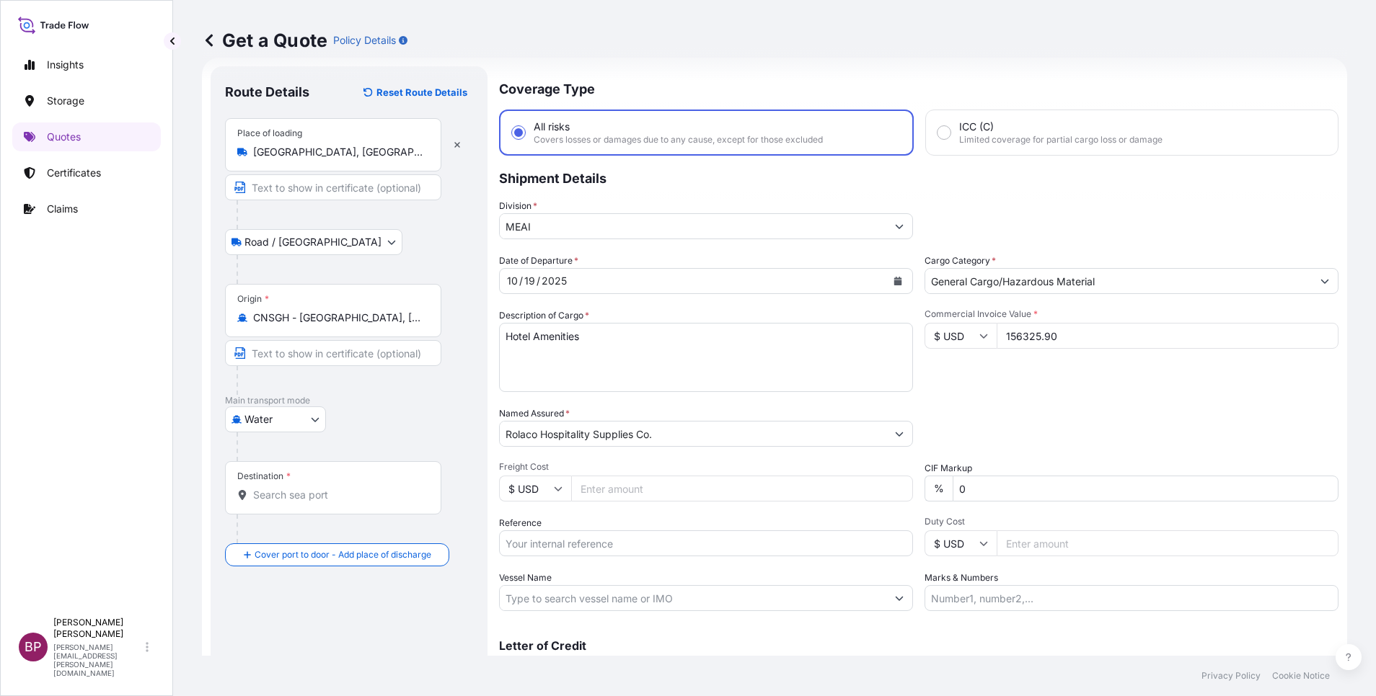
click at [376, 501] on input "Destination *" at bounding box center [338, 495] width 170 height 14
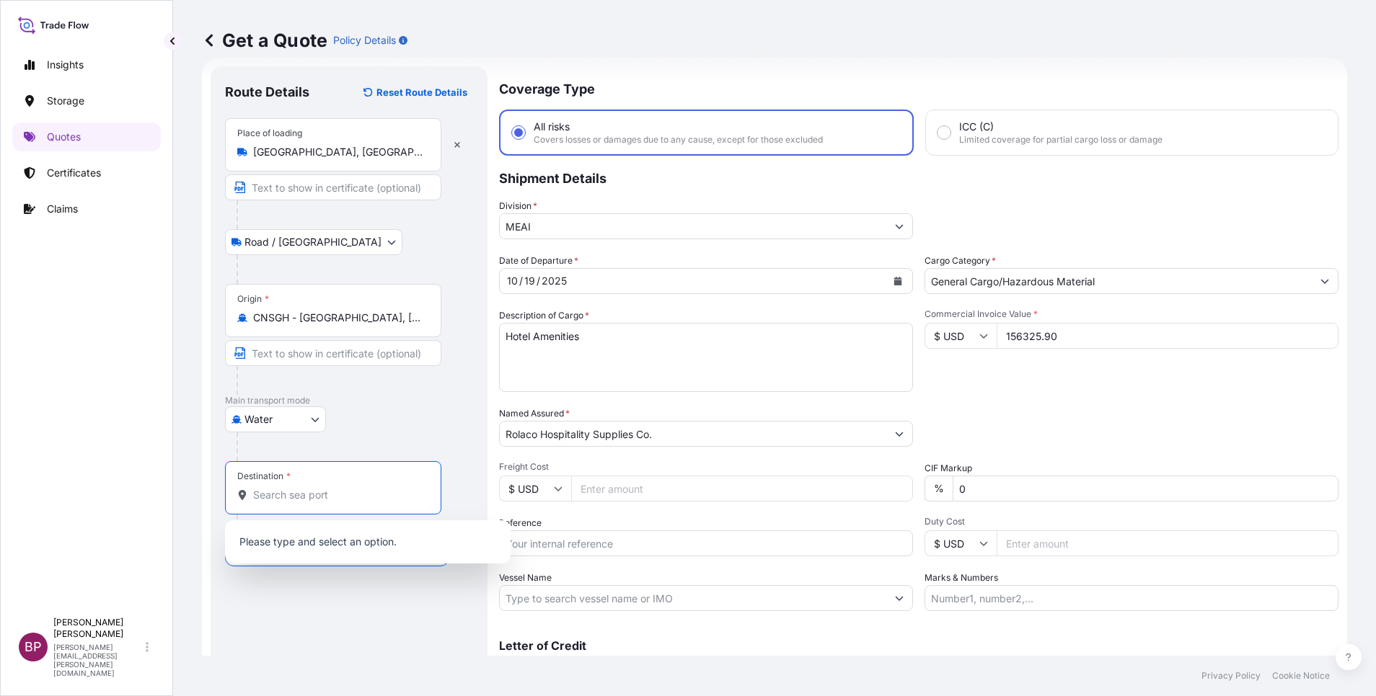
paste input "Jeddah"
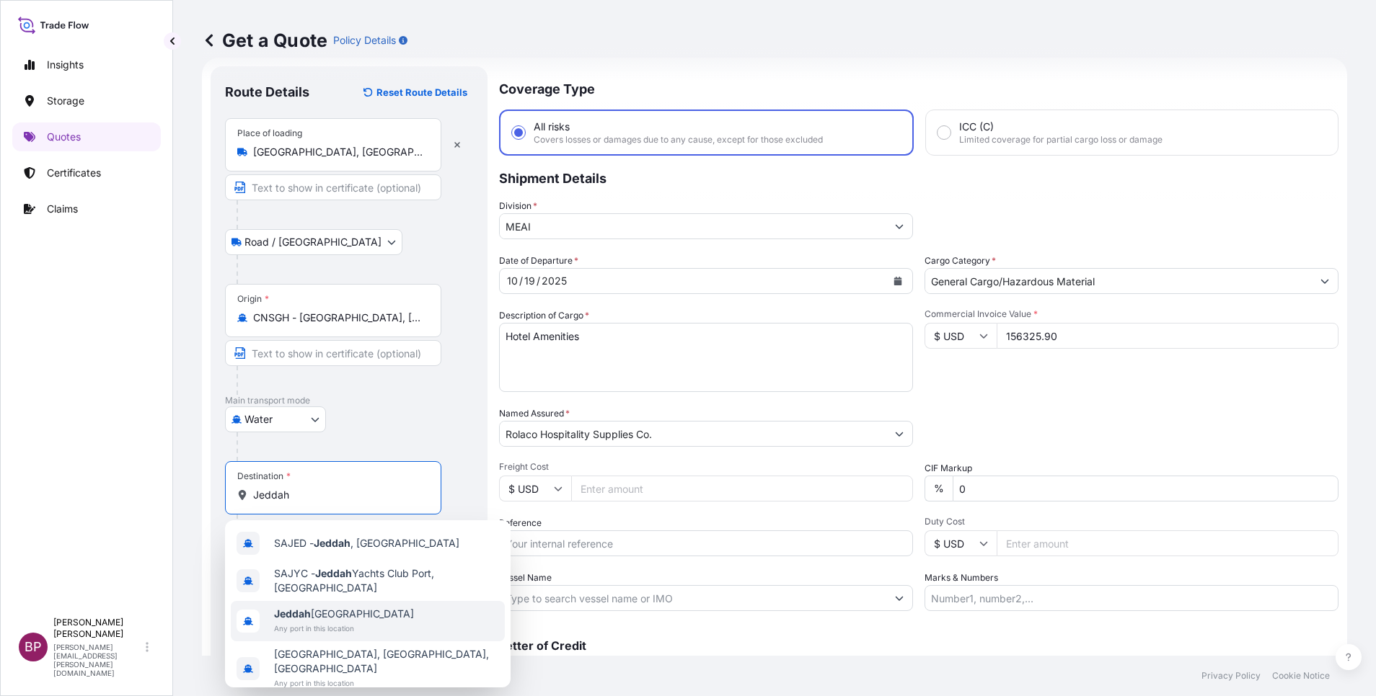
click at [363, 614] on span "Jeddah [GEOGRAPHIC_DATA]" at bounding box center [344, 614] width 140 height 14
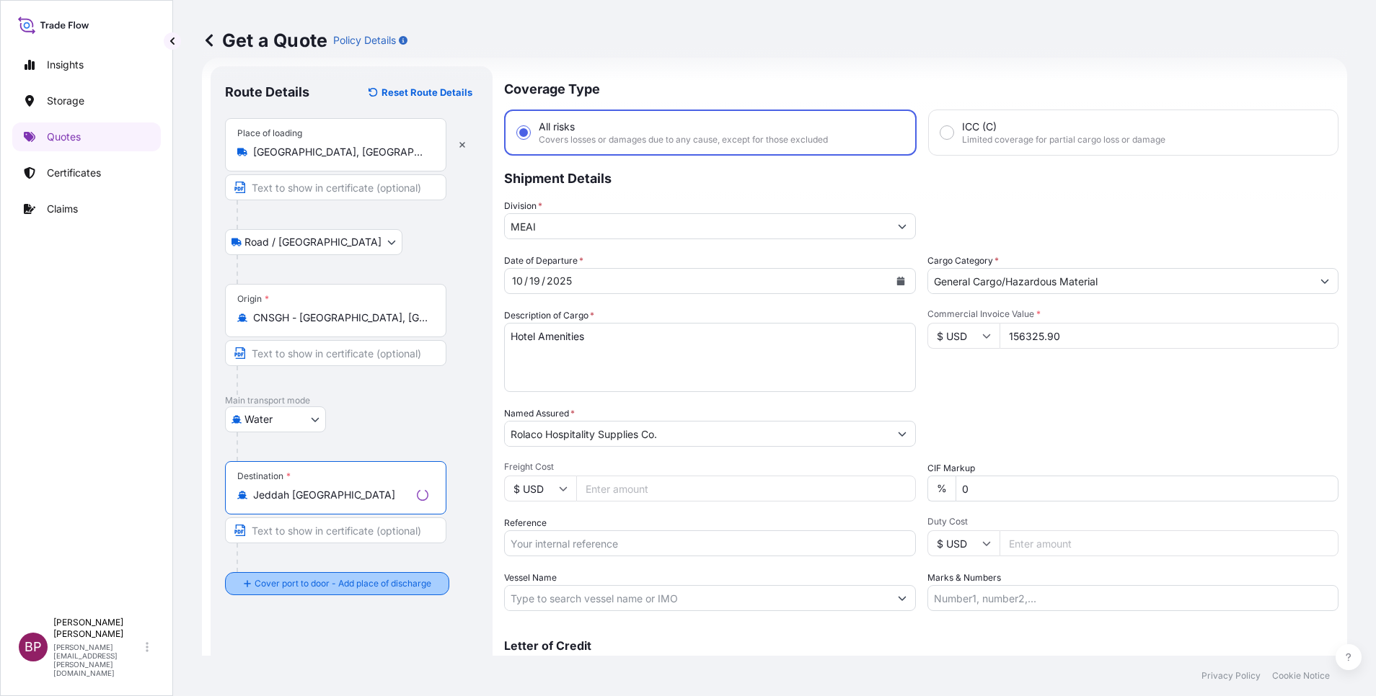
type input "Jeddah [GEOGRAPHIC_DATA]"
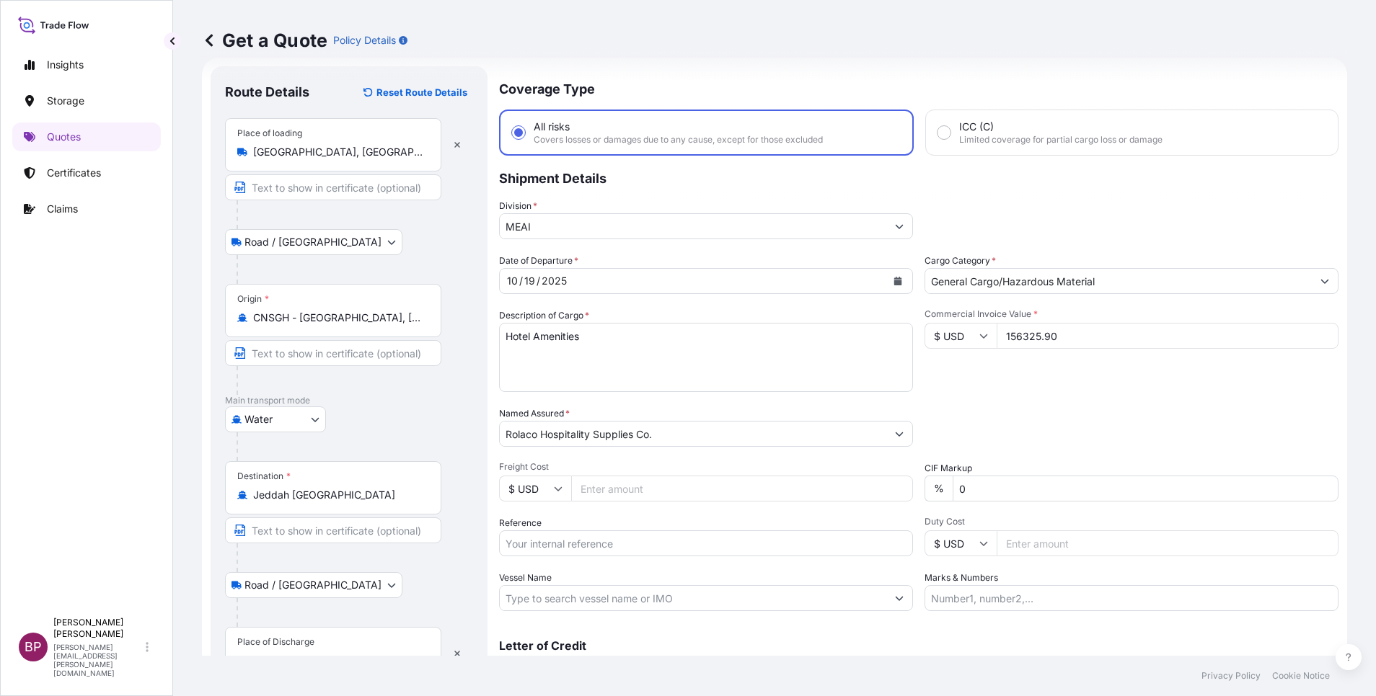
scroll to position [94, 0]
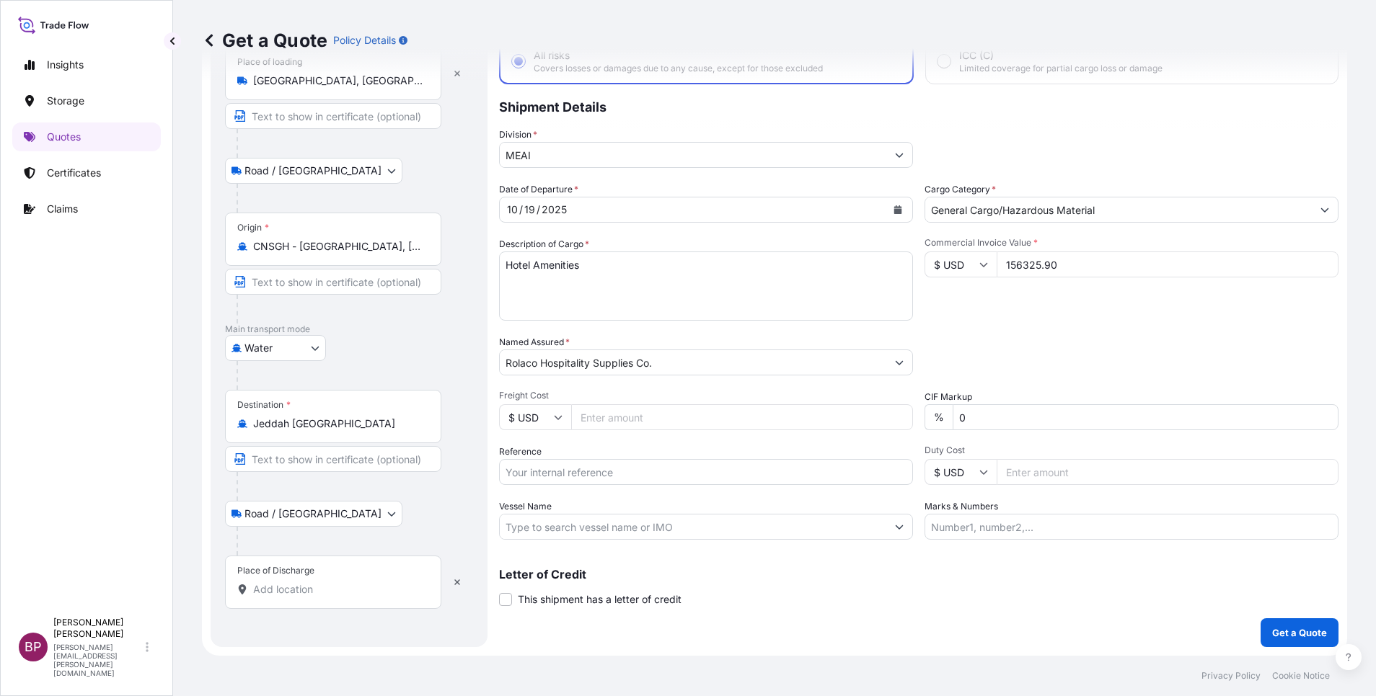
click at [354, 584] on input "Place of Discharge" at bounding box center [338, 590] width 170 height 14
paste input "Jeddah"
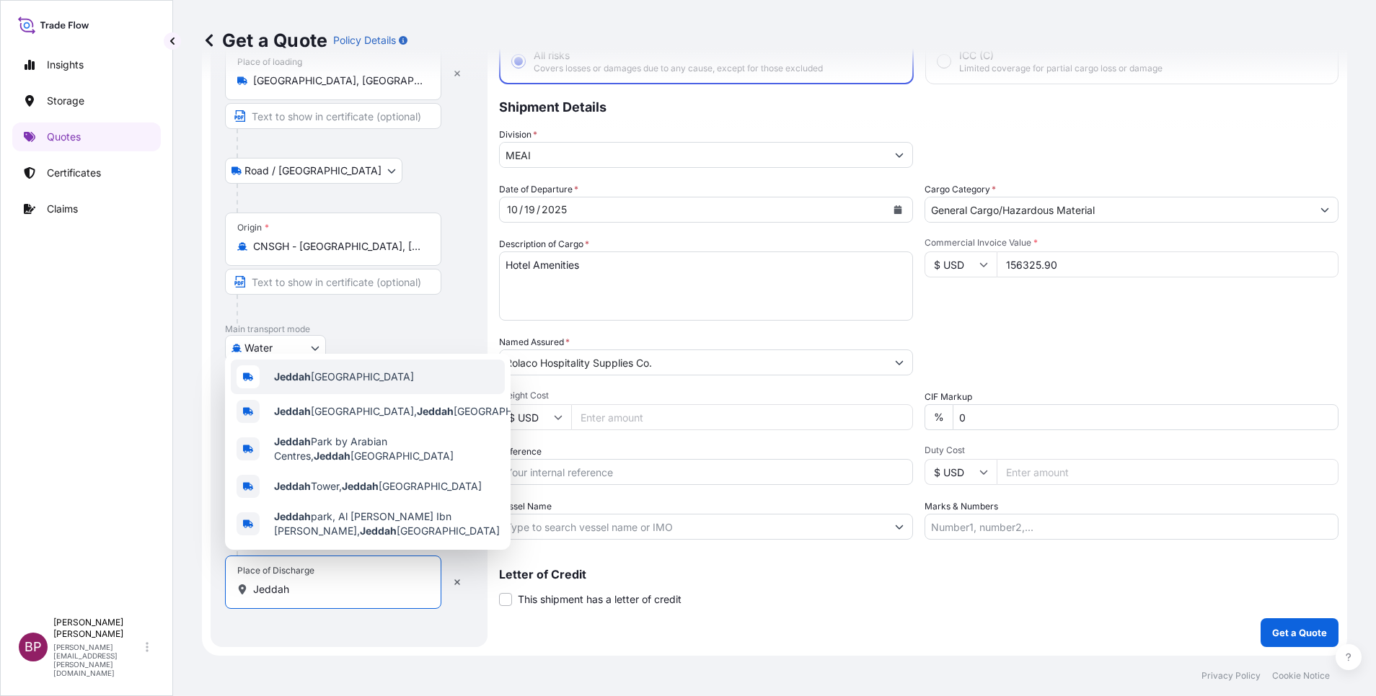
click at [387, 373] on div "Jeddah [GEOGRAPHIC_DATA]" at bounding box center [368, 377] width 274 height 35
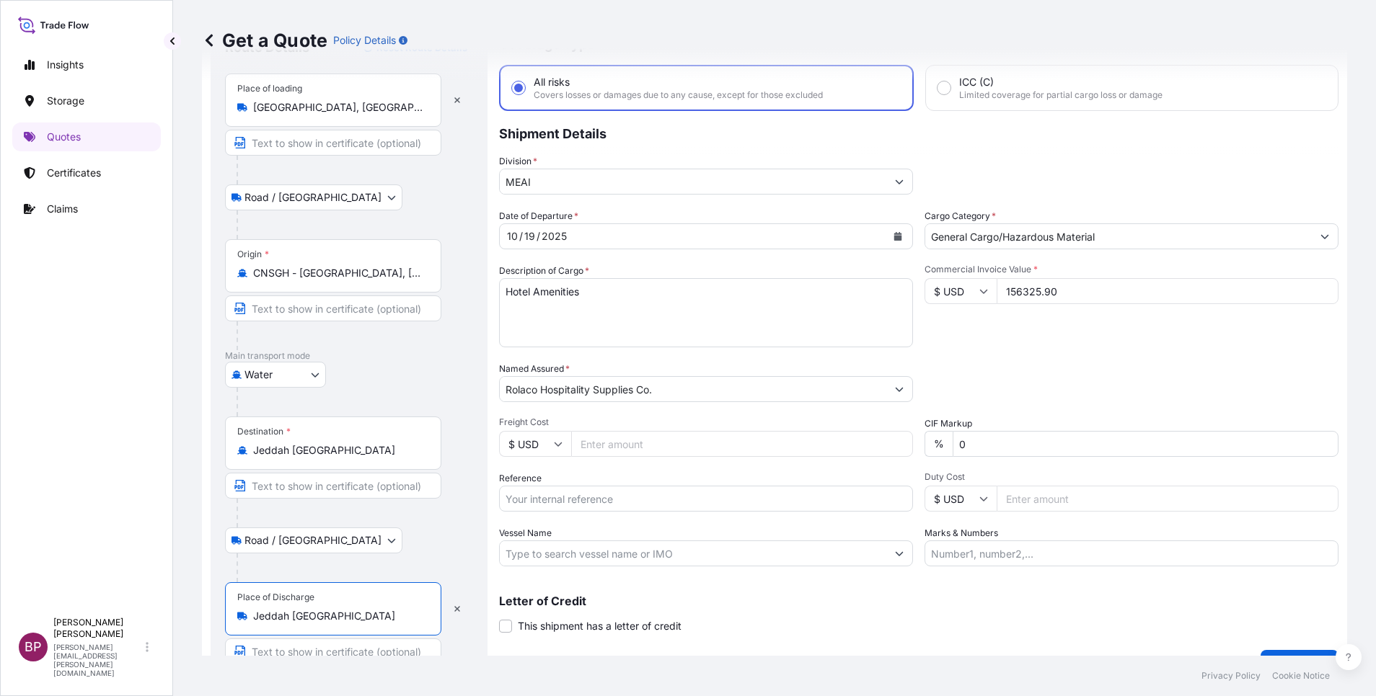
scroll to position [99, 0]
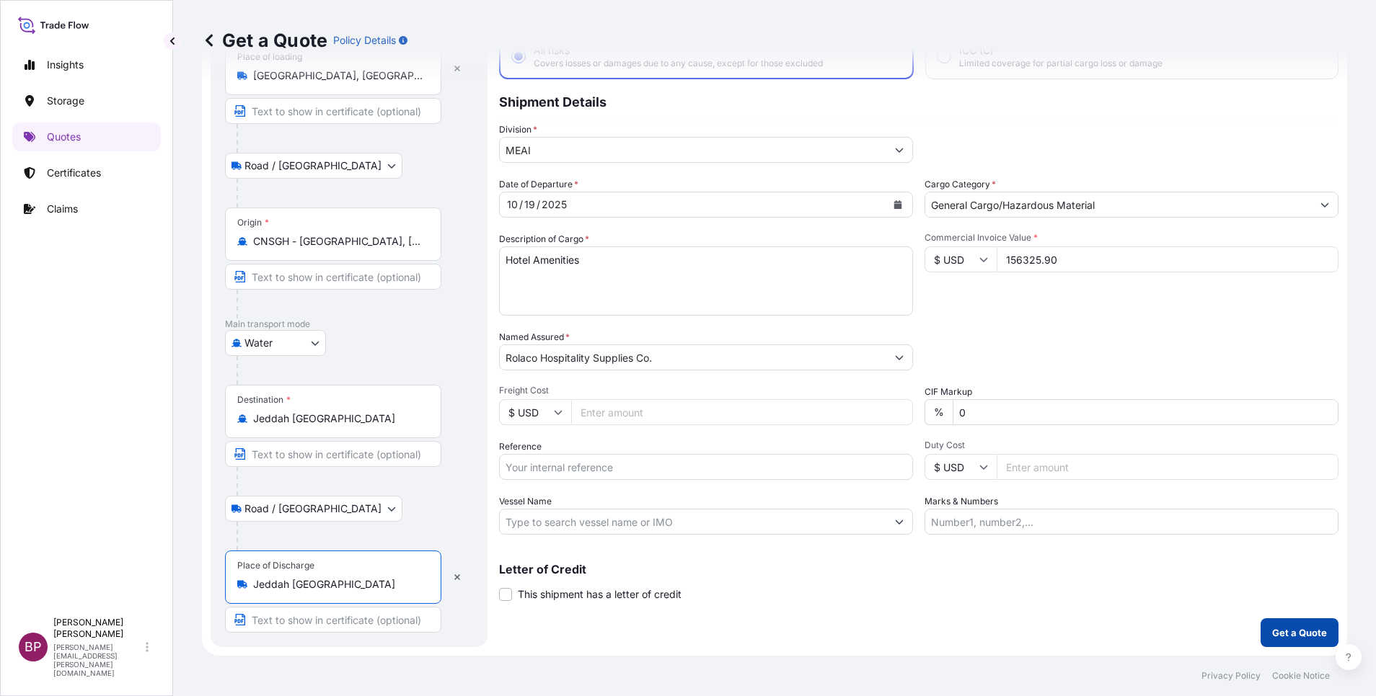
type input "Jeddah [GEOGRAPHIC_DATA]"
click at [1291, 627] on p "Get a Quote" at bounding box center [1299, 633] width 55 height 14
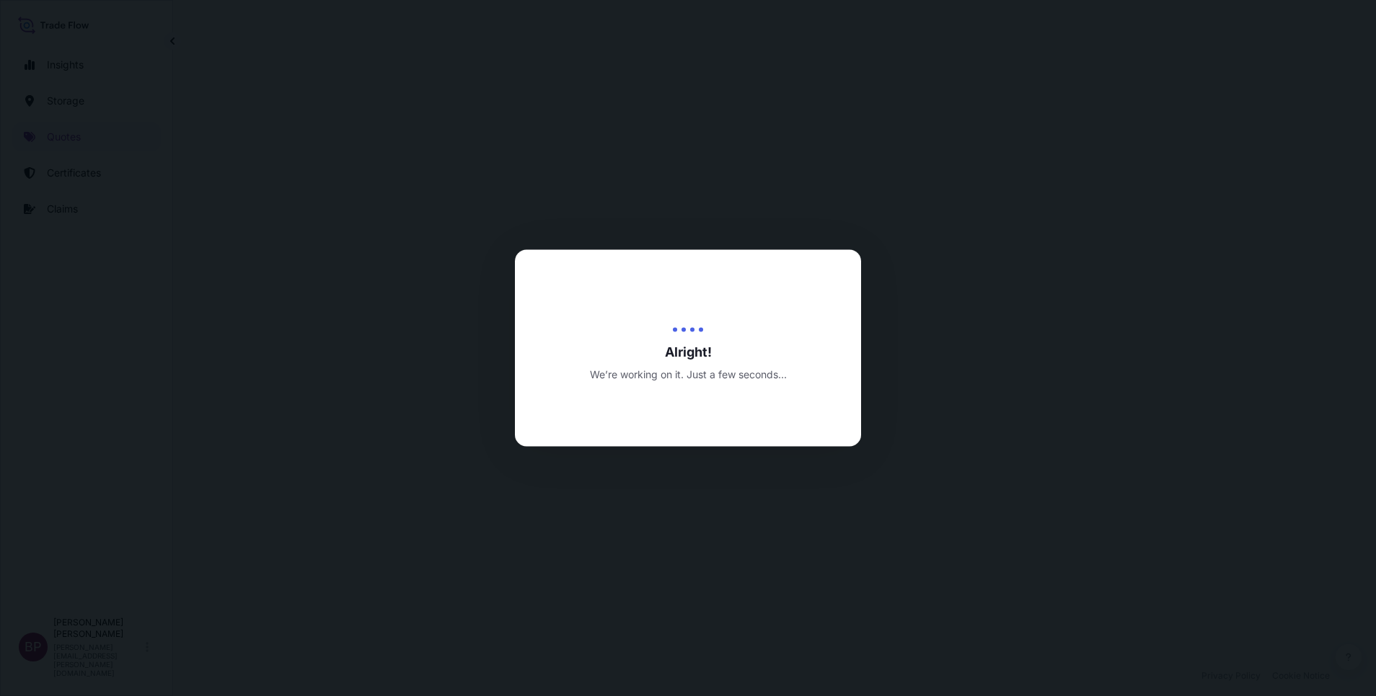
select select "Road / [GEOGRAPHIC_DATA]"
select select "Water"
select select "Road / [GEOGRAPHIC_DATA]"
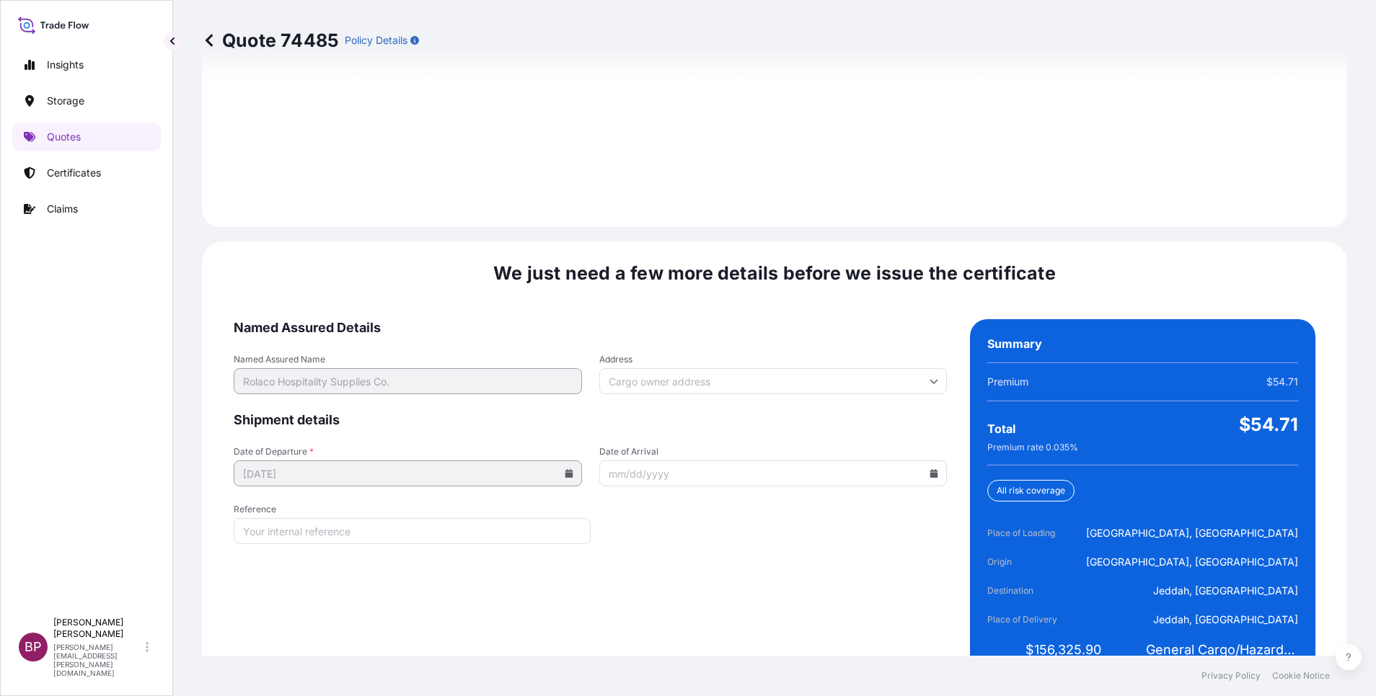
scroll to position [2137, 0]
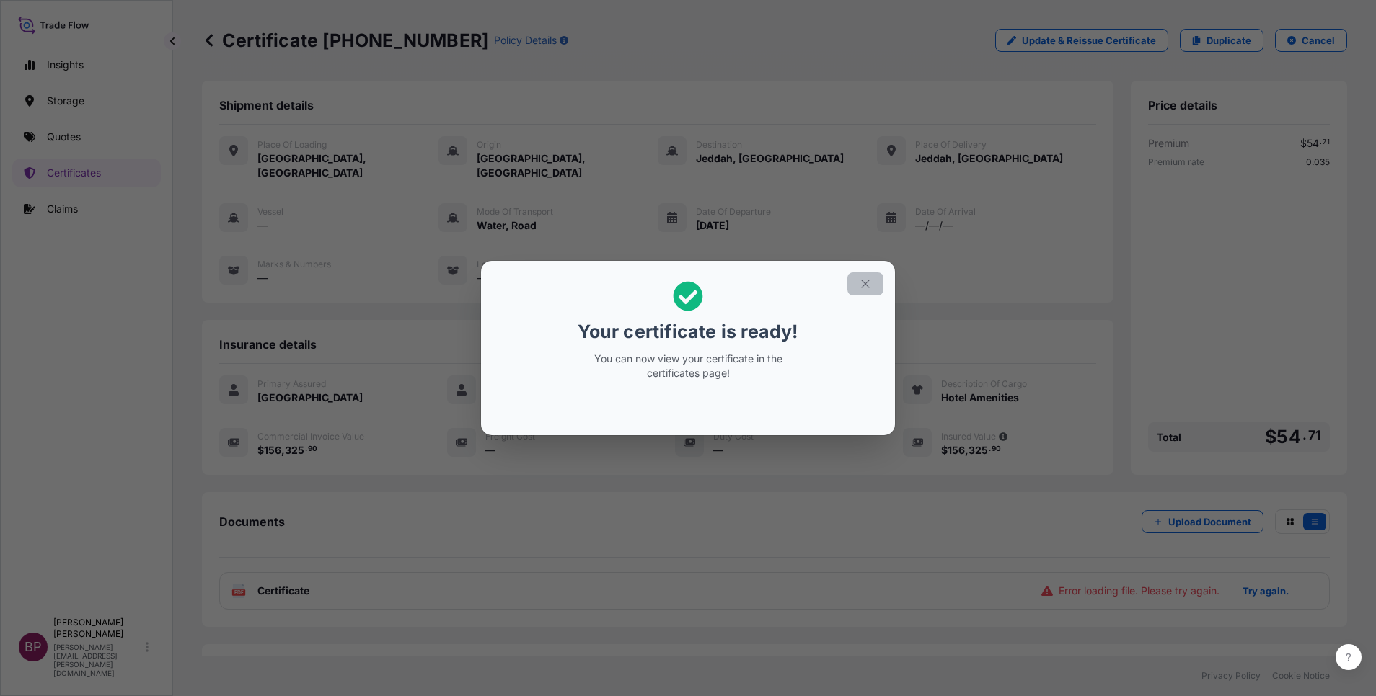
click at [867, 283] on icon "button" at bounding box center [865, 284] width 13 height 13
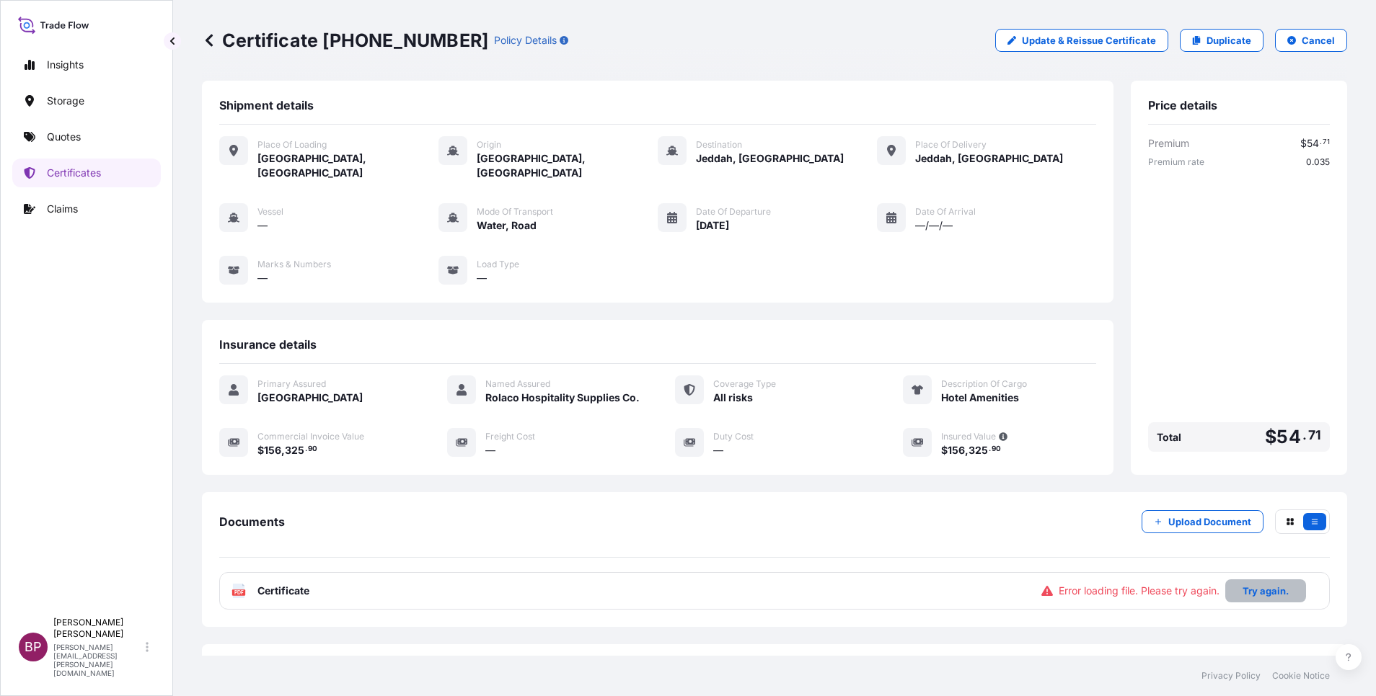
click at [1254, 587] on p "Try again." at bounding box center [1265, 591] width 46 height 14
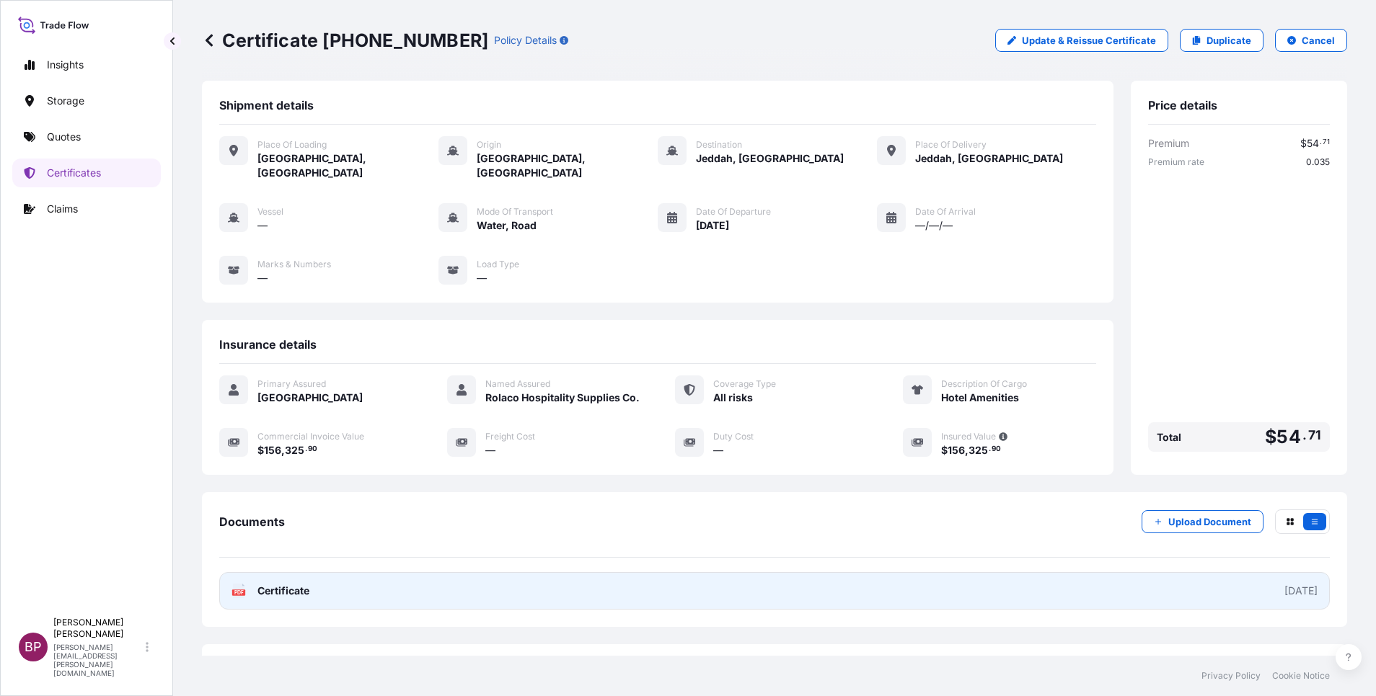
click at [303, 596] on span "Certificate" at bounding box center [283, 591] width 52 height 14
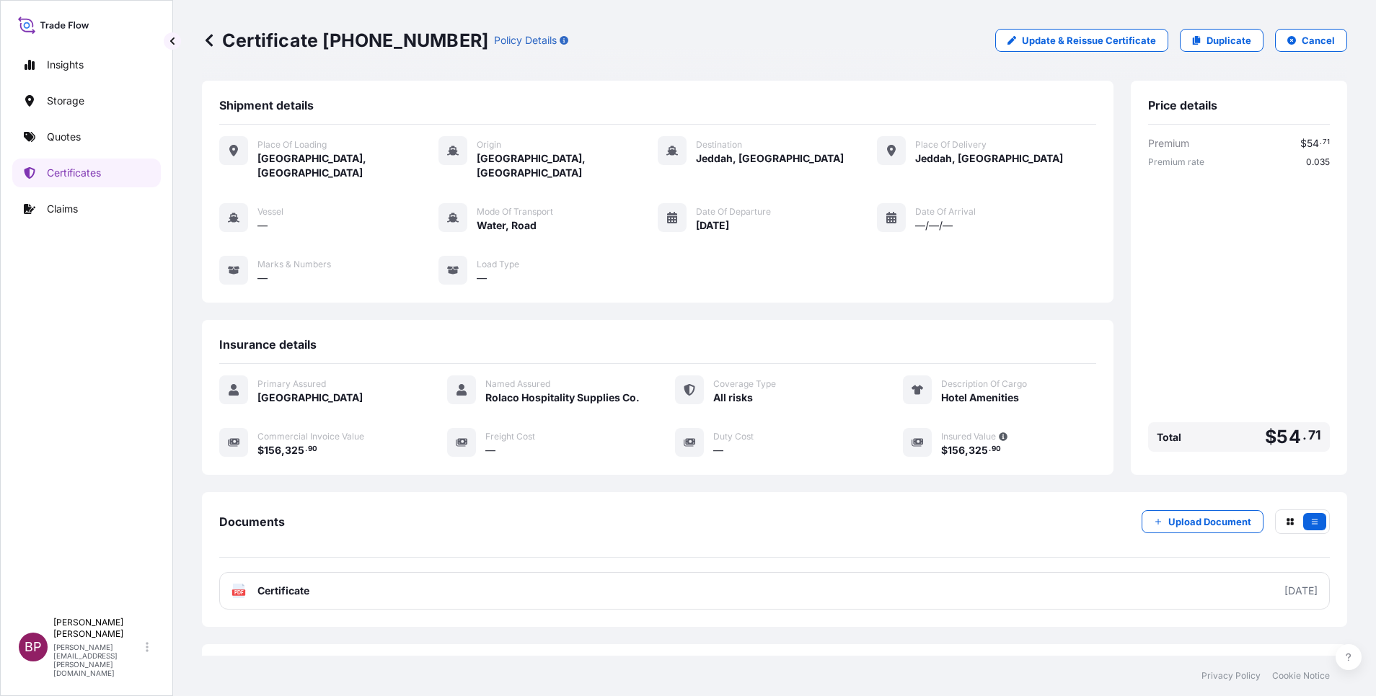
click at [37, 278] on div "Insights Storage Quotes Certificates Claims" at bounding box center [86, 323] width 149 height 573
click at [63, 140] on p "Quotes" at bounding box center [64, 137] width 34 height 14
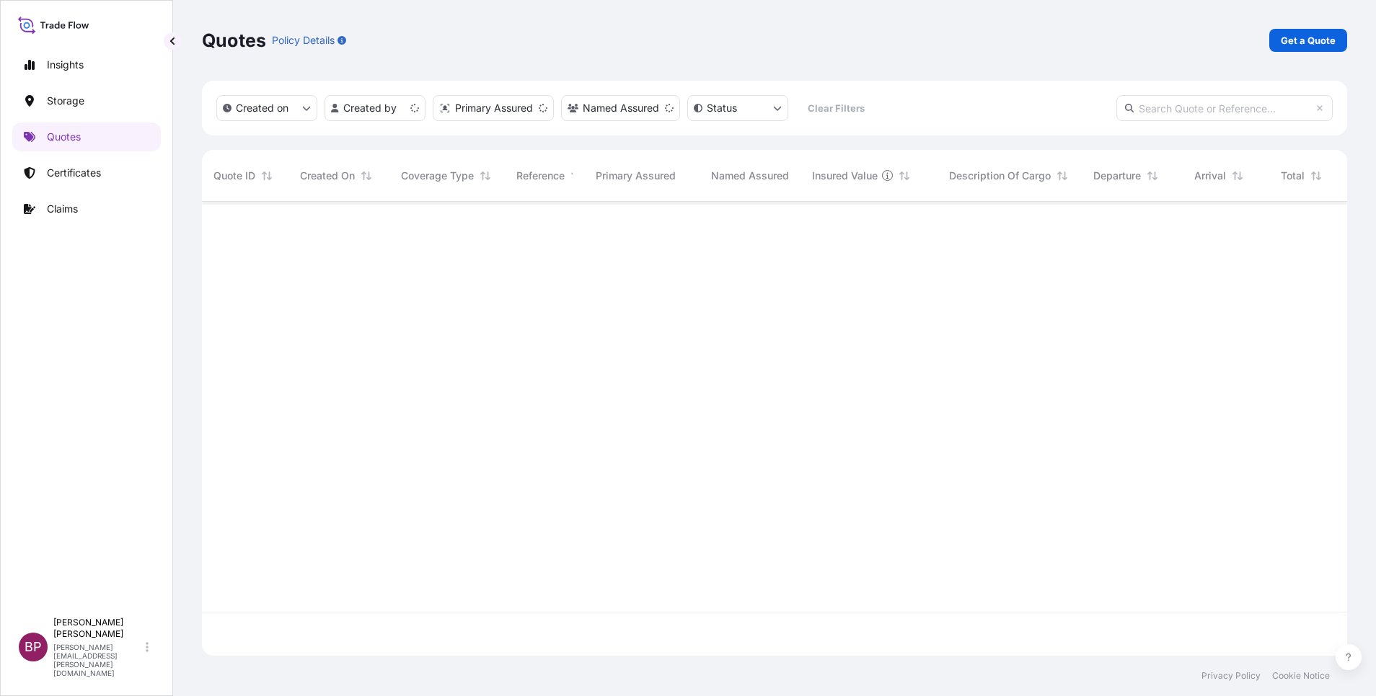
scroll to position [446, 1128]
click at [1313, 32] on link "Get a Quote" at bounding box center [1308, 40] width 78 height 23
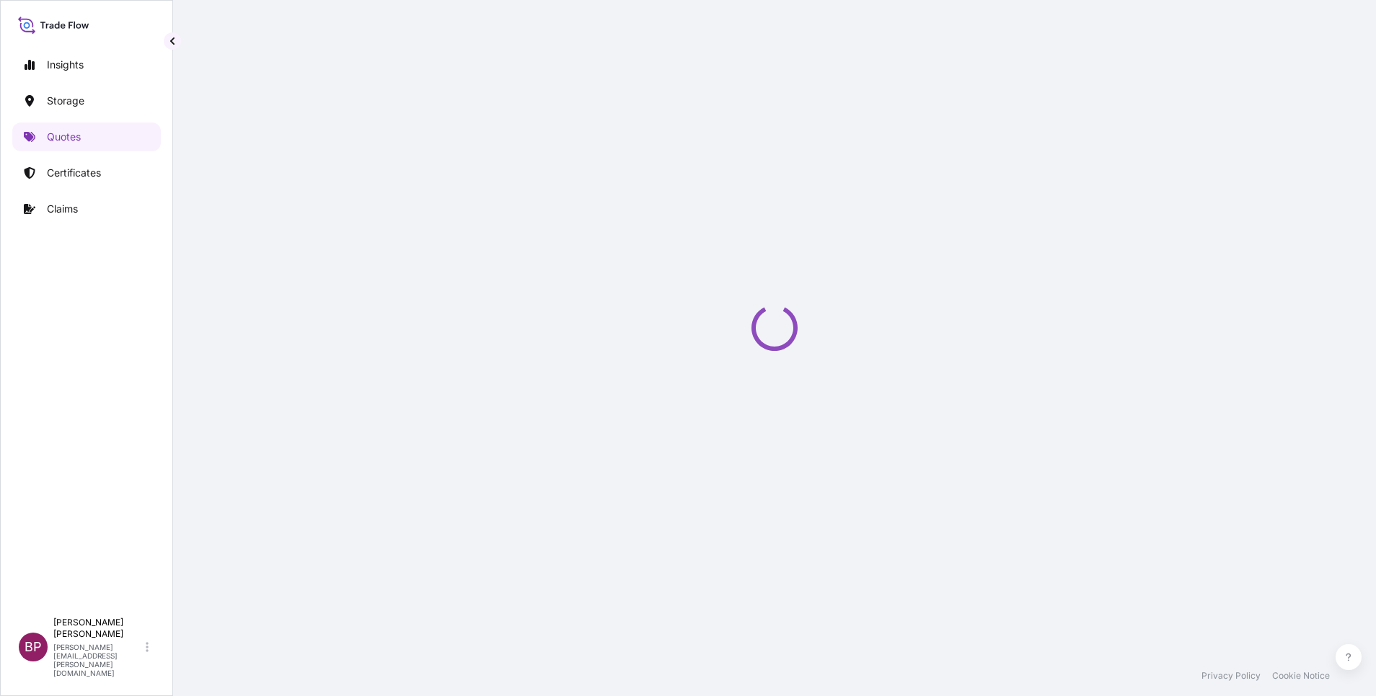
select select "Water"
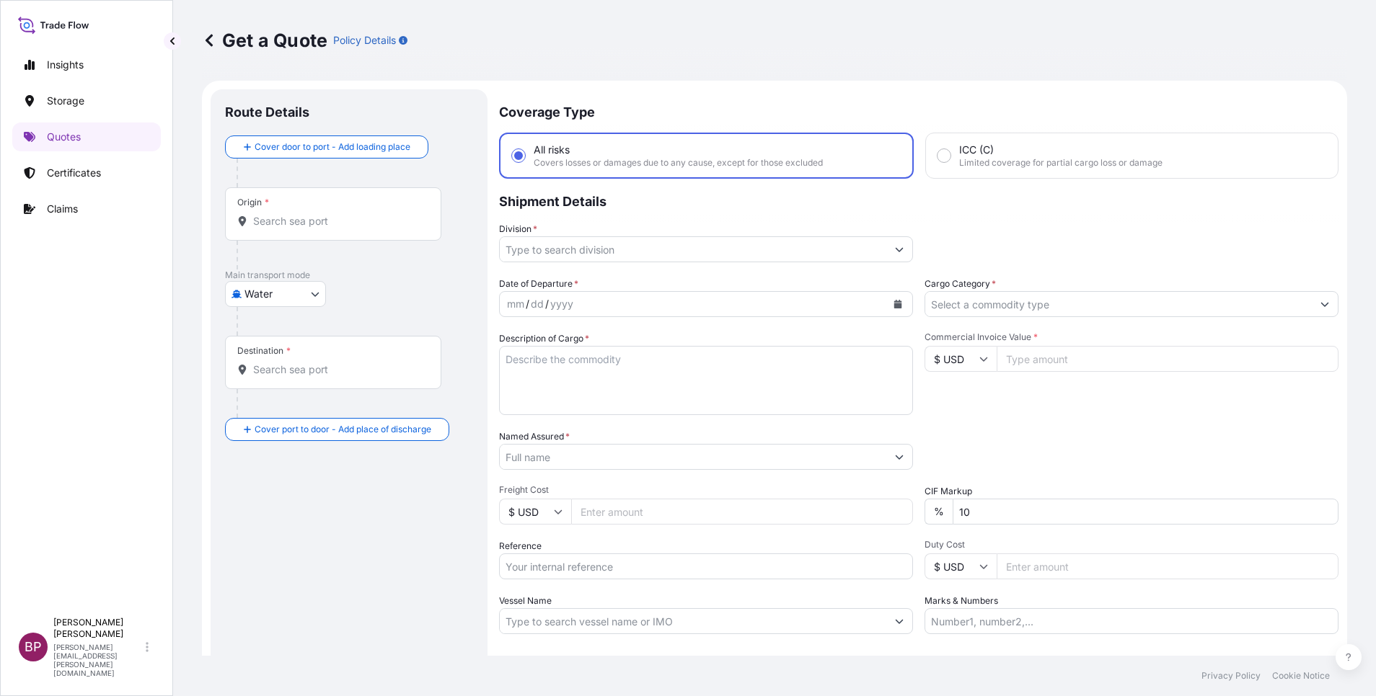
scroll to position [23, 0]
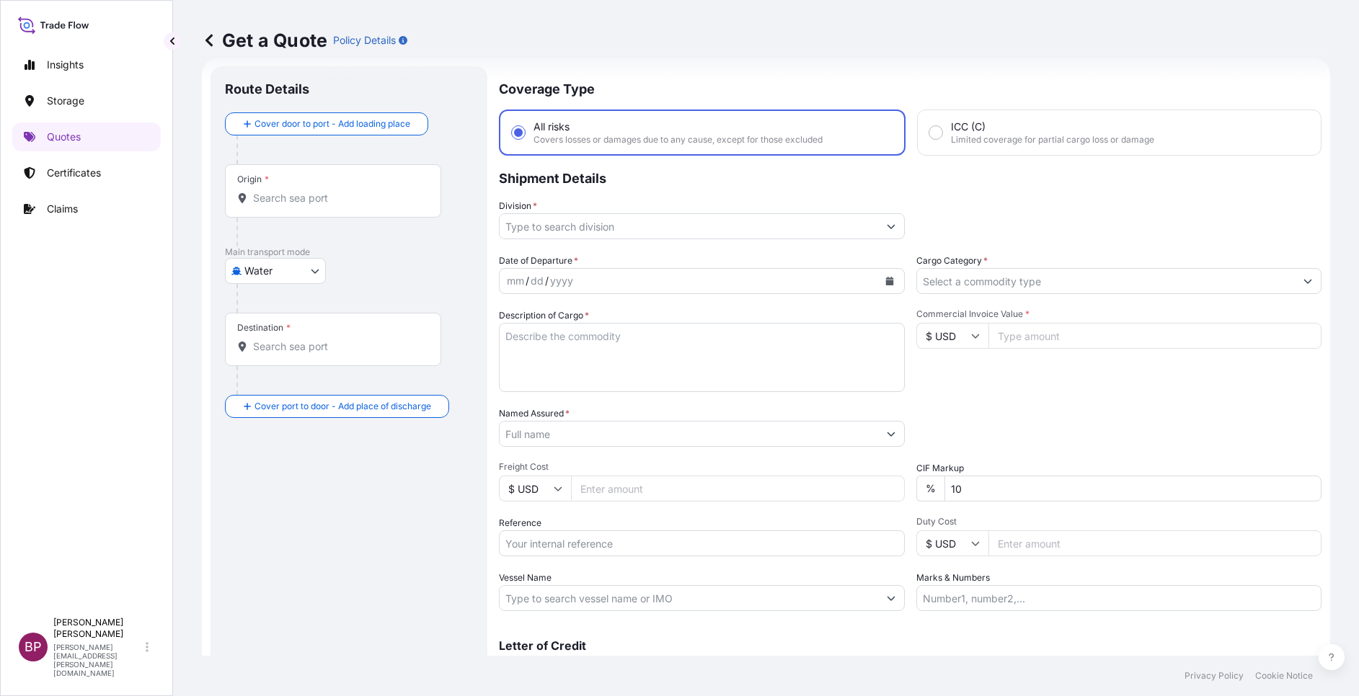
click at [604, 432] on input "Named Assured *" at bounding box center [689, 434] width 379 height 26
paste input "Description of goods: Saudi wet dates (Temp controlled) (+5) Commercial value: …"
type input "Description of goods: Saudi wet dates (Temp controlled) (+5) Commercial value: …"
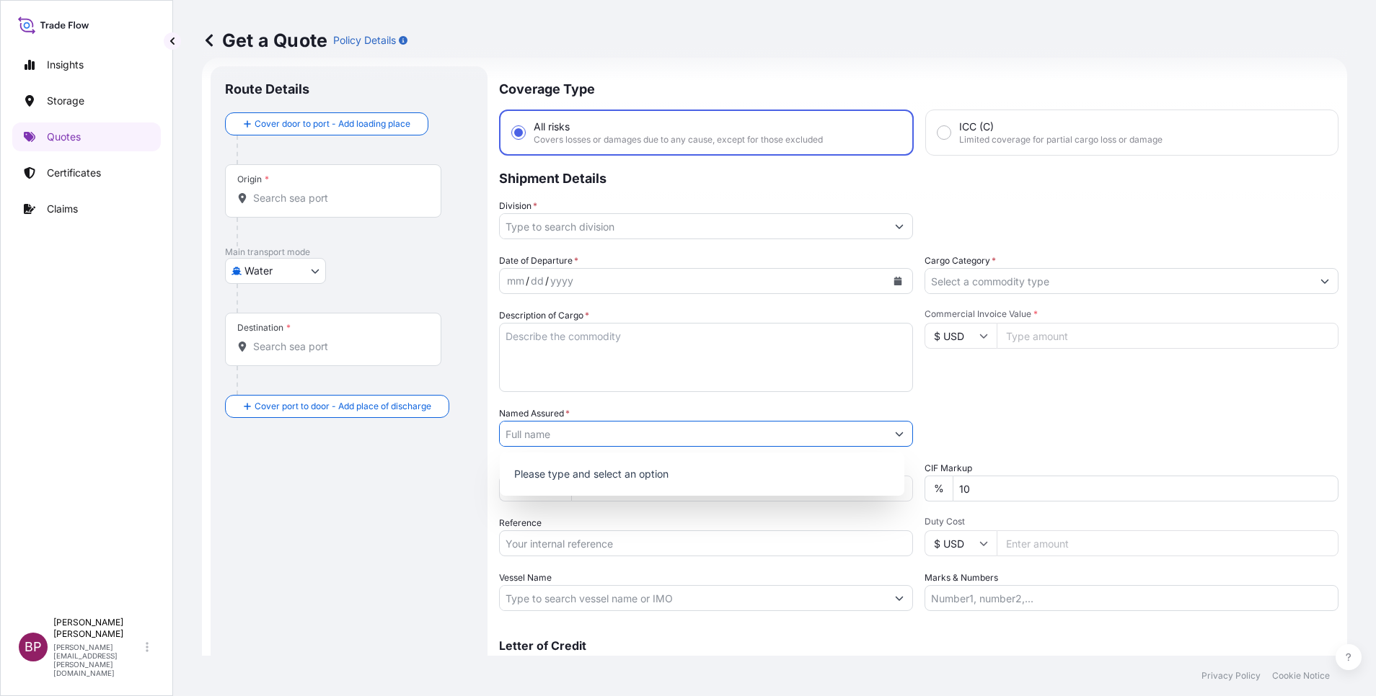
scroll to position [0, 0]
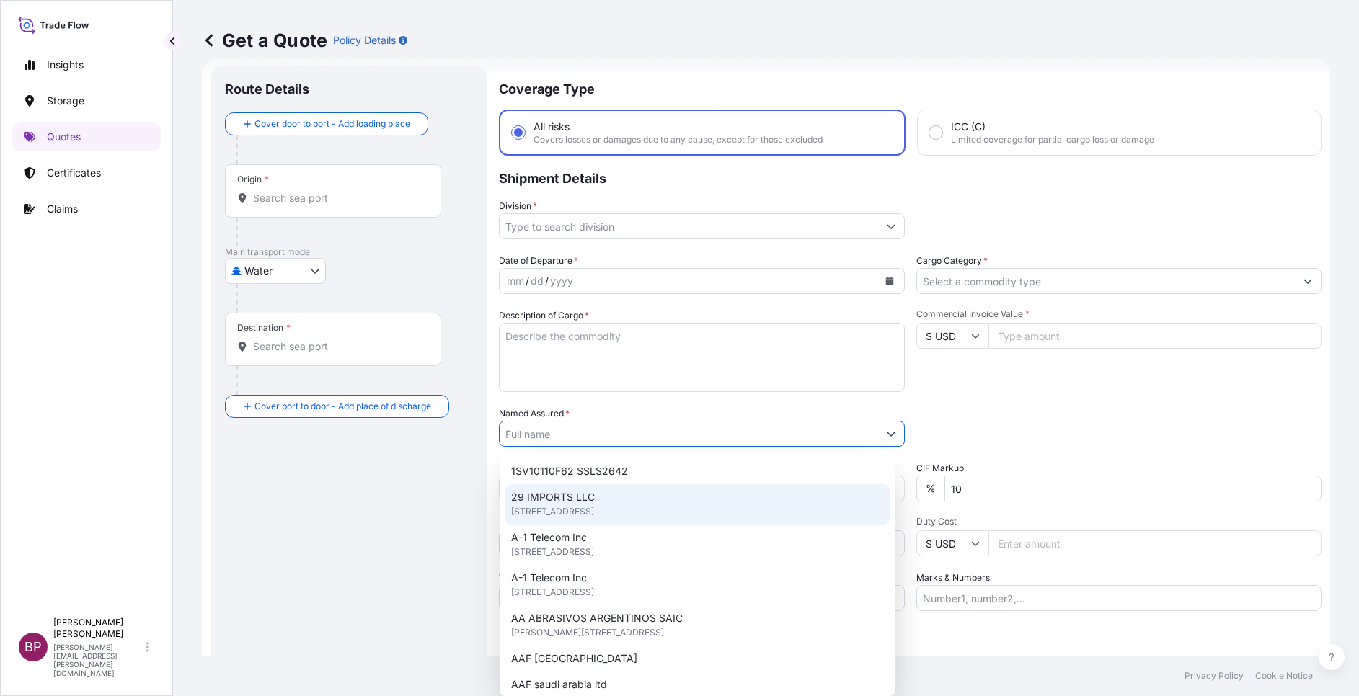
paste input "[PERSON_NAME] TRADING EST"
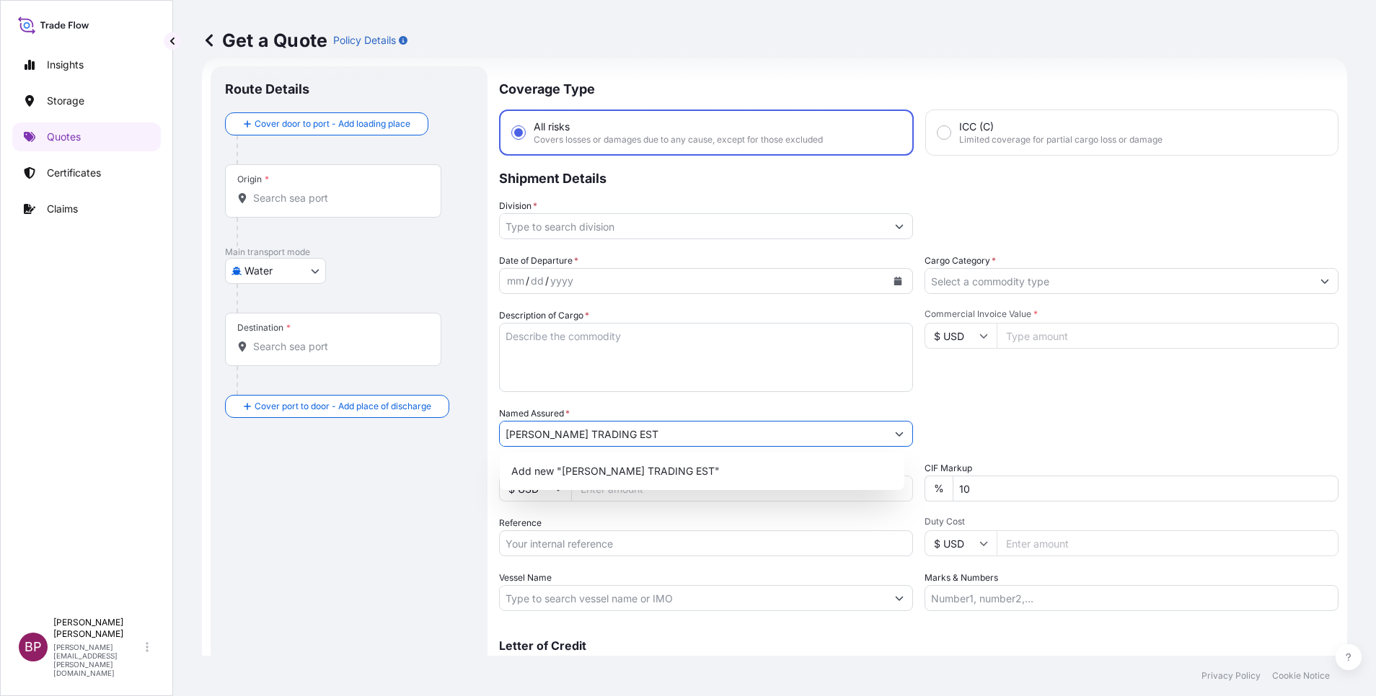
type input "[PERSON_NAME] TRADING EST"
click at [1038, 428] on div "Packing Category Type to search a container mode Please select a primary mode o…" at bounding box center [1131, 427] width 414 height 40
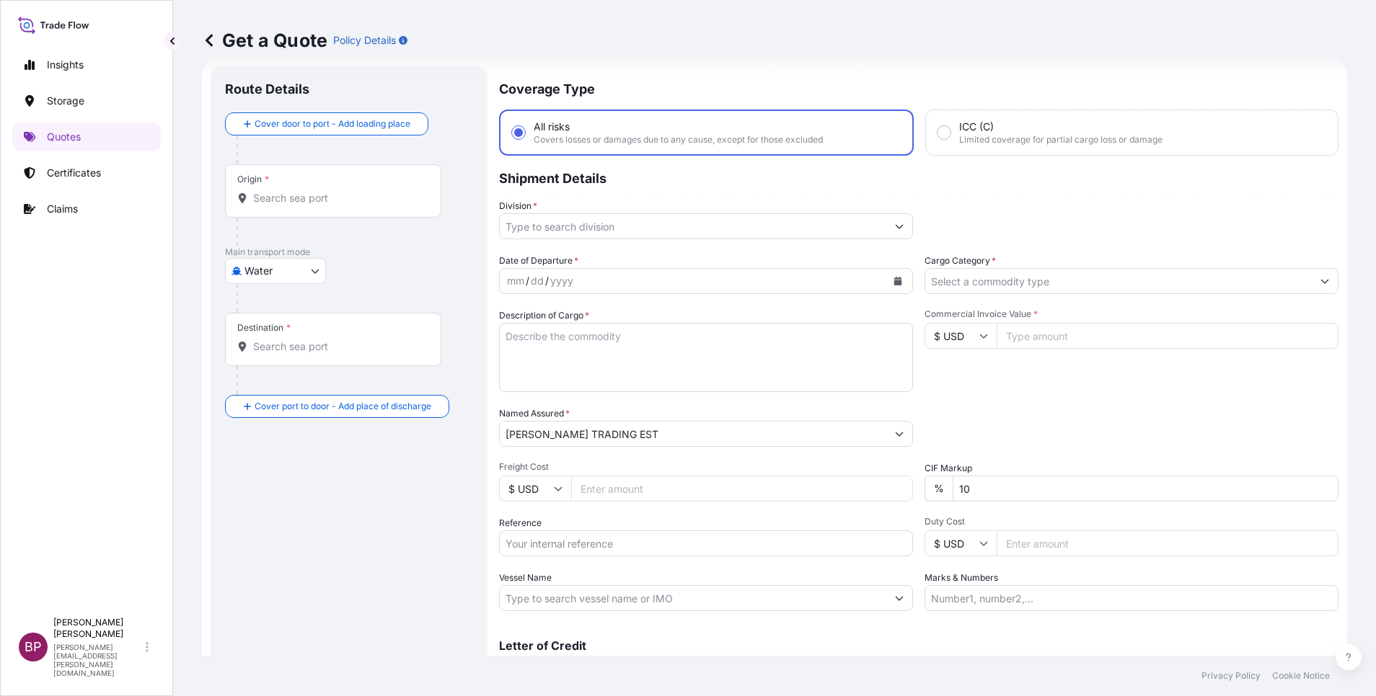
click at [970, 337] on div "$ USD" at bounding box center [960, 336] width 72 height 26
click at [952, 213] on div "﷼ SAR" at bounding box center [952, 198] width 61 height 27
type input "﷼ SAR"
click at [1133, 347] on input "Commercial Invoice Value *" at bounding box center [1167, 336] width 342 height 26
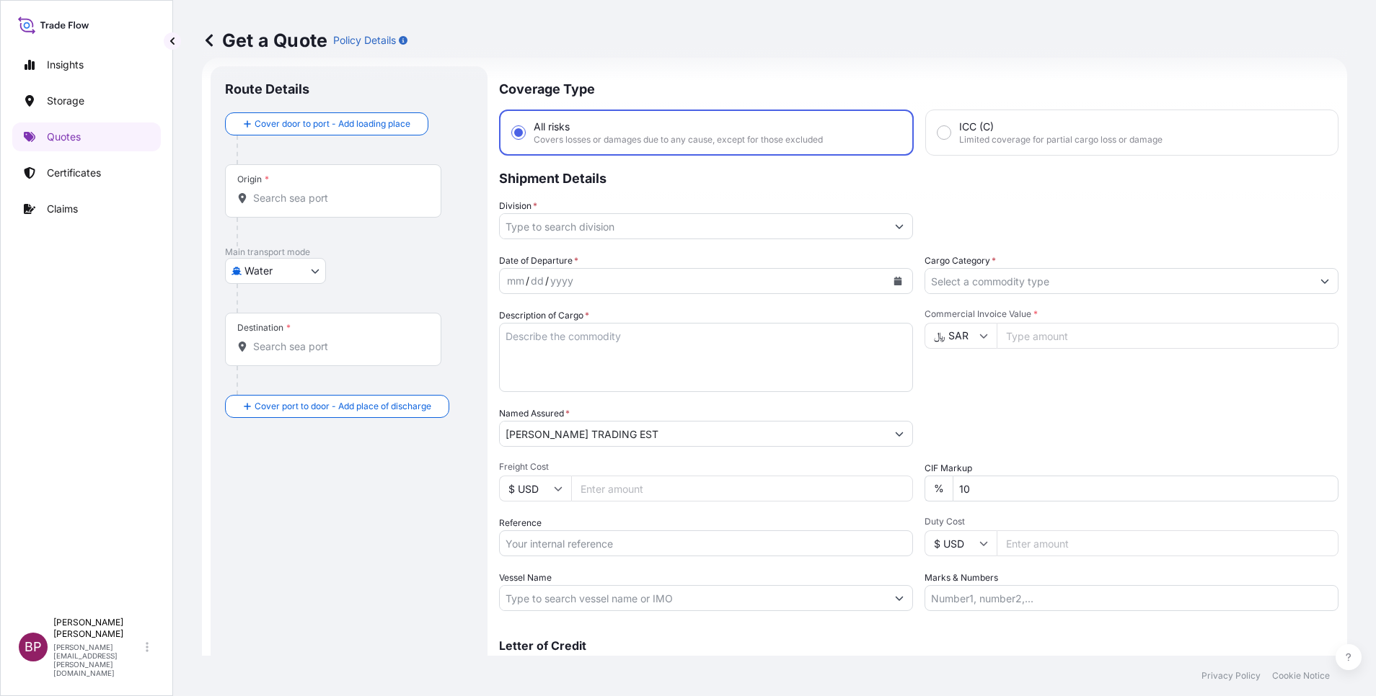
paste input "18750"
type input "18750"
drag, startPoint x: 718, startPoint y: 363, endPoint x: 813, endPoint y: 364, distance: 95.2
click at [720, 364] on textarea "Description of Cargo *" at bounding box center [706, 357] width 414 height 69
paste textarea "Saudi wet dates (Temp controlled) (+5)"
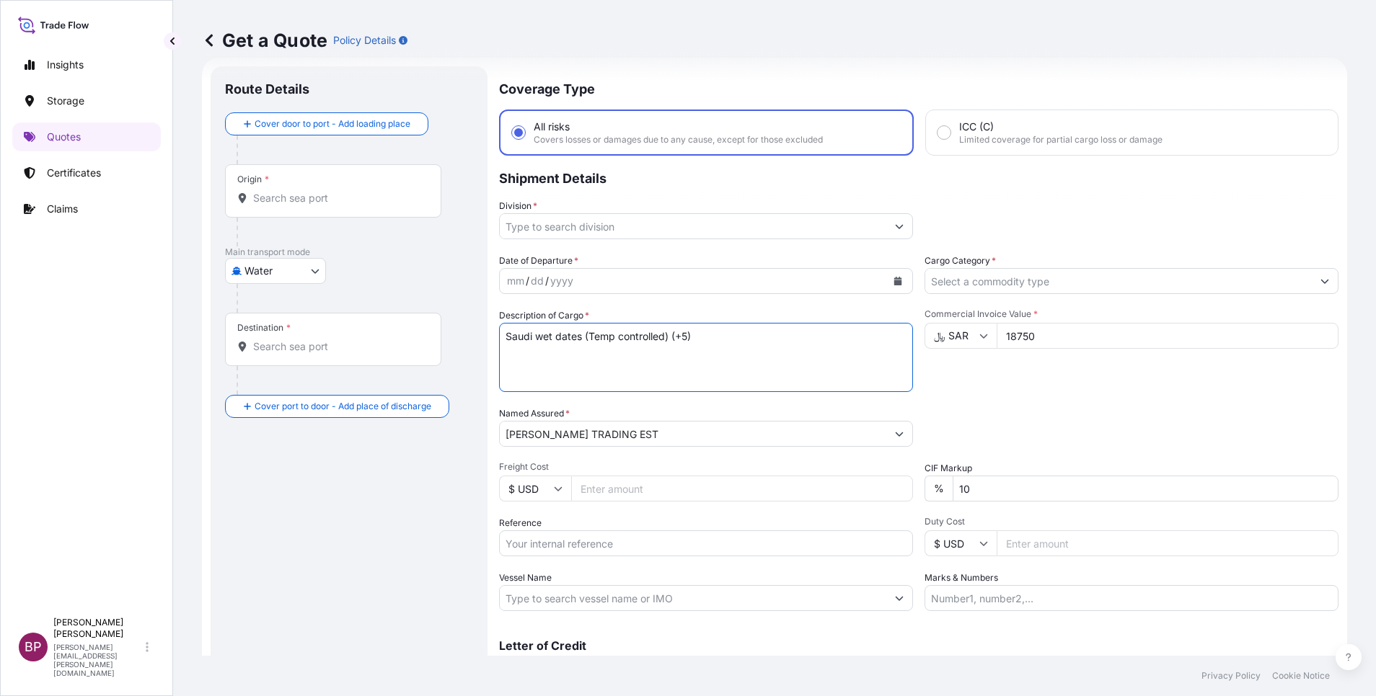
type textarea "Saudi wet dates (Temp controlled) (+5)"
click at [1311, 284] on button "Show suggestions" at bounding box center [1324, 281] width 26 height 26
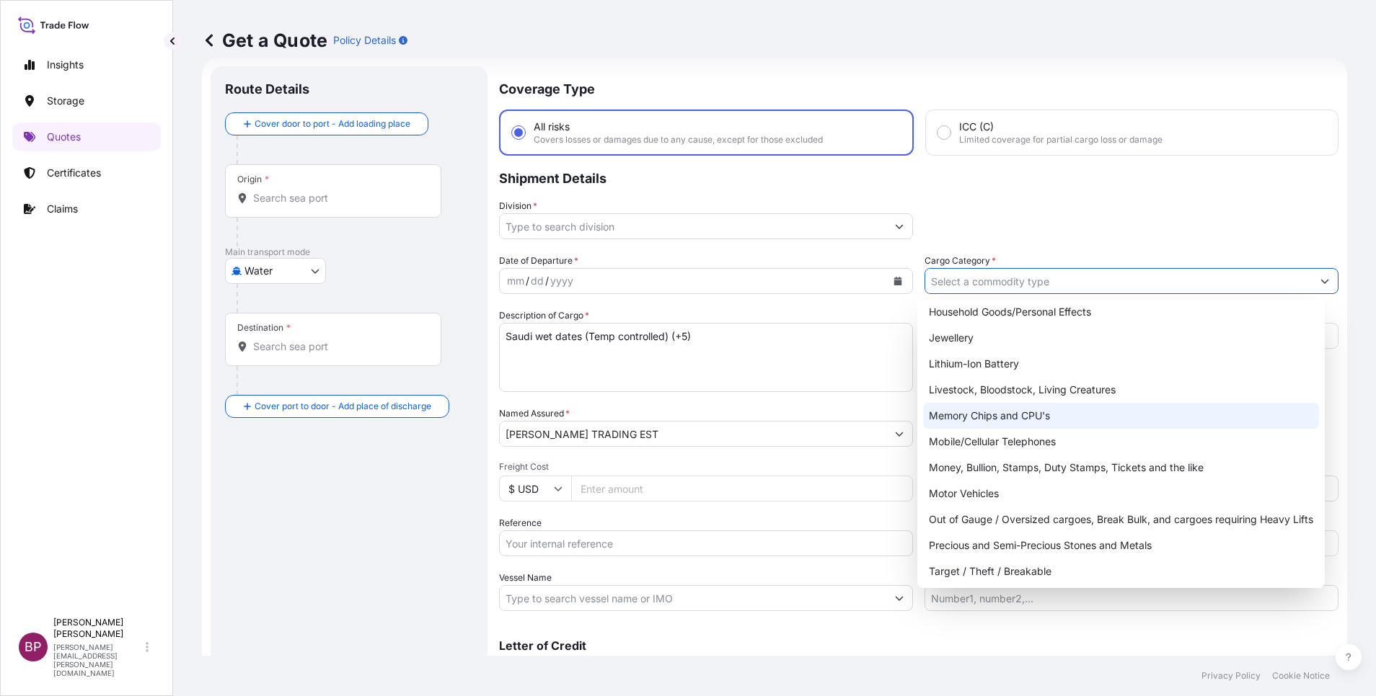
scroll to position [216, 0]
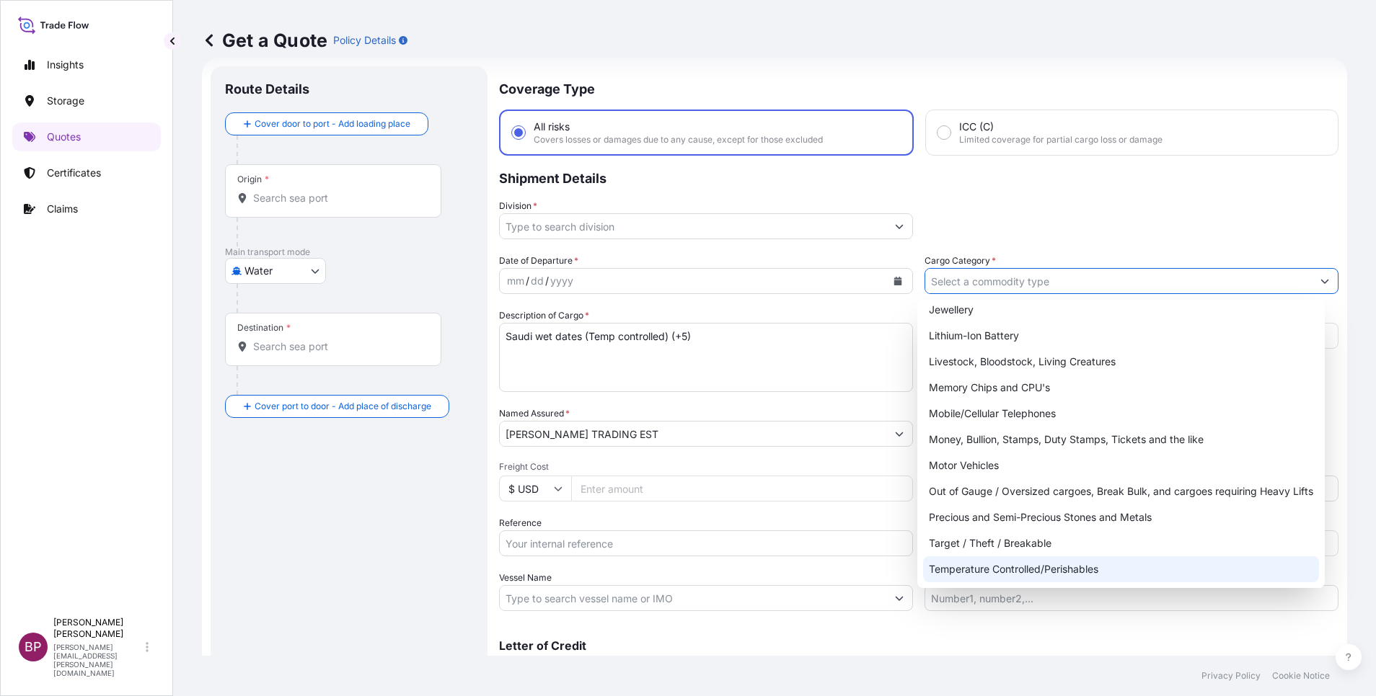
click at [1055, 565] on div "Temperature Controlled/Perishables" at bounding box center [1121, 570] width 396 height 26
type input "Temperature Controlled/Perishables"
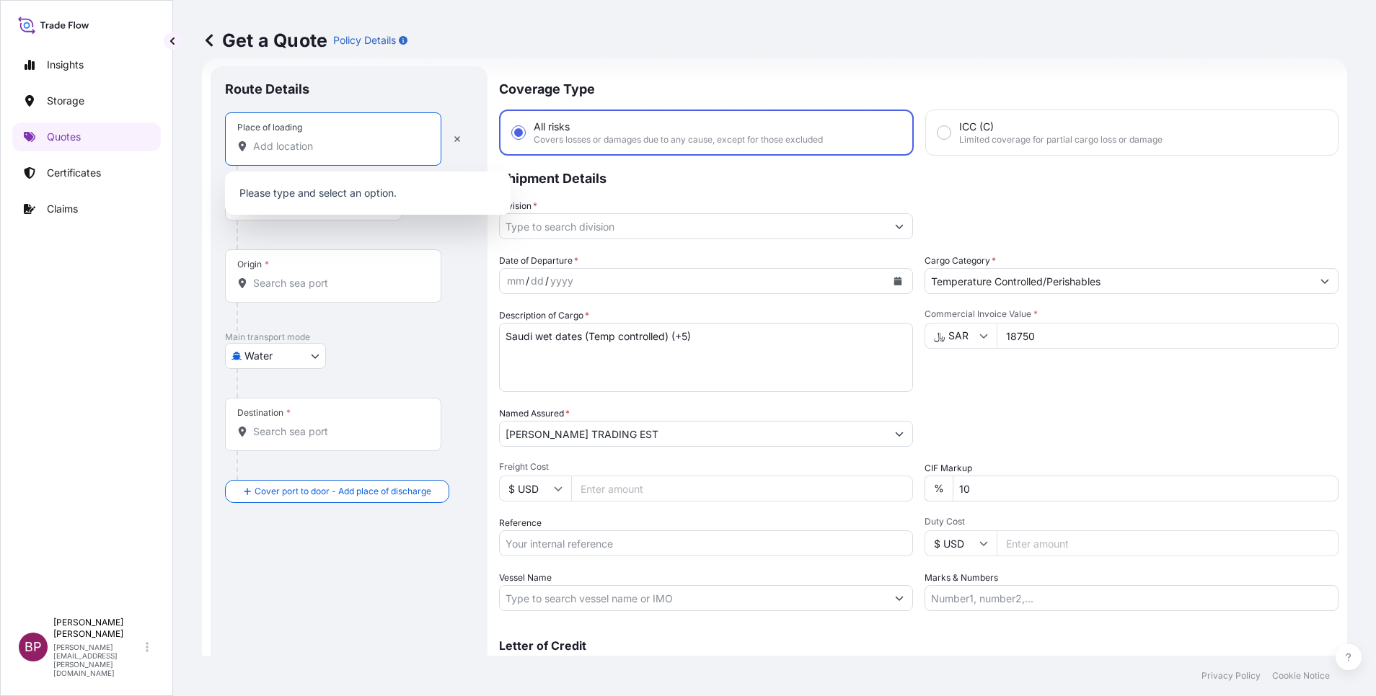
click at [331, 141] on input "Place of loading" at bounding box center [338, 146] width 170 height 14
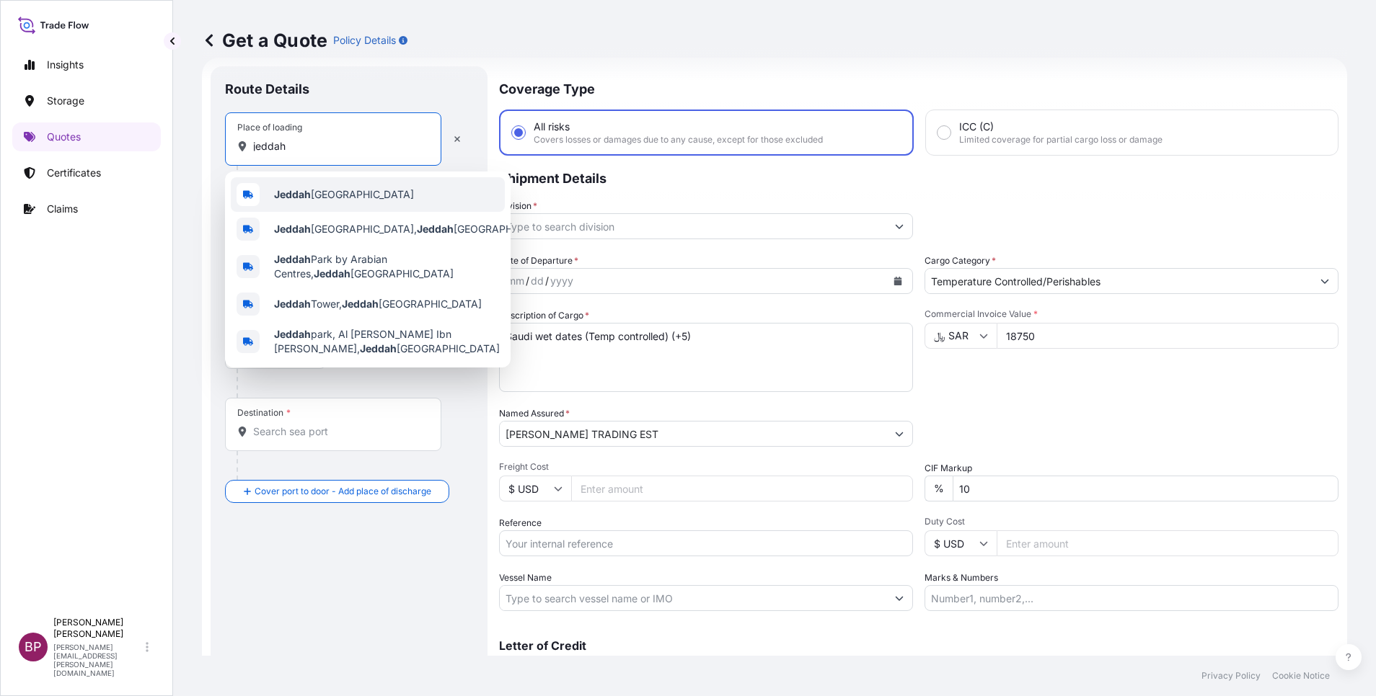
click at [366, 200] on span "Jeddah [GEOGRAPHIC_DATA]" at bounding box center [344, 194] width 140 height 14
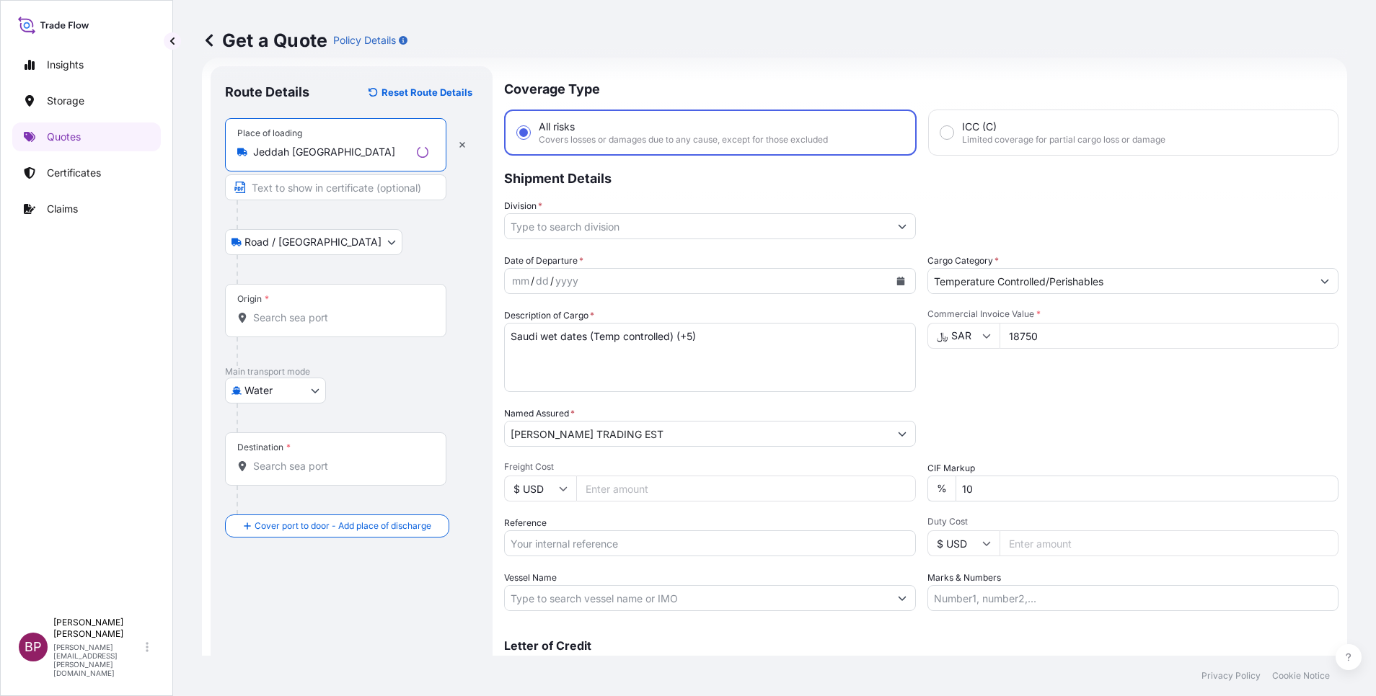
type input "Jeddah [GEOGRAPHIC_DATA]"
click at [329, 318] on input "Origin *" at bounding box center [340, 318] width 175 height 14
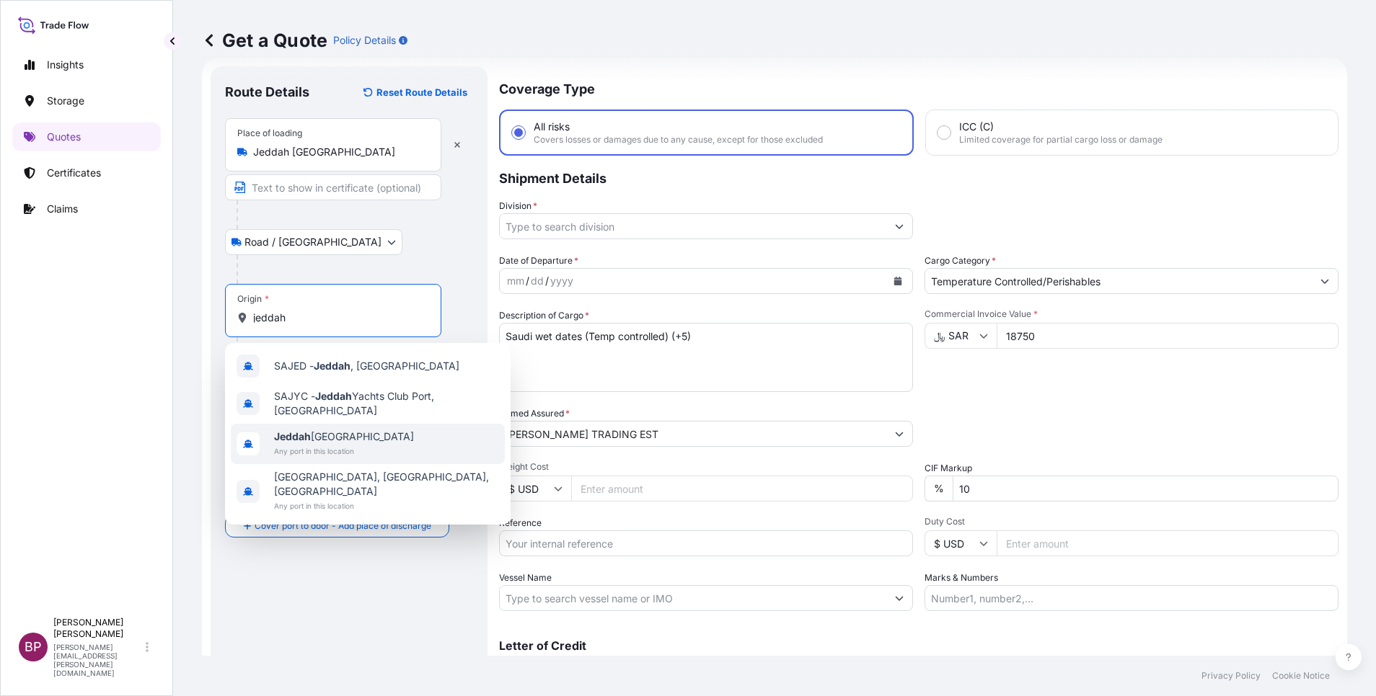
click at [342, 444] on span "Any port in this location" at bounding box center [344, 451] width 140 height 14
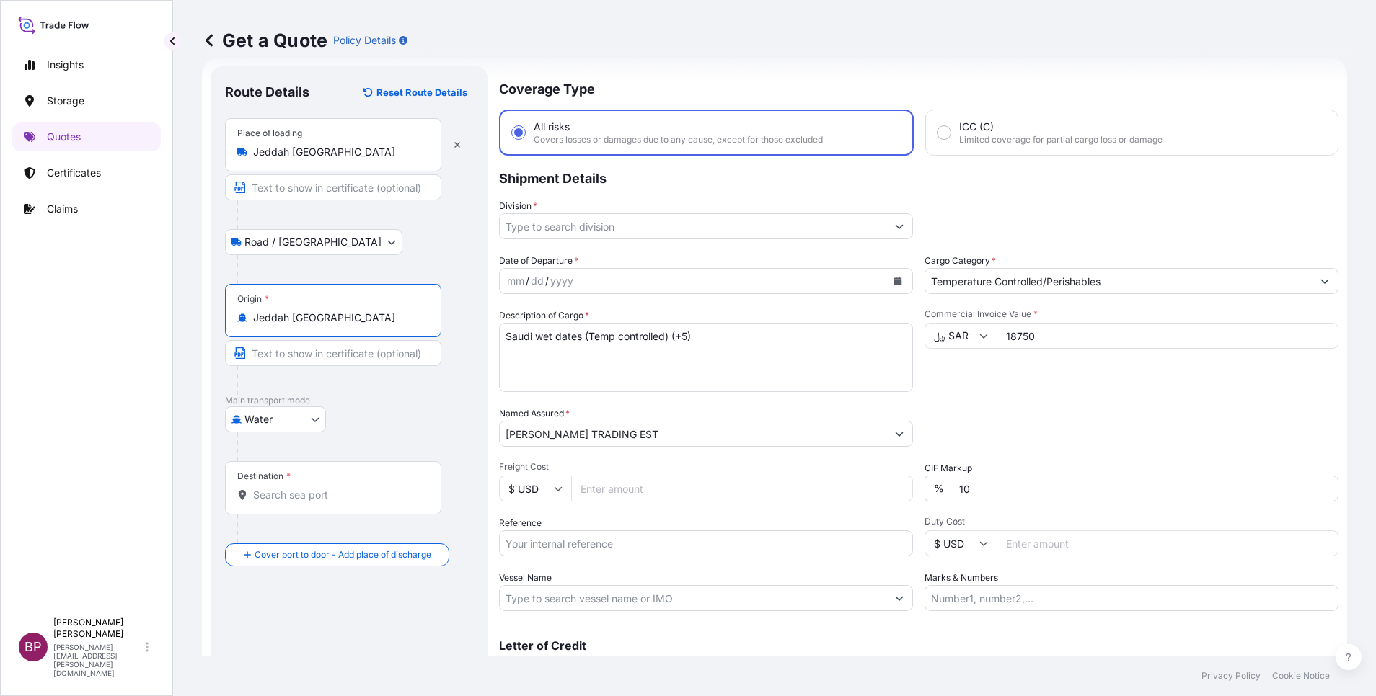
type input "Jeddah [GEOGRAPHIC_DATA]"
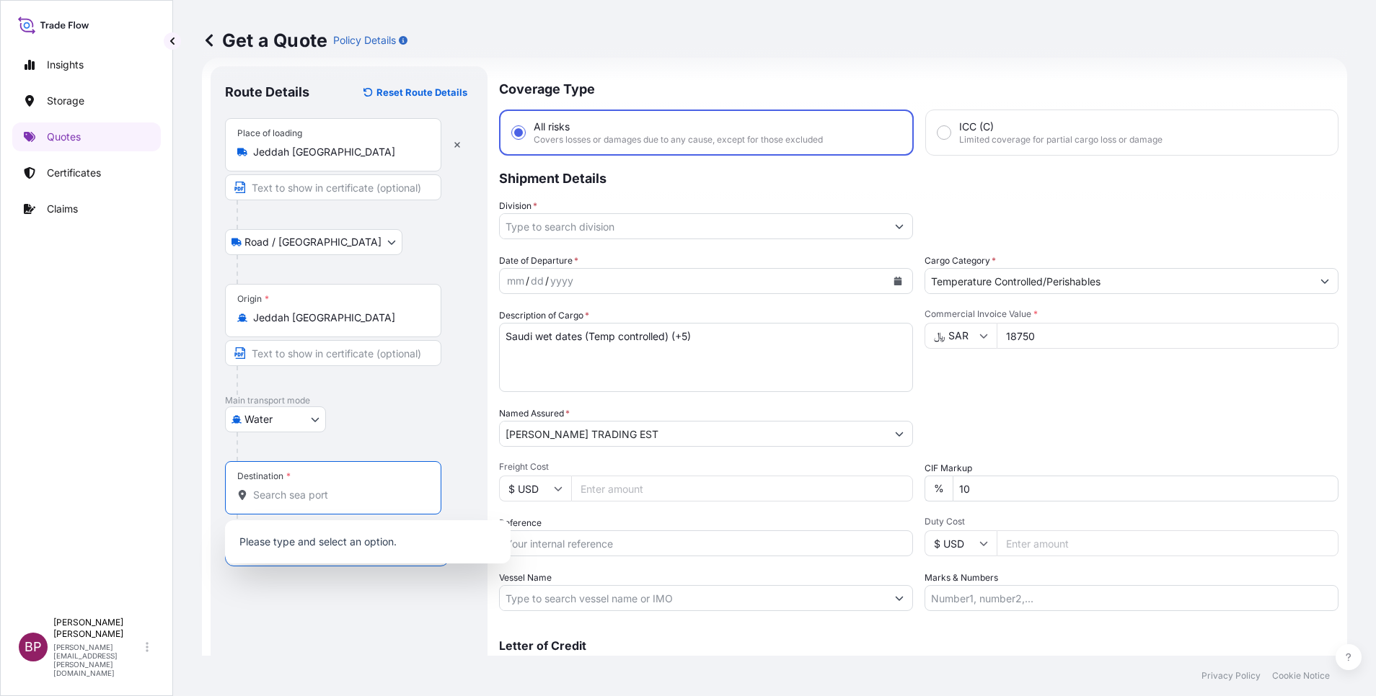
click at [336, 497] on input "Destination *" at bounding box center [338, 495] width 170 height 14
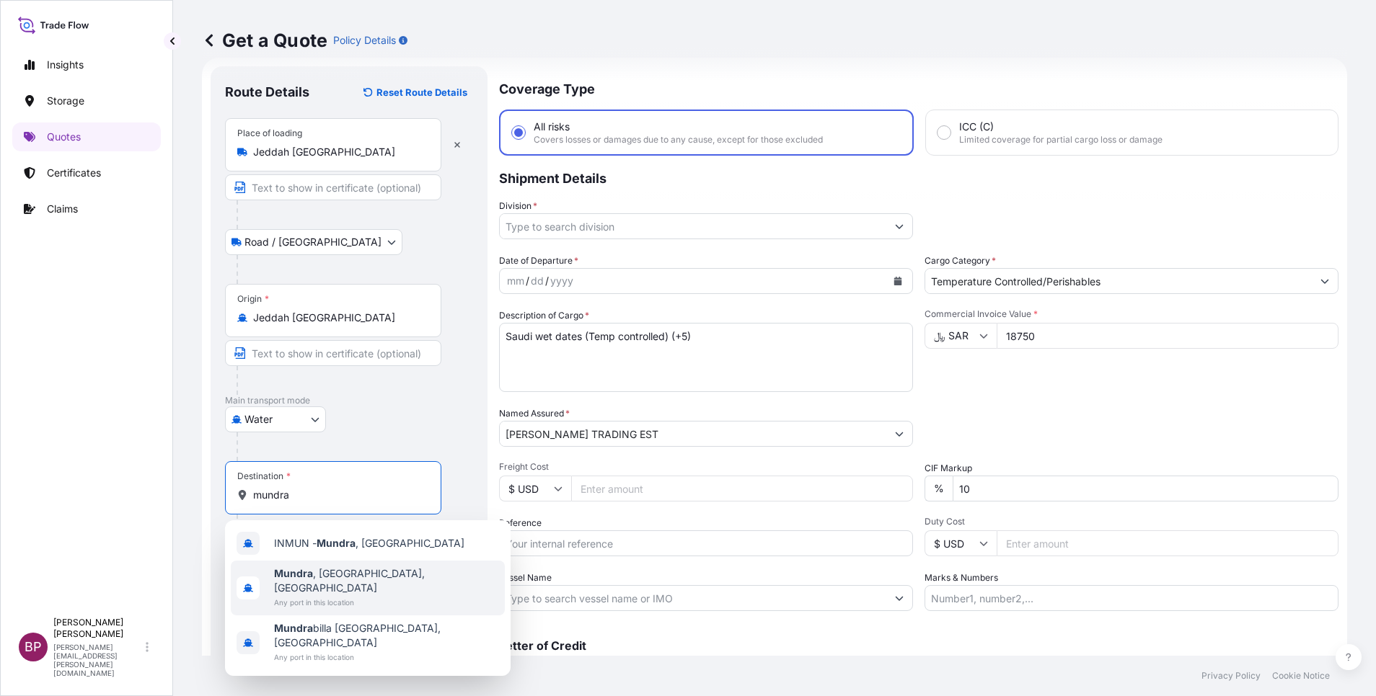
click at [335, 596] on span "Any port in this location" at bounding box center [386, 603] width 225 height 14
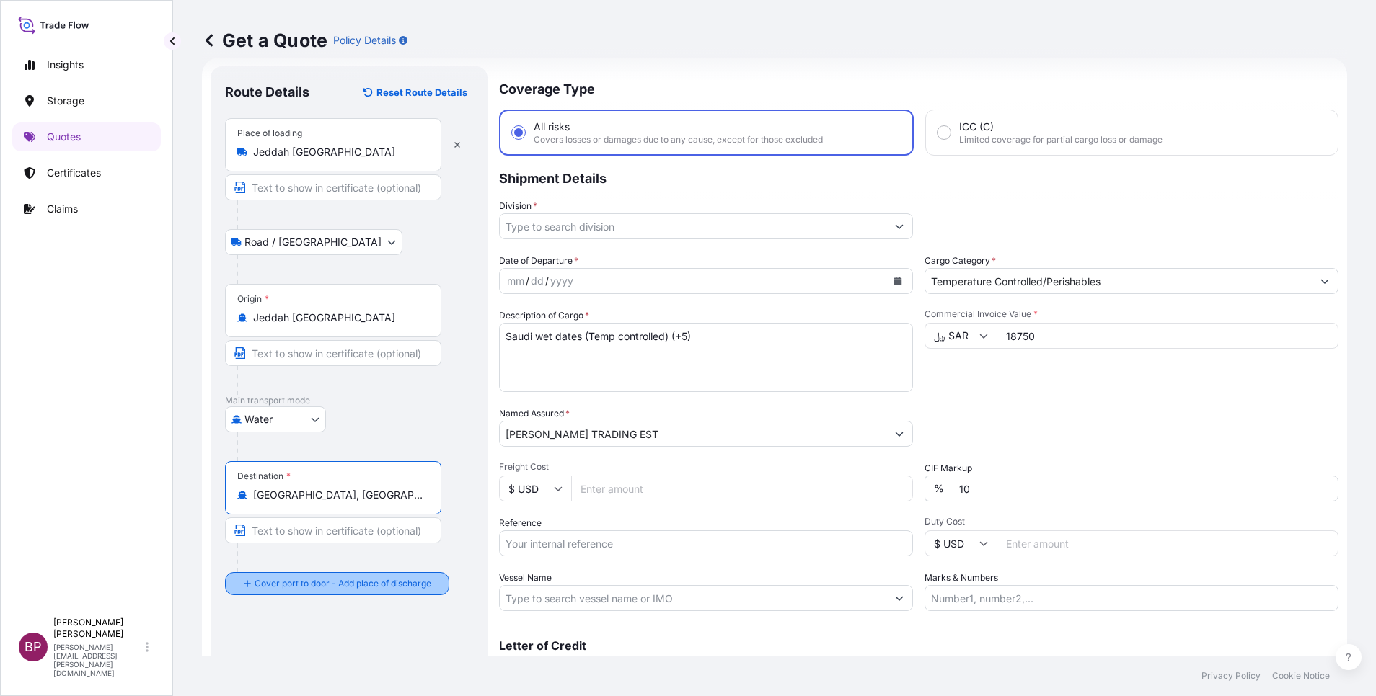
type input "[GEOGRAPHIC_DATA], [GEOGRAPHIC_DATA], [GEOGRAPHIC_DATA]"
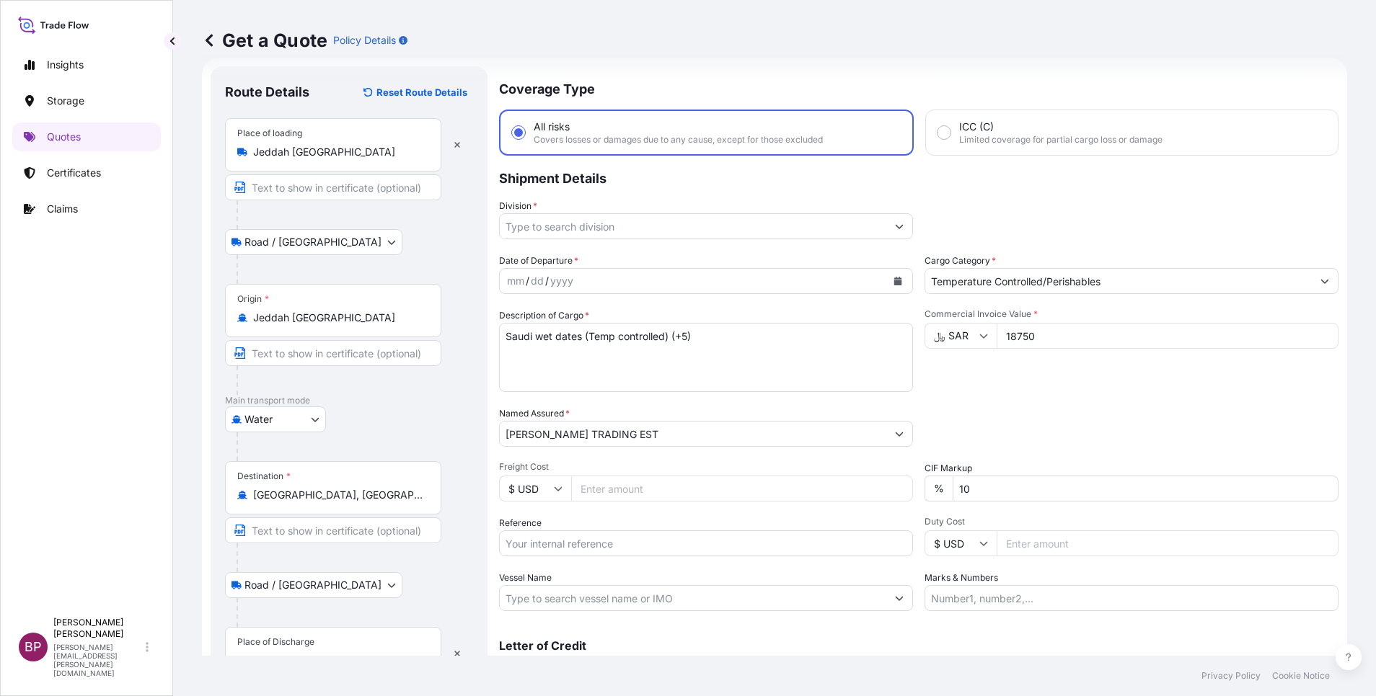
click at [313, 637] on div "Place of Discharge" at bounding box center [275, 643] width 77 height 12
click at [313, 654] on input "Place of Discharge" at bounding box center [338, 661] width 170 height 14
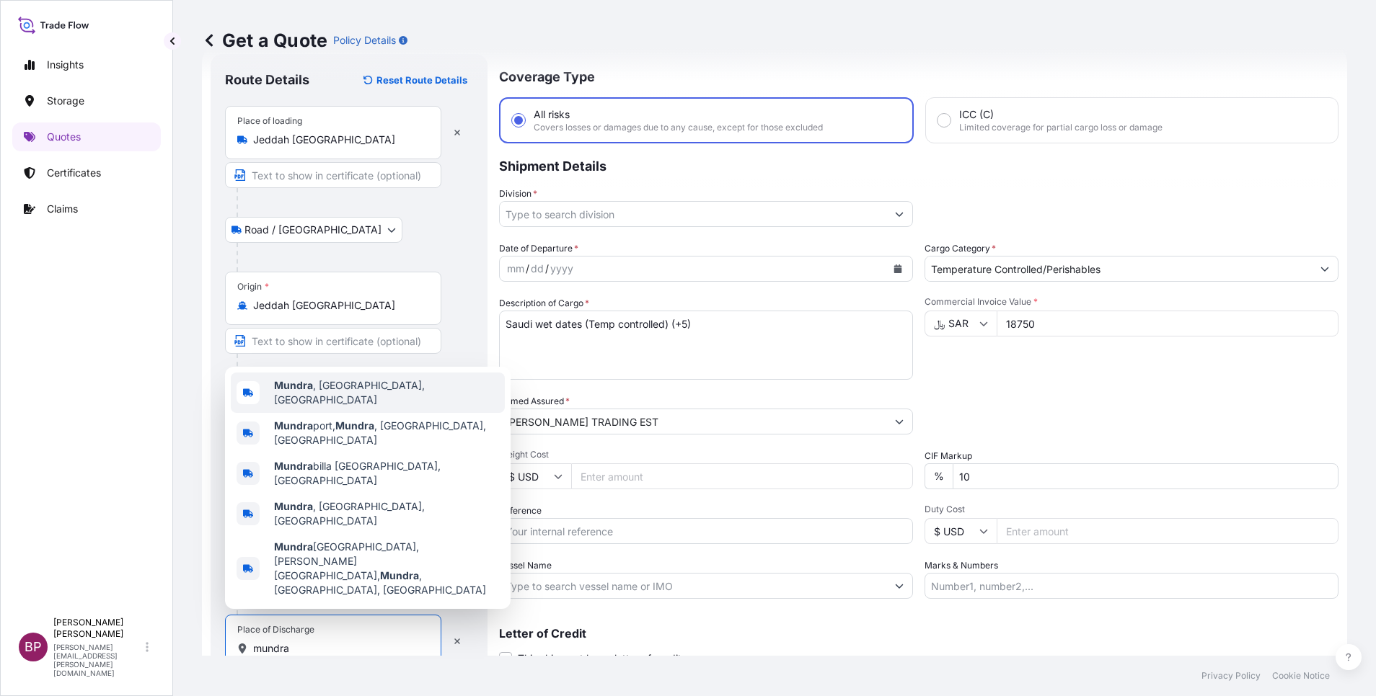
click at [400, 413] on div "[GEOGRAPHIC_DATA] , [GEOGRAPHIC_DATA], [GEOGRAPHIC_DATA]" at bounding box center [368, 393] width 274 height 40
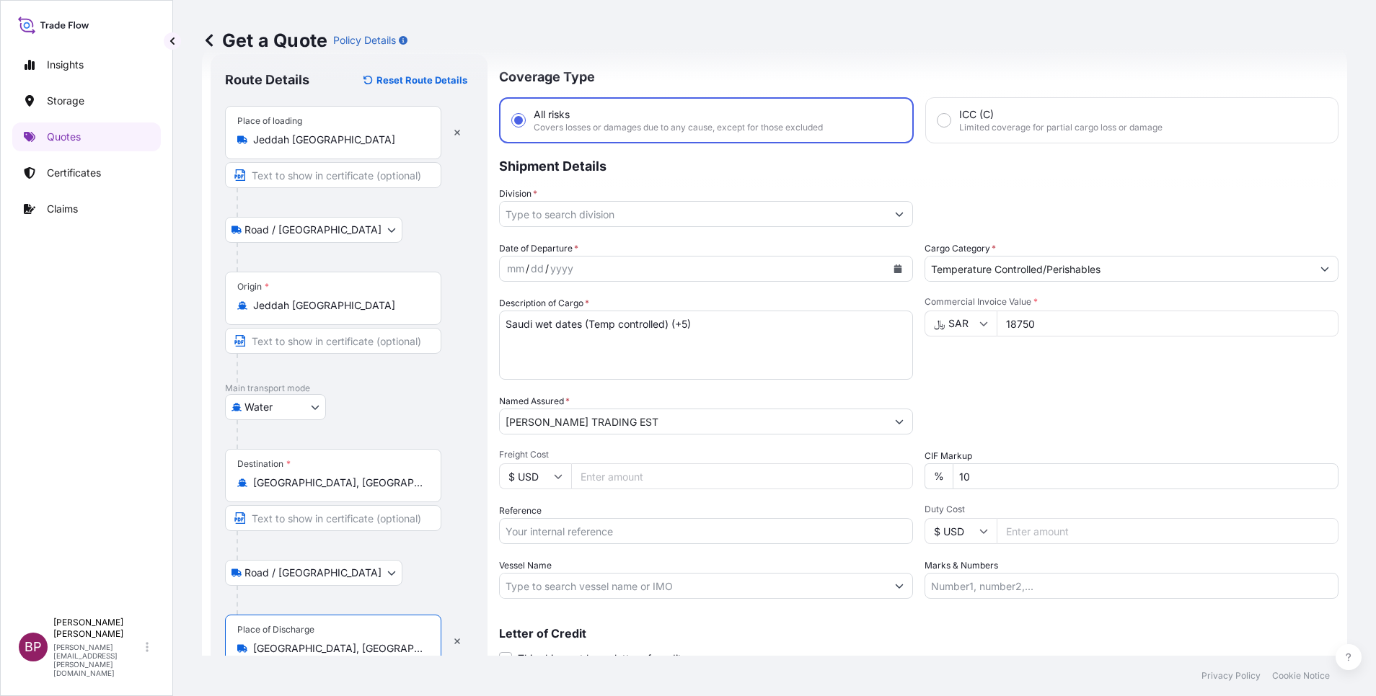
type input "[GEOGRAPHIC_DATA], [GEOGRAPHIC_DATA], [GEOGRAPHIC_DATA]"
click at [1019, 390] on div "Date of Departure * mm / dd / yyyy Cargo Category * Temperature Controlled/Peri…" at bounding box center [918, 421] width 839 height 358
click at [894, 269] on icon "Calendar" at bounding box center [898, 269] width 8 height 9
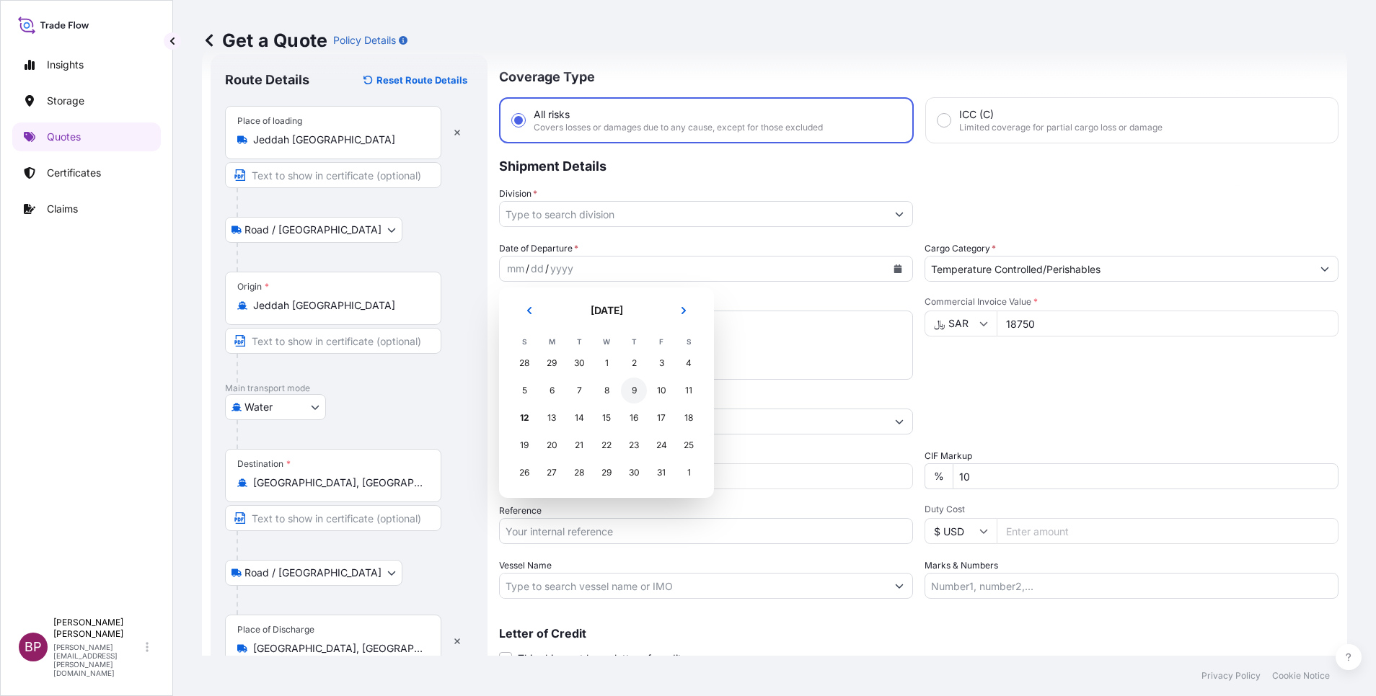
click at [639, 392] on div "9" at bounding box center [634, 391] width 26 height 26
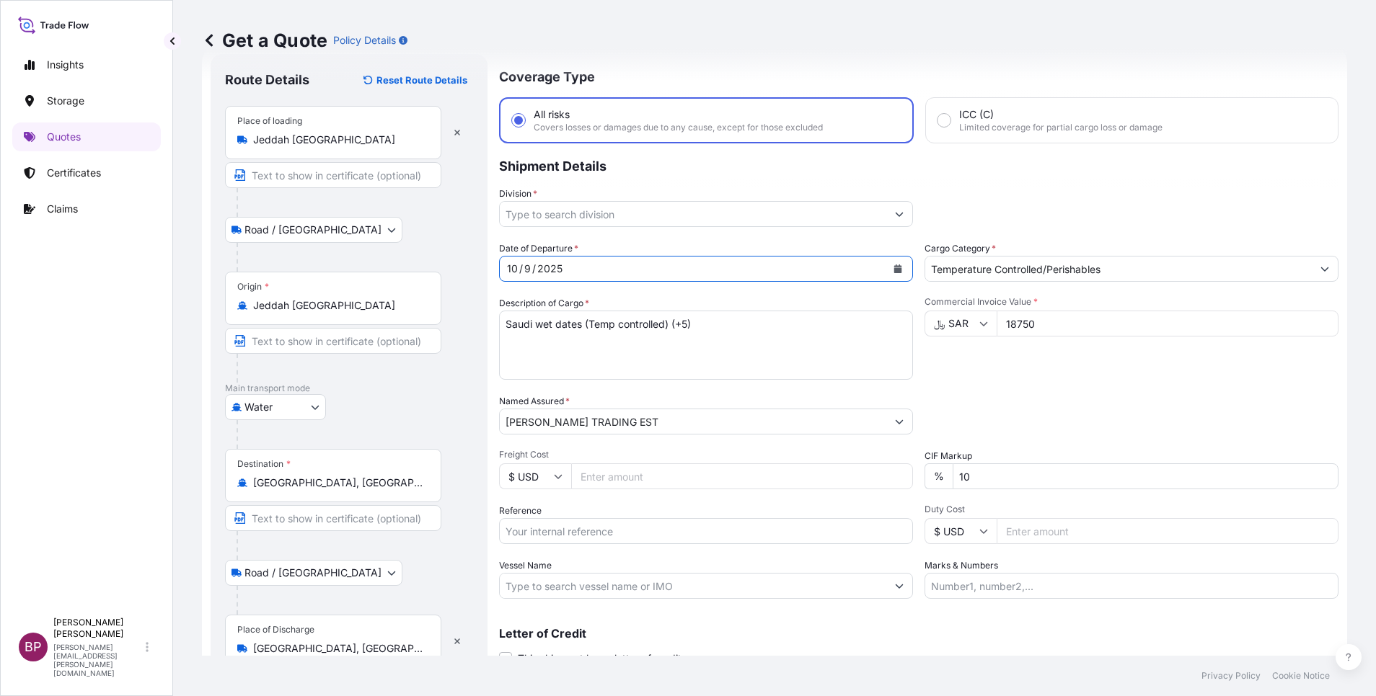
click at [886, 218] on button "Show suggestions" at bounding box center [899, 214] width 26 height 26
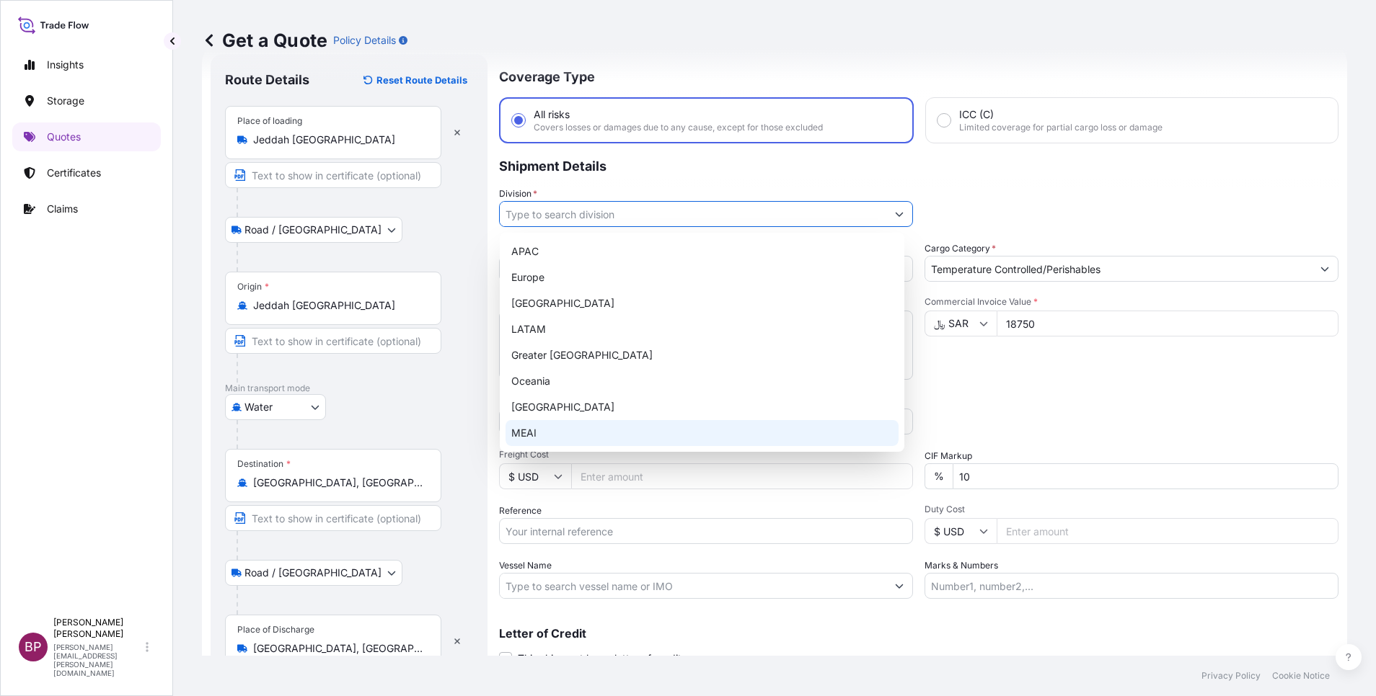
click at [552, 430] on div "MEAI" at bounding box center [701, 433] width 393 height 26
type input "MEAI"
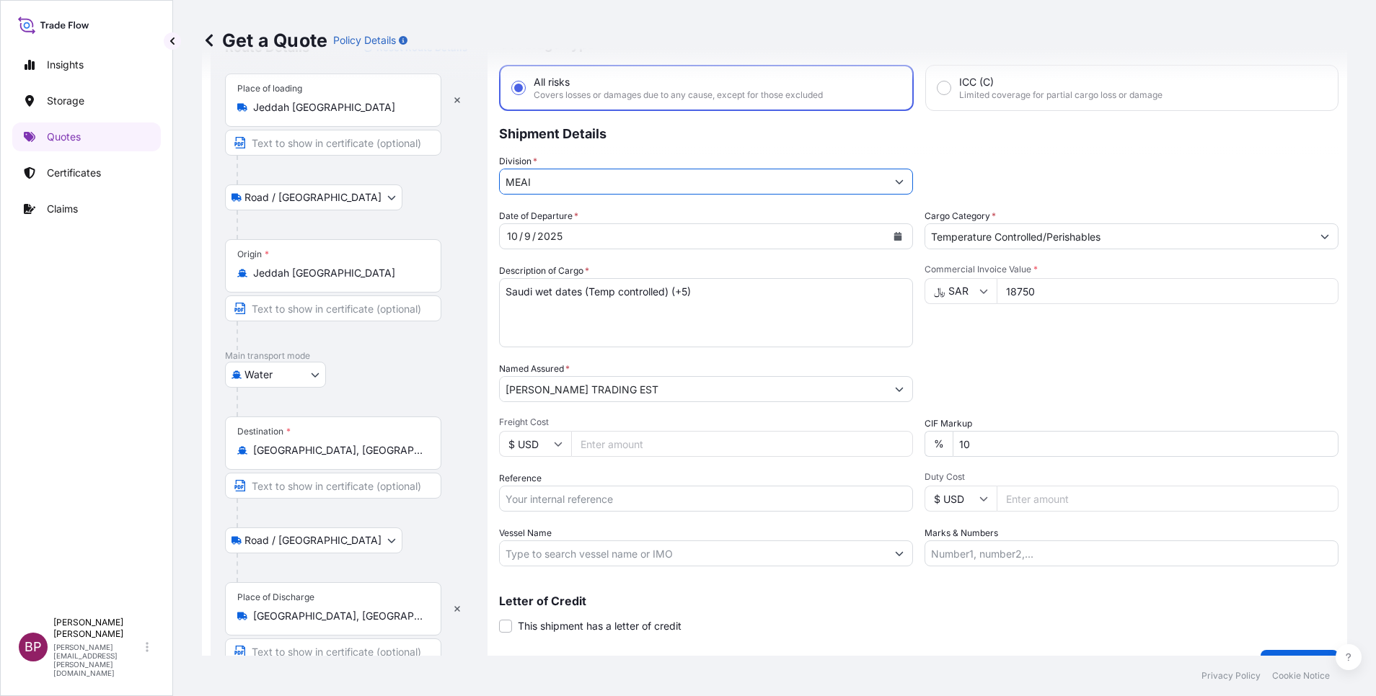
scroll to position [99, 0]
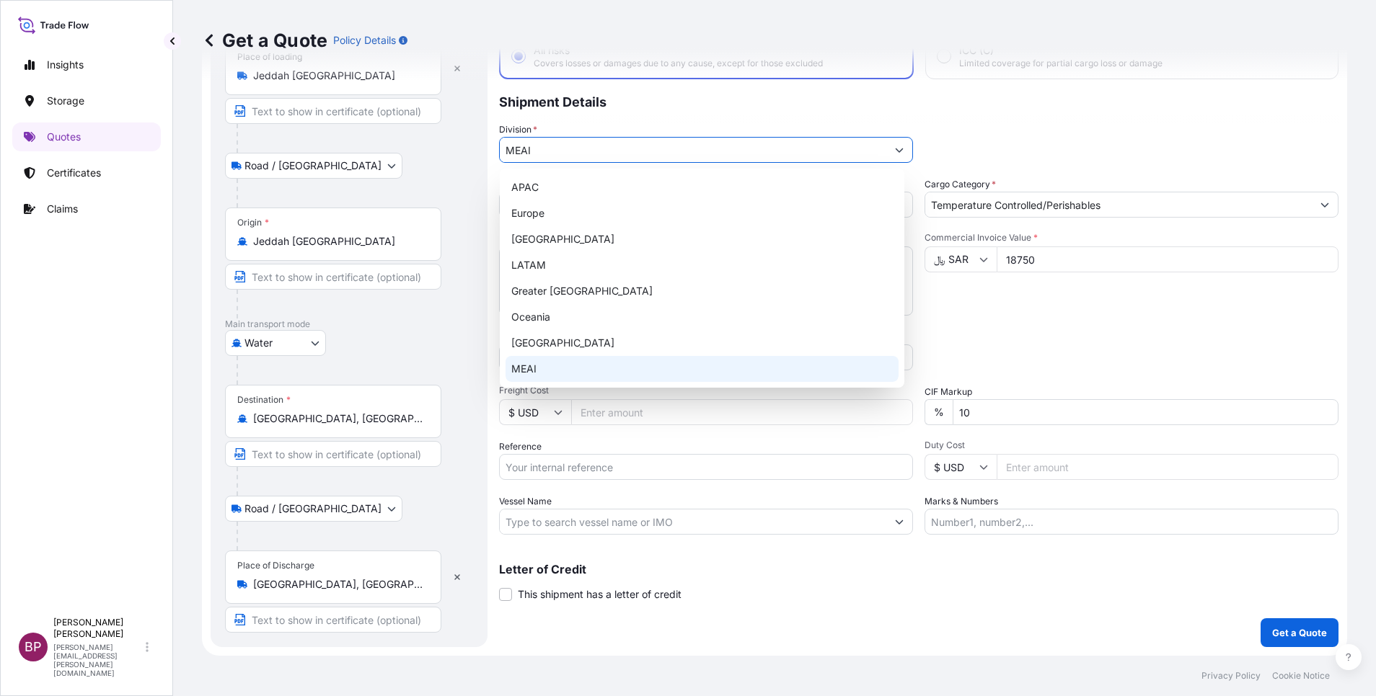
click at [661, 369] on div "MEAI" at bounding box center [701, 369] width 393 height 26
click at [586, 364] on div "MEAI" at bounding box center [701, 369] width 393 height 26
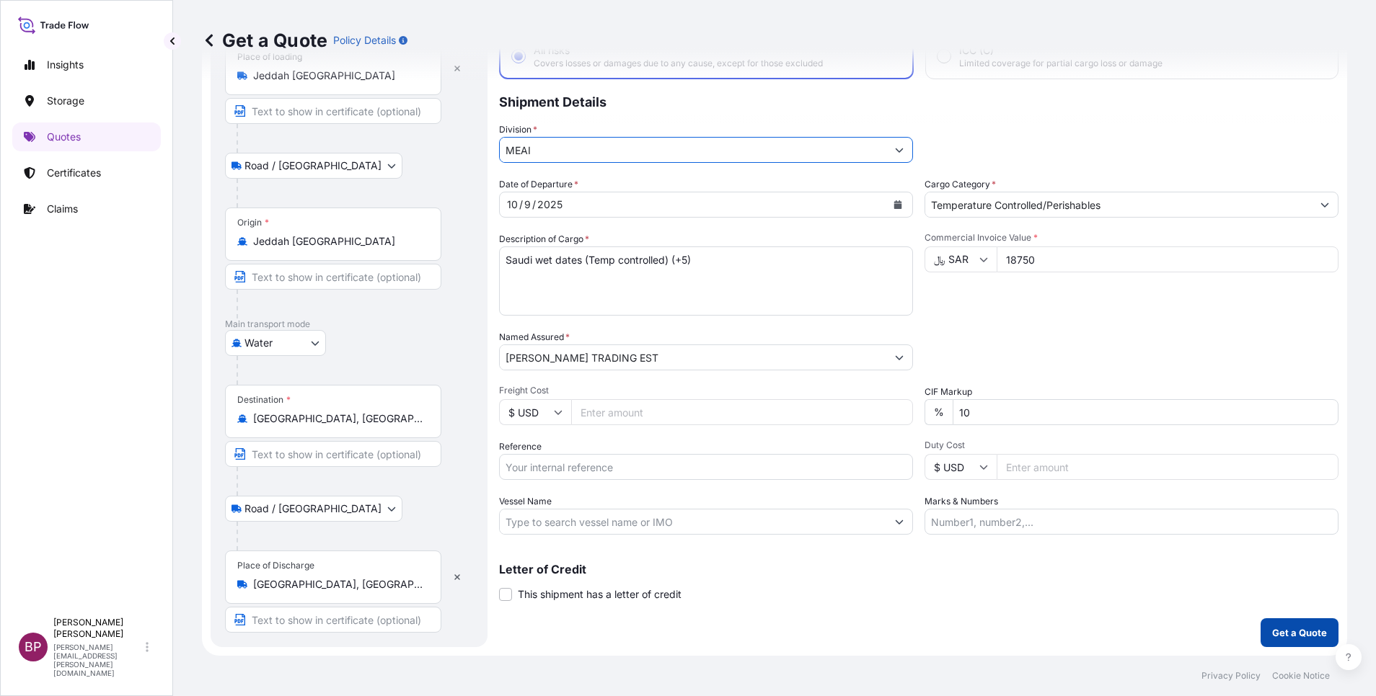
click at [1286, 641] on button "Get a Quote" at bounding box center [1299, 633] width 78 height 29
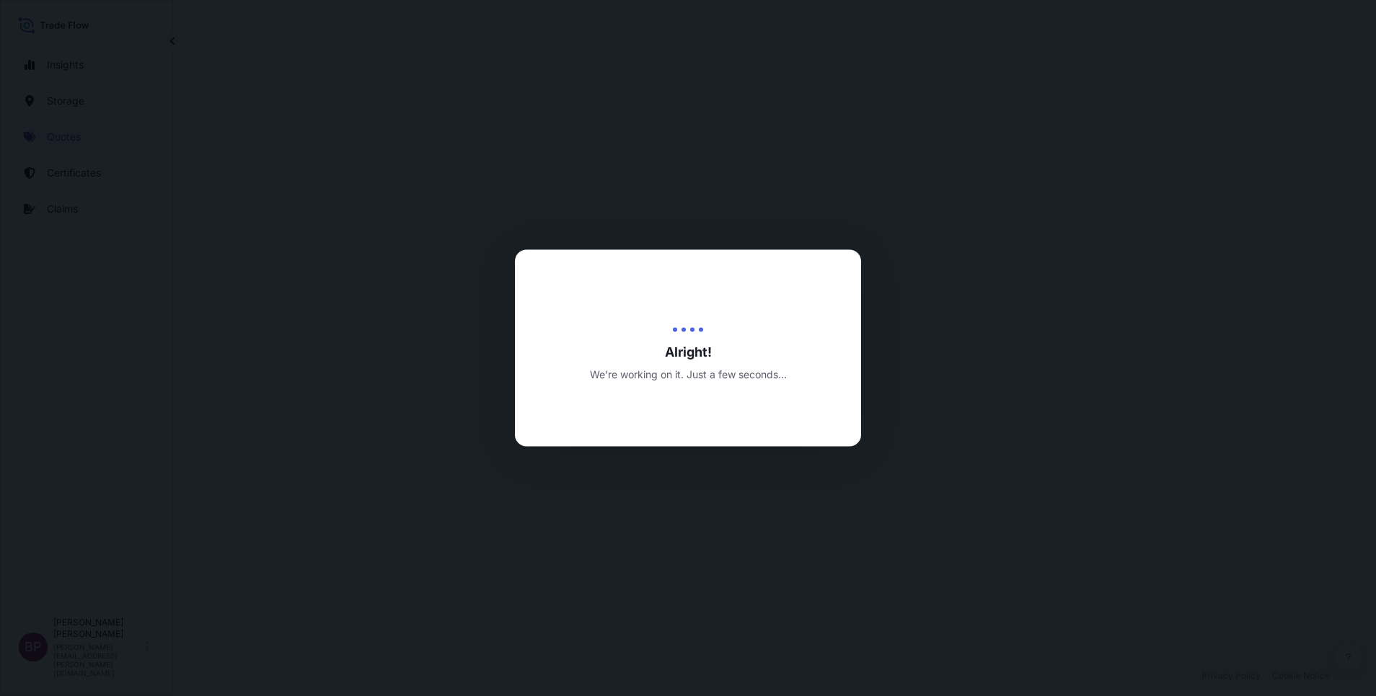
select select "Road / [GEOGRAPHIC_DATA]"
select select "Water"
select select "Road / [GEOGRAPHIC_DATA]"
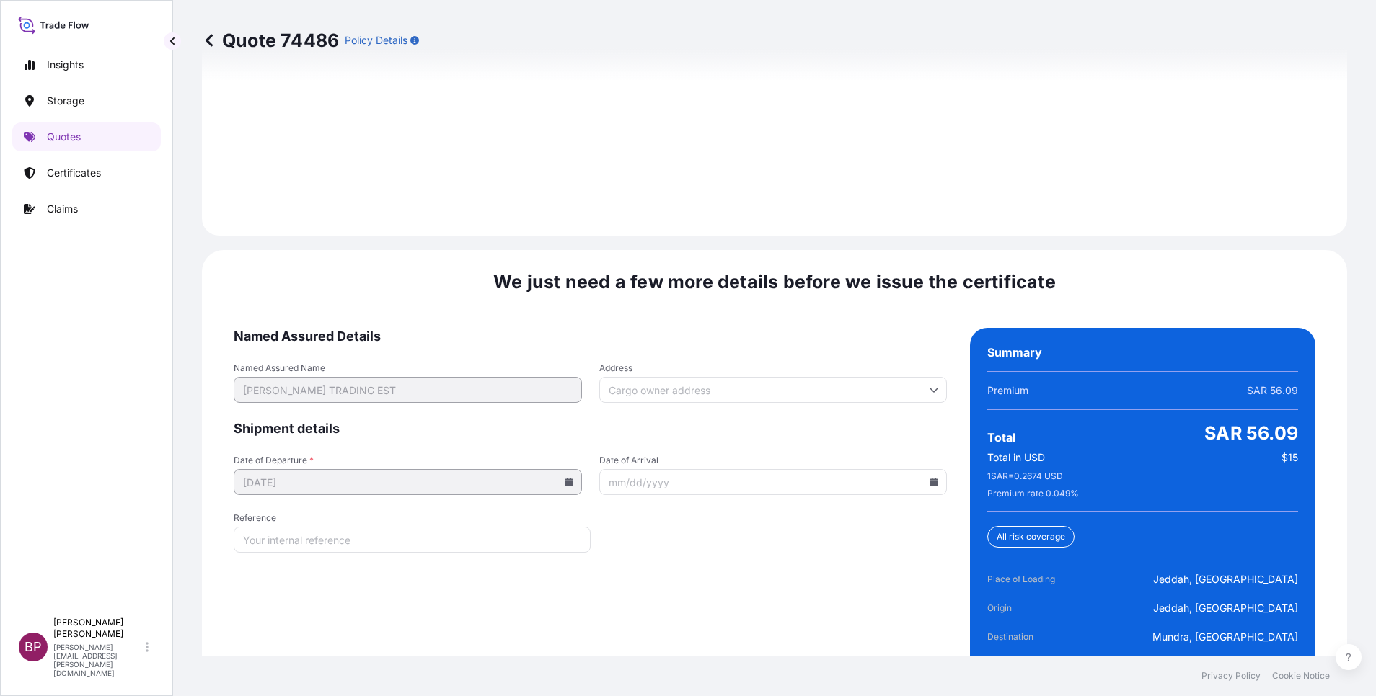
scroll to position [2441, 0]
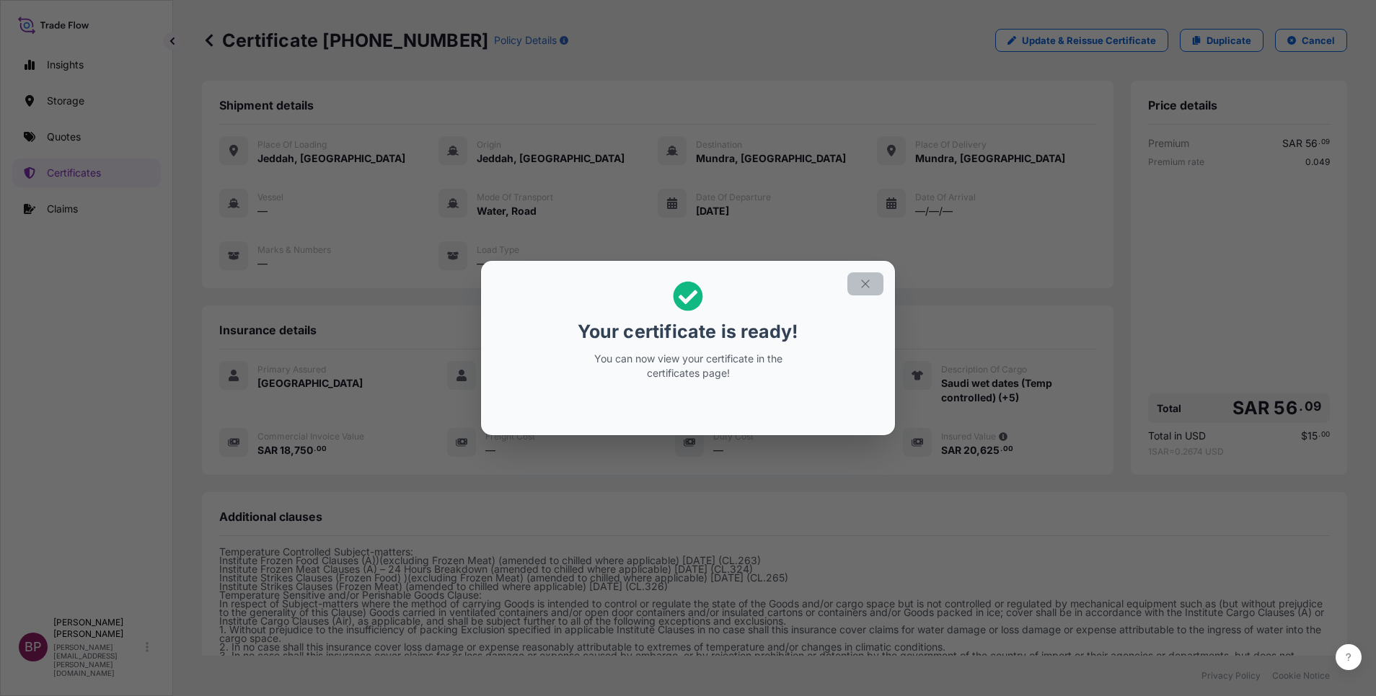
click at [862, 286] on icon "button" at bounding box center [865, 284] width 13 height 13
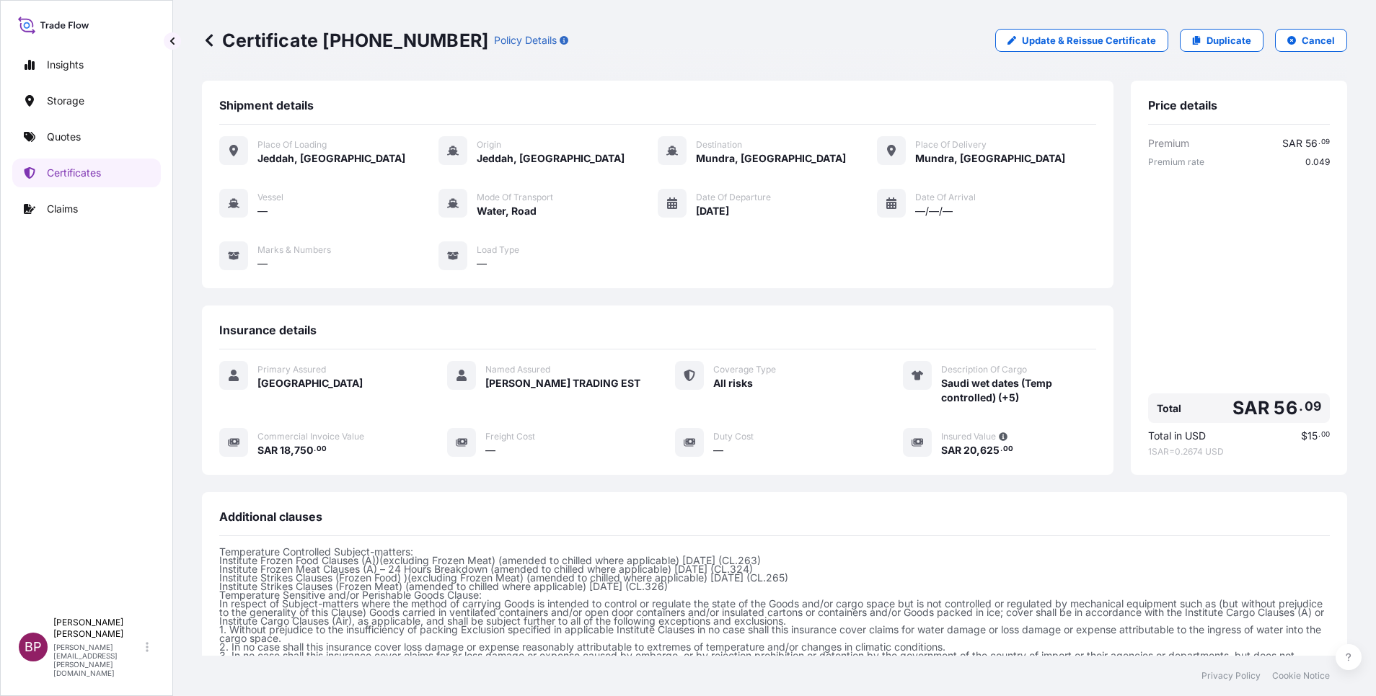
scroll to position [273, 0]
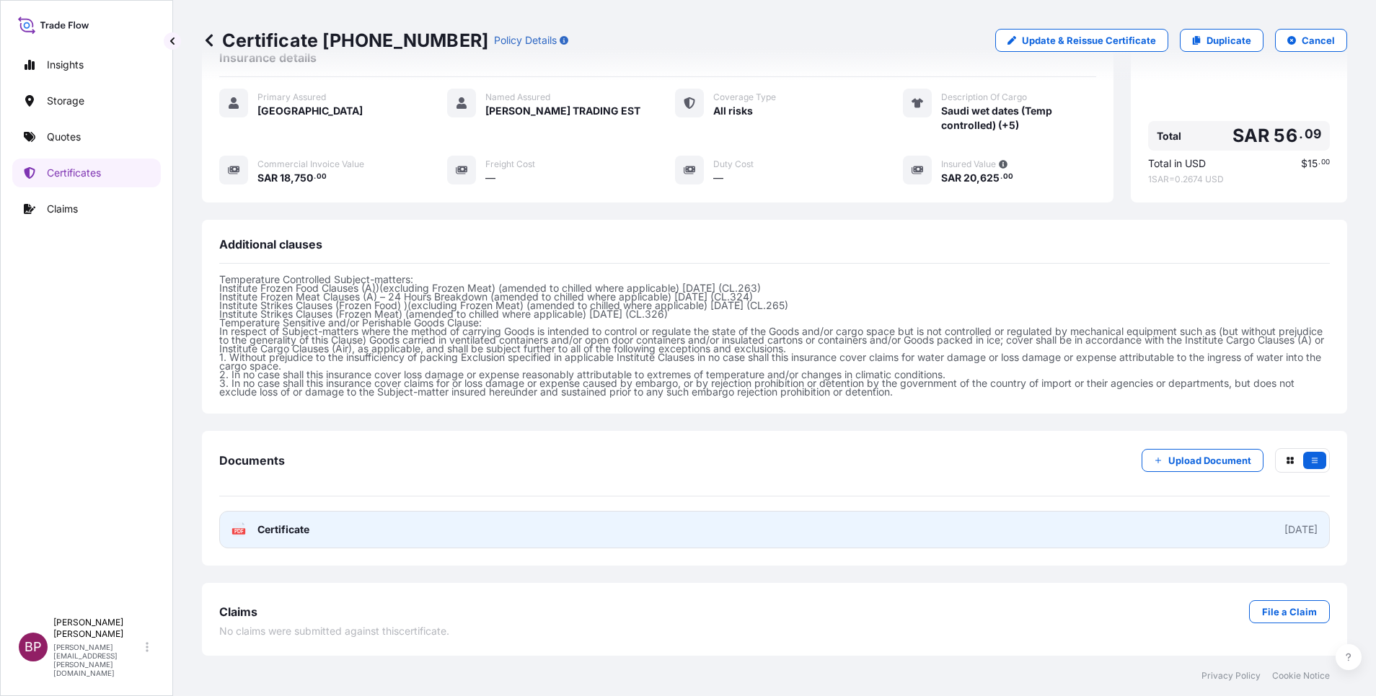
click at [285, 534] on span "Certificate" at bounding box center [283, 530] width 52 height 14
